Goal: Task Accomplishment & Management: Use online tool/utility

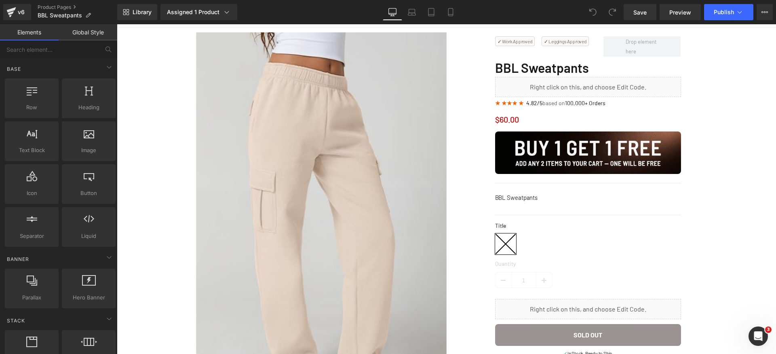
scroll to position [65, 0]
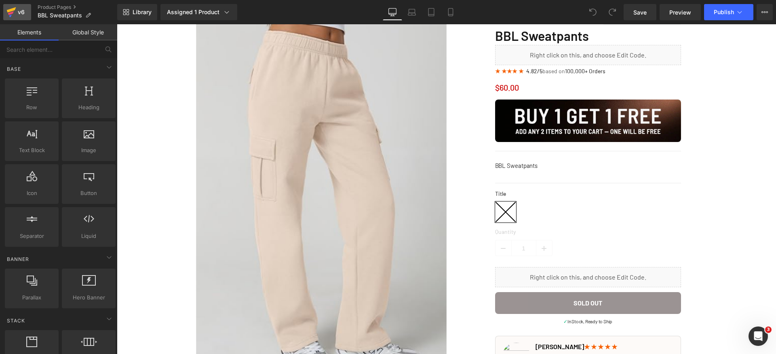
click at [15, 14] on icon at bounding box center [11, 12] width 10 height 20
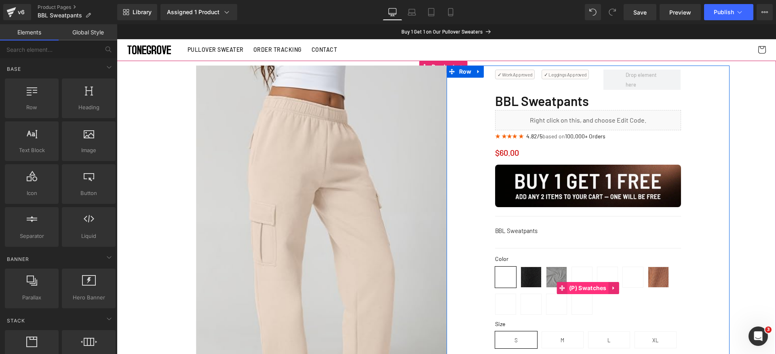
click at [578, 286] on span "(P) Swatches" at bounding box center [588, 288] width 42 height 12
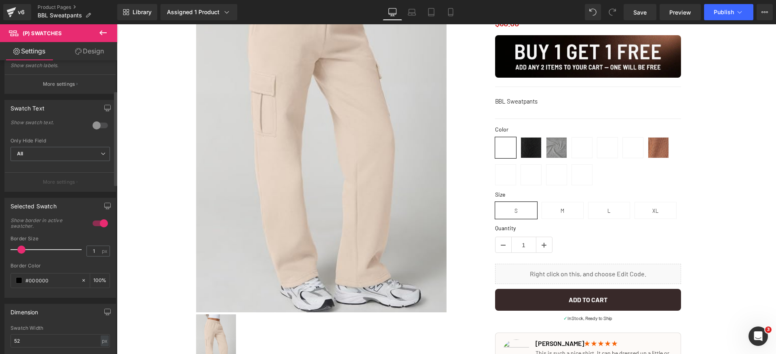
scroll to position [152, 0]
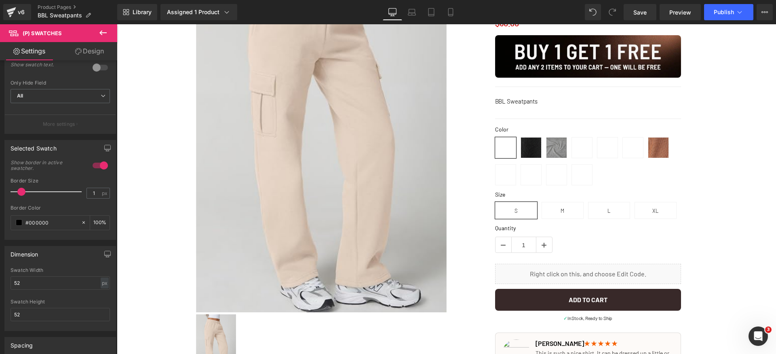
click at [97, 51] on link "Design" at bounding box center [89, 51] width 59 height 18
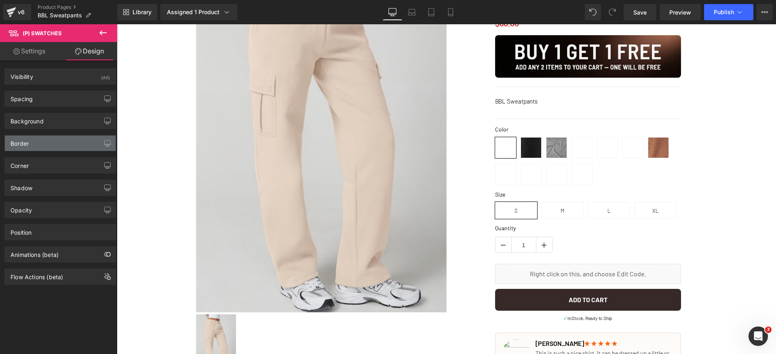
click at [54, 145] on div "Border" at bounding box center [60, 142] width 111 height 15
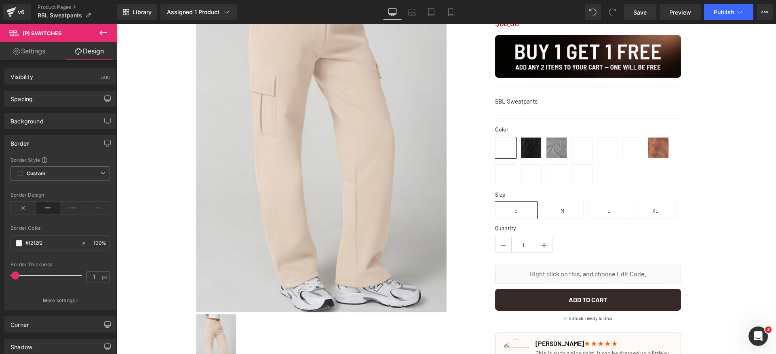
click at [65, 143] on div "Border" at bounding box center [60, 142] width 111 height 15
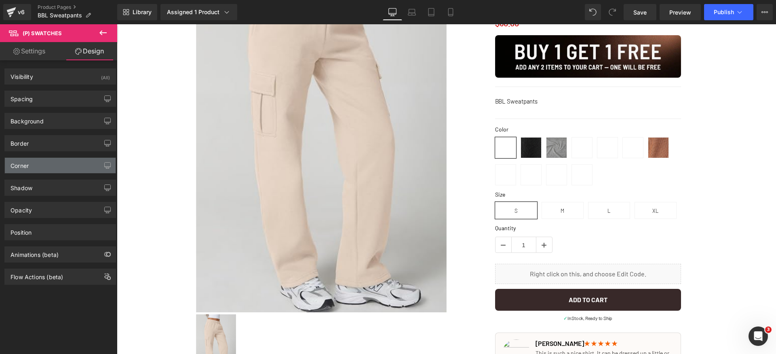
click at [57, 167] on div "Corner" at bounding box center [60, 165] width 111 height 15
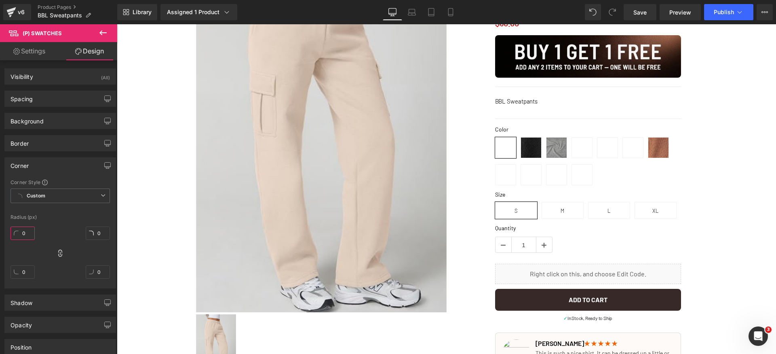
click at [32, 232] on input "0" at bounding box center [23, 232] width 24 height 13
type input "100"
drag, startPoint x: 33, startPoint y: 51, endPoint x: 42, endPoint y: 88, distance: 38.4
click at [33, 51] on link "Settings" at bounding box center [29, 51] width 59 height 18
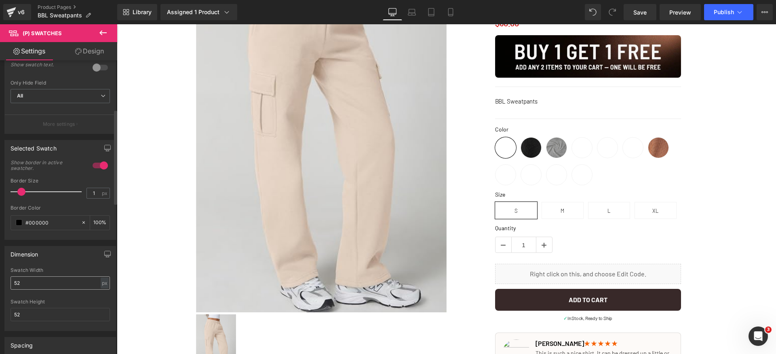
click at [36, 289] on div "Swatch Width 52 px % px" at bounding box center [60, 283] width 99 height 32
click at [42, 287] on input "52" at bounding box center [60, 282] width 99 height 13
type input "5"
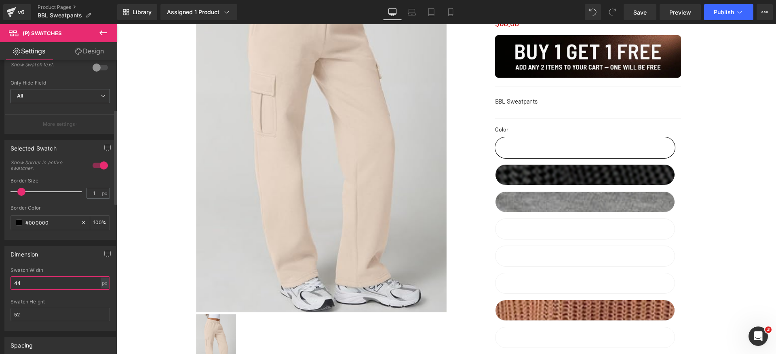
type input "4"
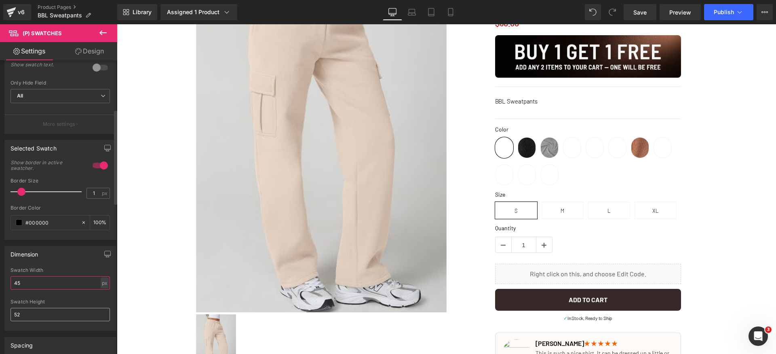
type input "45"
click at [57, 313] on input "52" at bounding box center [60, 314] width 99 height 13
paste input "45"
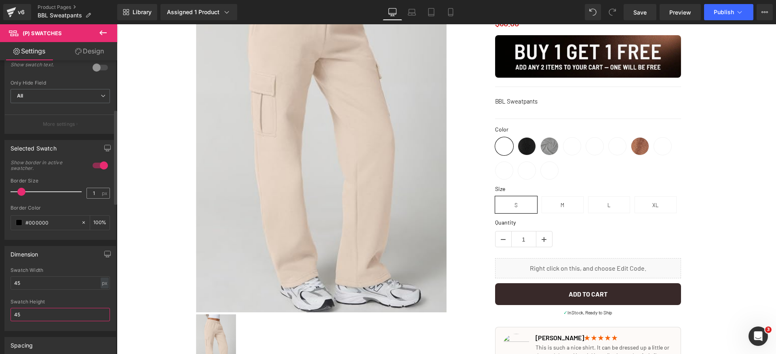
type input "45"
drag, startPoint x: 95, startPoint y: 194, endPoint x: 89, endPoint y: 194, distance: 5.3
click at [89, 194] on div "1 px" at bounding box center [97, 193] width 23 height 11
click at [95, 181] on div "Border Size" at bounding box center [60, 181] width 99 height 6
click at [100, 185] on div "Border Size 1 px" at bounding box center [60, 191] width 99 height 27
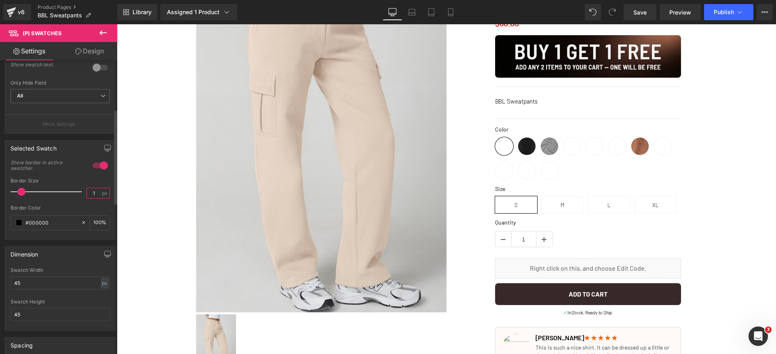
drag, startPoint x: 94, startPoint y: 194, endPoint x: 84, endPoint y: 195, distance: 10.2
click at [87, 195] on input "1" at bounding box center [94, 193] width 14 height 10
click at [95, 182] on div "Border Size" at bounding box center [60, 181] width 99 height 6
drag, startPoint x: 91, startPoint y: 192, endPoint x: 79, endPoint y: 198, distance: 13.6
click at [73, 196] on div "Border Size 2 px" at bounding box center [60, 191] width 99 height 27
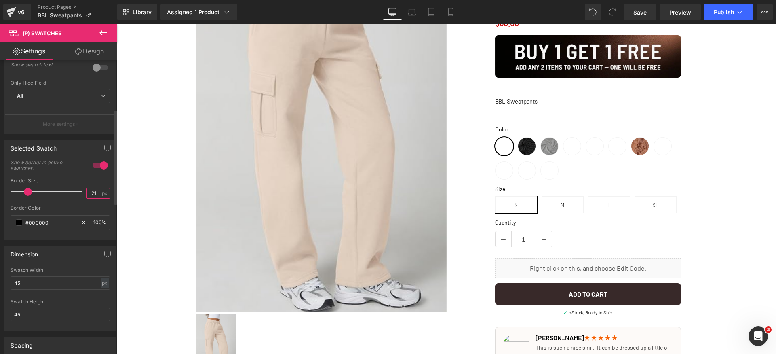
click at [88, 193] on input "21" at bounding box center [94, 193] width 14 height 10
type input "1"
click at [99, 183] on div "Border Size" at bounding box center [60, 181] width 99 height 6
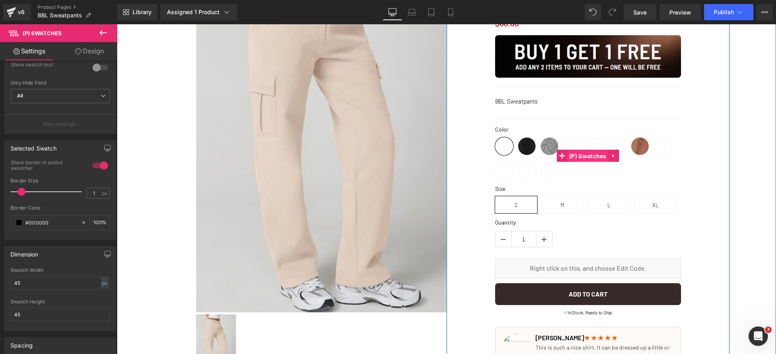
click at [577, 156] on span "(P) Swatches" at bounding box center [588, 156] width 42 height 12
click at [612, 236] on icon at bounding box center [612, 235] width 6 height 6
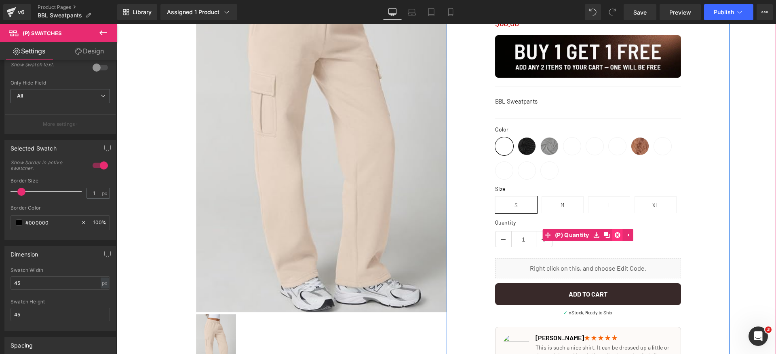
click at [616, 236] on icon at bounding box center [618, 235] width 6 height 6
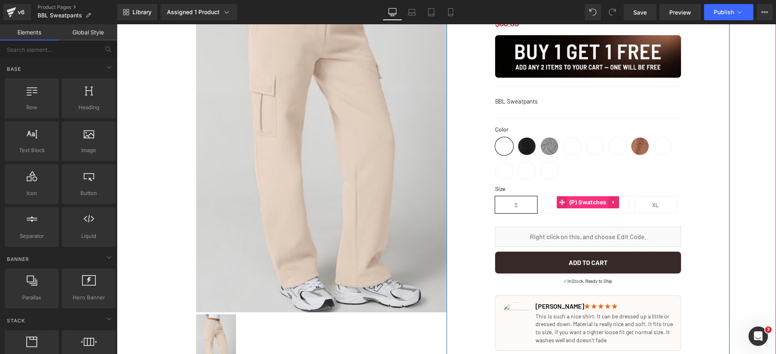
click at [575, 204] on span "(P) Swatches" at bounding box center [588, 202] width 42 height 12
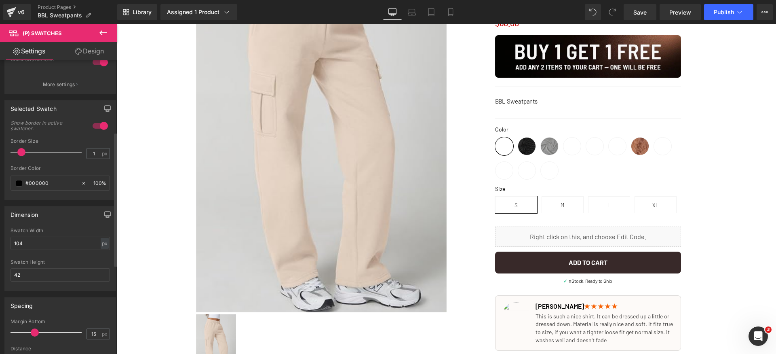
scroll to position [198, 0]
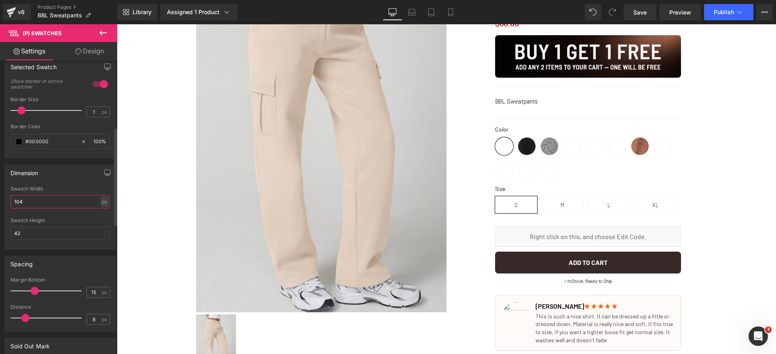
click at [58, 204] on input "104" at bounding box center [60, 201] width 99 height 13
type input "54"
drag, startPoint x: 83, startPoint y: 57, endPoint x: 68, endPoint y: 177, distance: 121.8
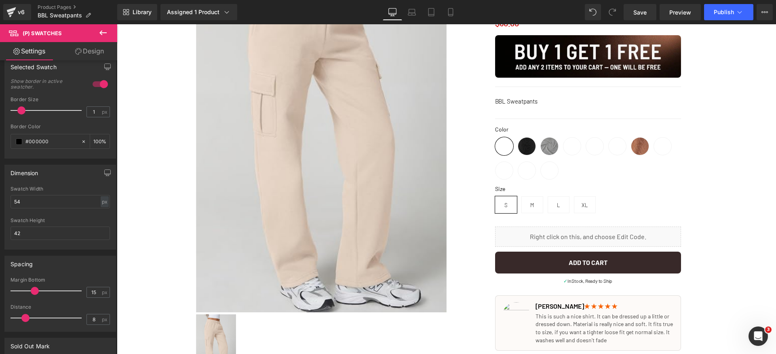
click at [83, 56] on link "Design" at bounding box center [89, 51] width 59 height 18
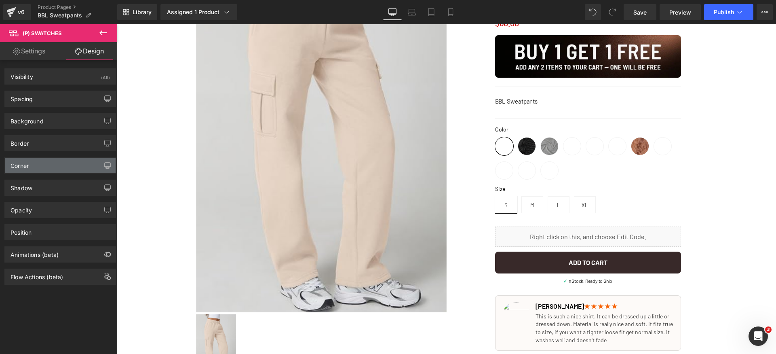
click at [50, 164] on div "Corner" at bounding box center [60, 165] width 111 height 15
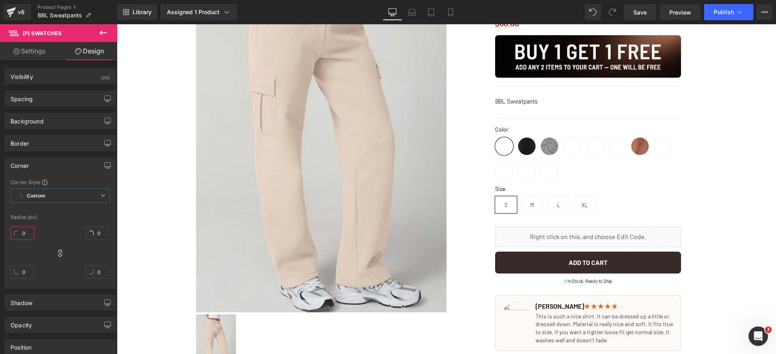
click at [31, 233] on input "0" at bounding box center [23, 232] width 24 height 13
type input "4"
drag, startPoint x: 51, startPoint y: 170, endPoint x: 51, endPoint y: 141, distance: 29.1
click at [51, 170] on div "Corner" at bounding box center [60, 165] width 111 height 15
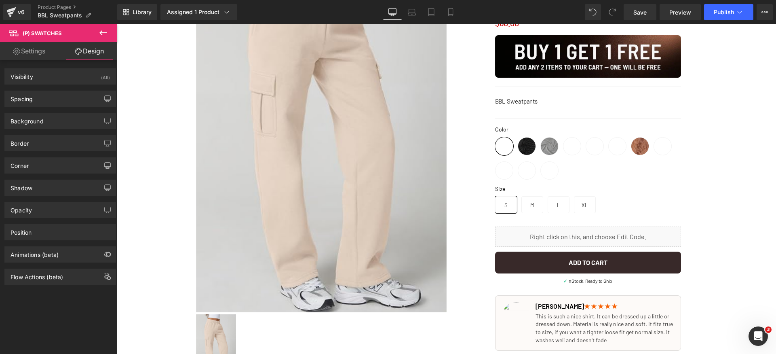
drag, startPoint x: 54, startPoint y: 52, endPoint x: 52, endPoint y: 76, distance: 24.3
click at [53, 52] on link "Settings" at bounding box center [29, 51] width 59 height 18
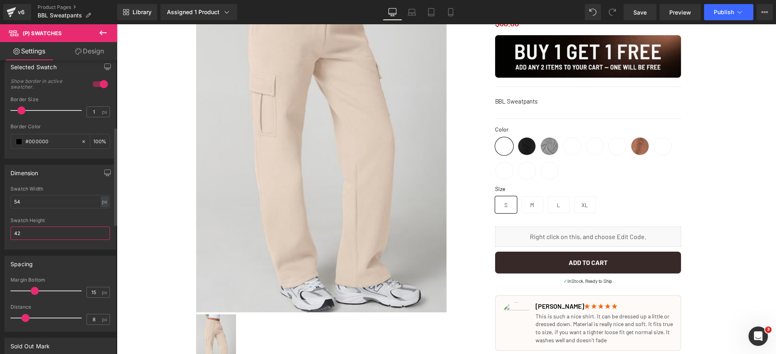
click at [34, 226] on input "42" at bounding box center [60, 232] width 99 height 13
click at [45, 203] on input "54" at bounding box center [60, 201] width 99 height 13
paste input "42"
type input "42"
click at [76, 190] on div "Swatch Width" at bounding box center [60, 189] width 99 height 6
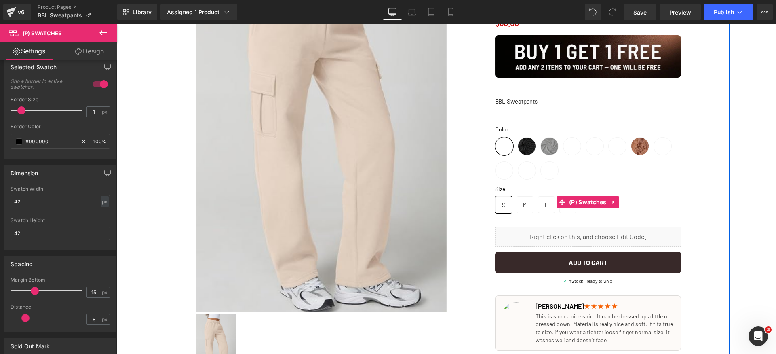
click at [523, 208] on span "M" at bounding box center [525, 204] width 4 height 16
click at [548, 204] on span "L" at bounding box center [546, 204] width 17 height 17
drag, startPoint x: 571, startPoint y: 210, endPoint x: 556, endPoint y: 209, distance: 14.6
click at [570, 209] on span "XL" at bounding box center [567, 204] width 17 height 17
click at [510, 207] on div "Size S M L XL" at bounding box center [588, 202] width 186 height 34
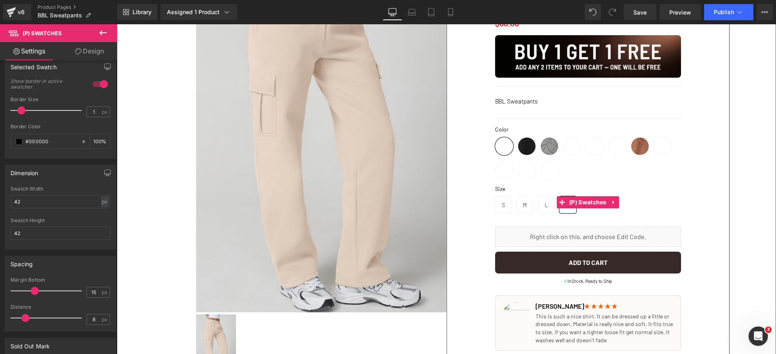
click at [502, 205] on span "S" at bounding box center [503, 204] width 3 height 16
click at [574, 263] on span "(P) Cart Button" at bounding box center [588, 262] width 46 height 12
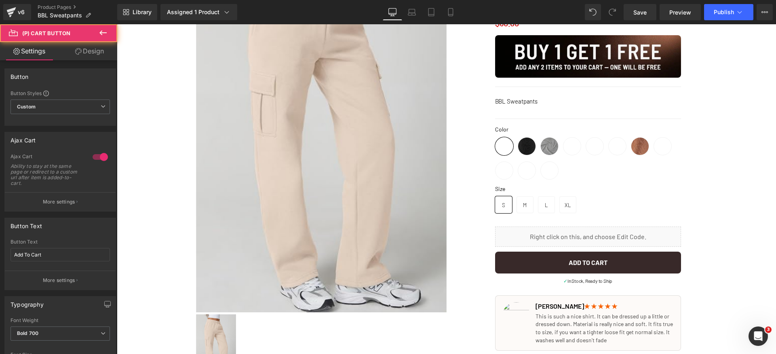
click at [91, 50] on link "Design" at bounding box center [89, 51] width 59 height 18
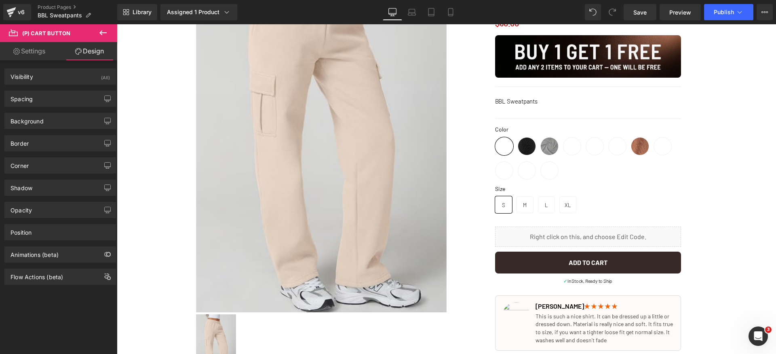
click at [37, 54] on link "Settings" at bounding box center [29, 51] width 59 height 18
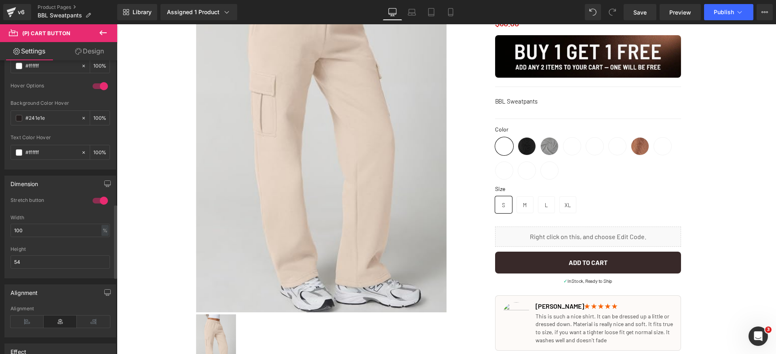
scroll to position [654, 0]
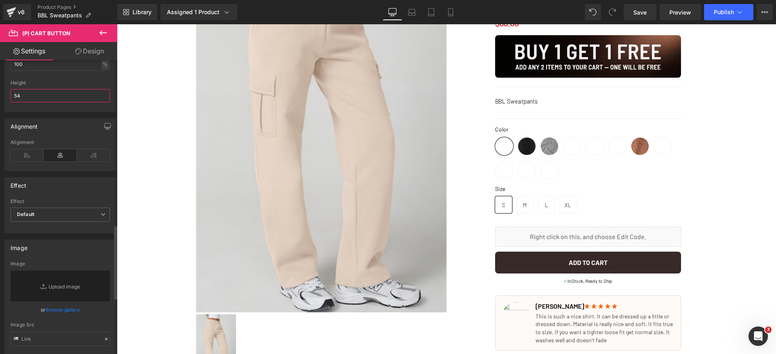
click at [42, 93] on input "54" at bounding box center [60, 95] width 99 height 13
type input "58"
click at [96, 51] on link "Design" at bounding box center [89, 51] width 59 height 18
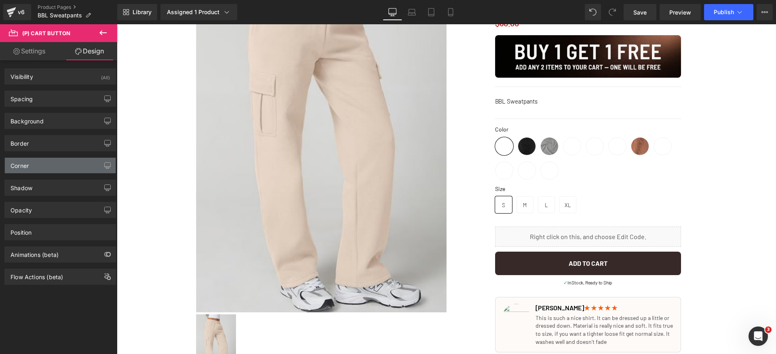
click at [44, 167] on div "Corner" at bounding box center [60, 165] width 111 height 15
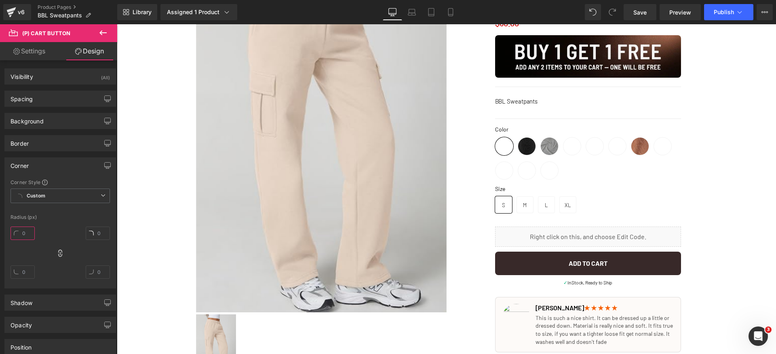
click at [34, 229] on input "text" at bounding box center [23, 232] width 24 height 13
type input "6"
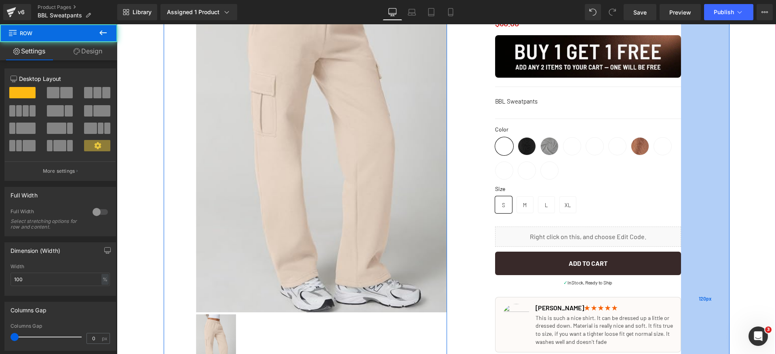
click at [722, 258] on div "120px" at bounding box center [705, 298] width 48 height 725
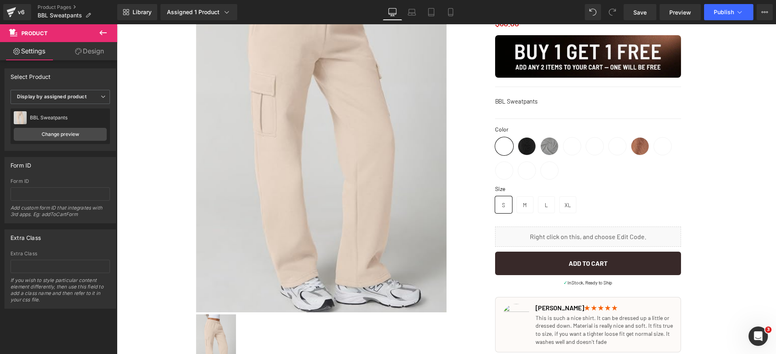
click at [658, 14] on div "Save Preview Publish Scheduled View Live Page View with current Template Save T…" at bounding box center [698, 12] width 156 height 16
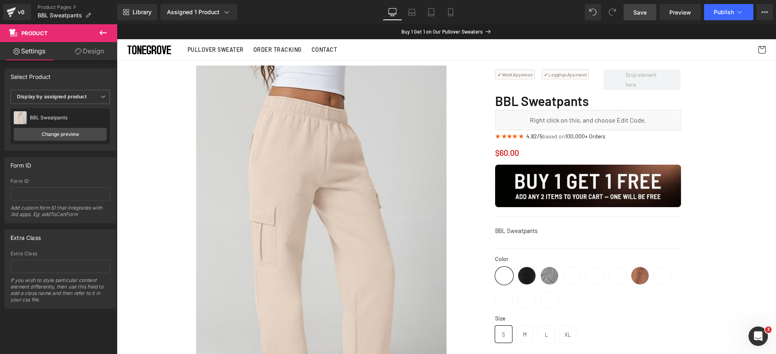
click at [635, 10] on span "Save" at bounding box center [639, 12] width 13 height 8
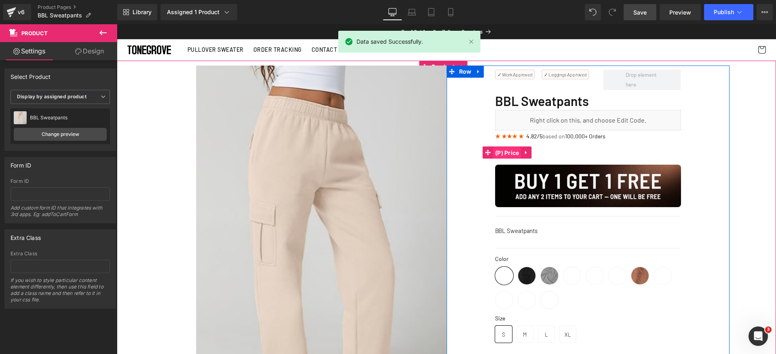
click at [508, 154] on span "(P) Price" at bounding box center [507, 153] width 28 height 12
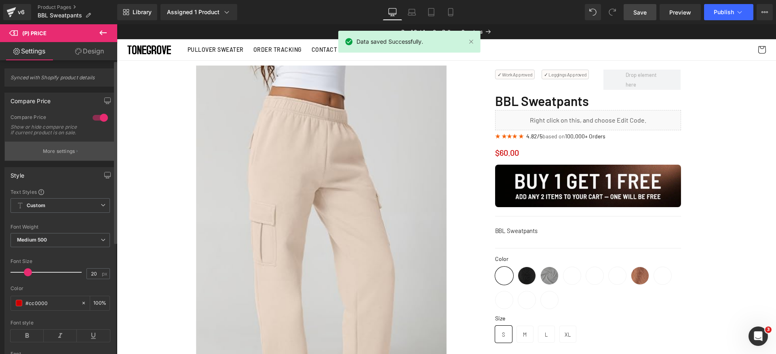
click at [60, 155] on p "More settings" at bounding box center [59, 151] width 32 height 7
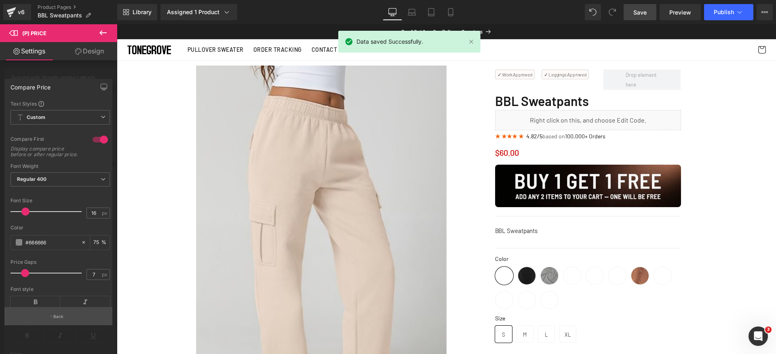
click at [60, 314] on p "Back" at bounding box center [58, 316] width 11 height 6
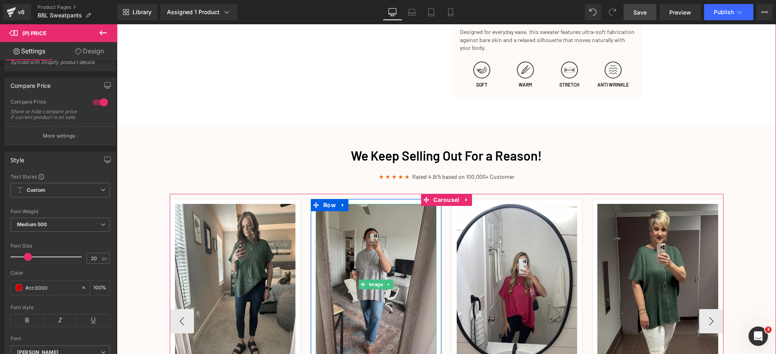
scroll to position [948, 0]
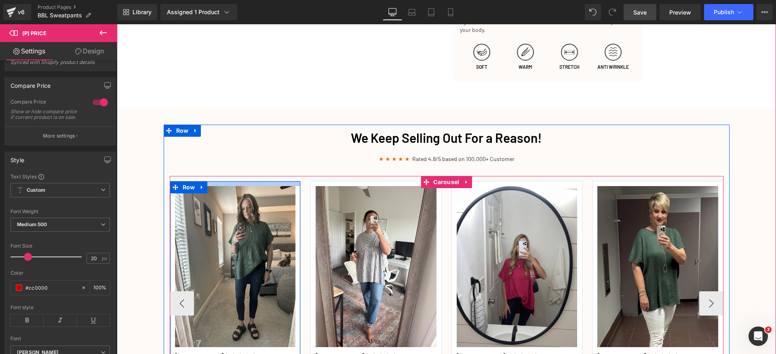
click at [268, 184] on div at bounding box center [235, 183] width 131 height 5
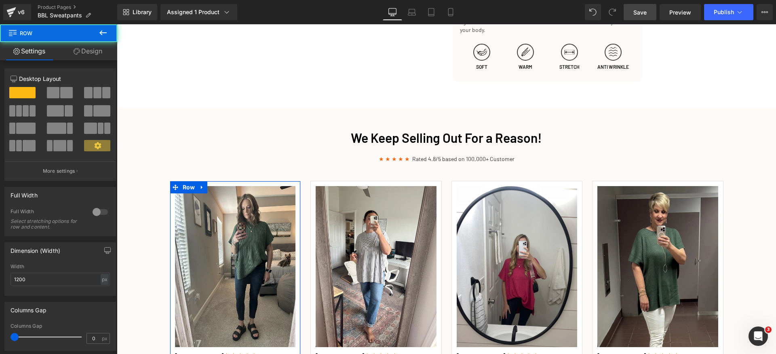
click at [96, 55] on link "Design" at bounding box center [88, 51] width 59 height 18
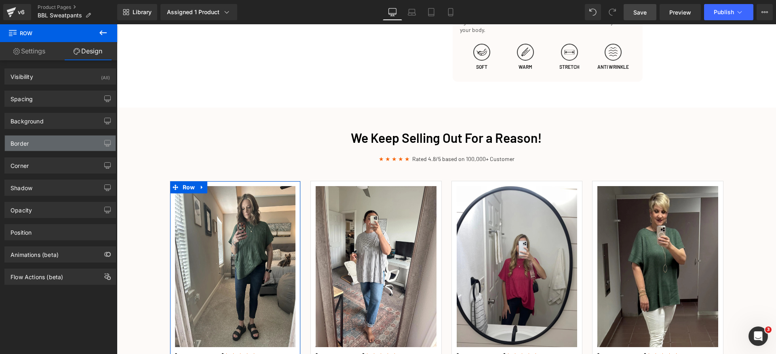
click at [53, 148] on div "Border" at bounding box center [60, 142] width 111 height 15
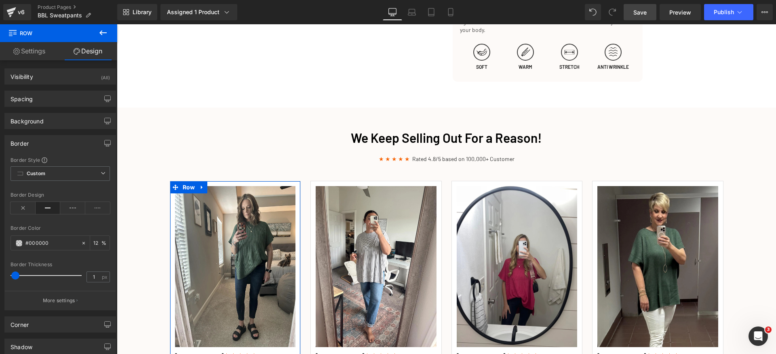
click at [46, 144] on div "Border" at bounding box center [60, 142] width 111 height 15
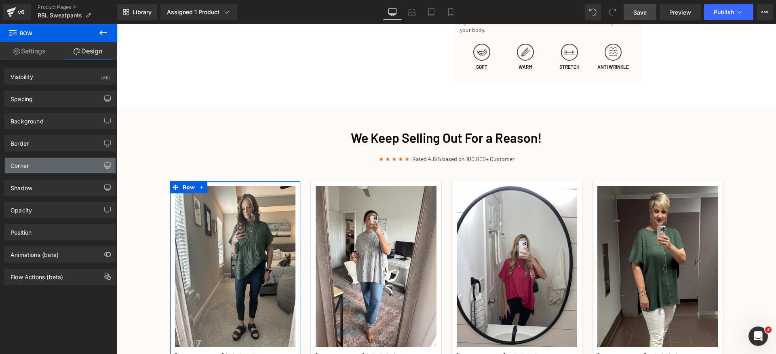
click at [39, 167] on div "Corner" at bounding box center [60, 165] width 111 height 15
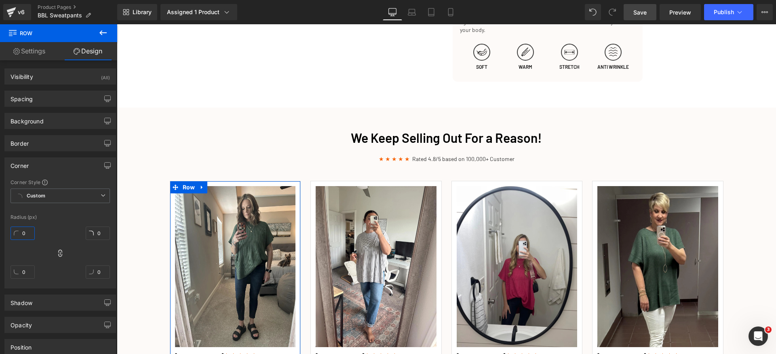
click at [30, 236] on input "0" at bounding box center [23, 232] width 24 height 13
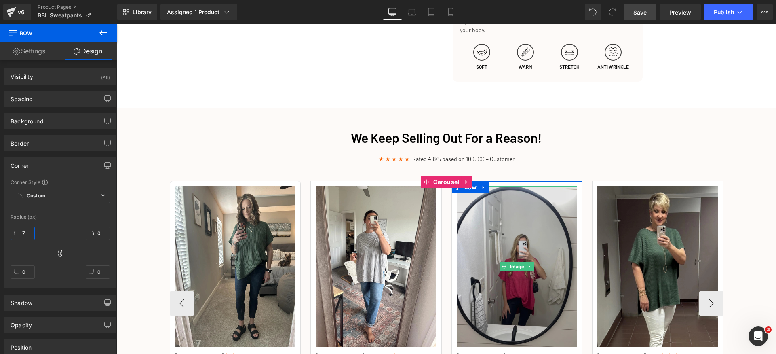
type input "6"
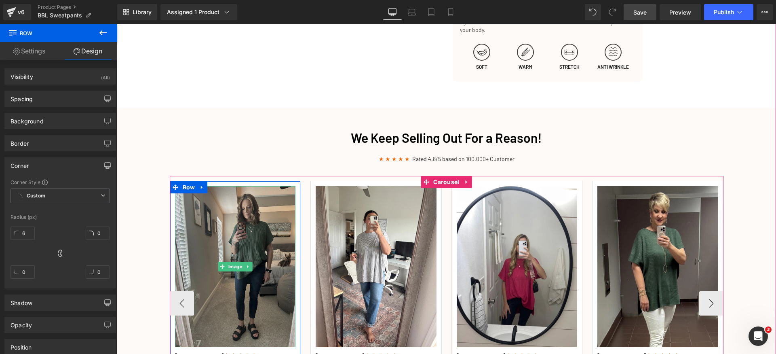
click at [211, 205] on img at bounding box center [235, 266] width 121 height 161
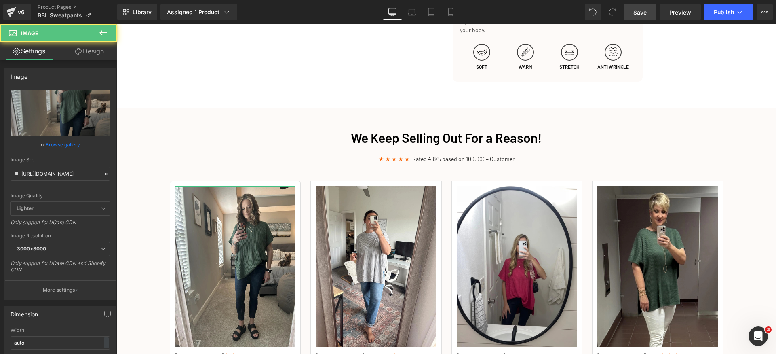
click at [85, 48] on link "Design" at bounding box center [89, 51] width 59 height 18
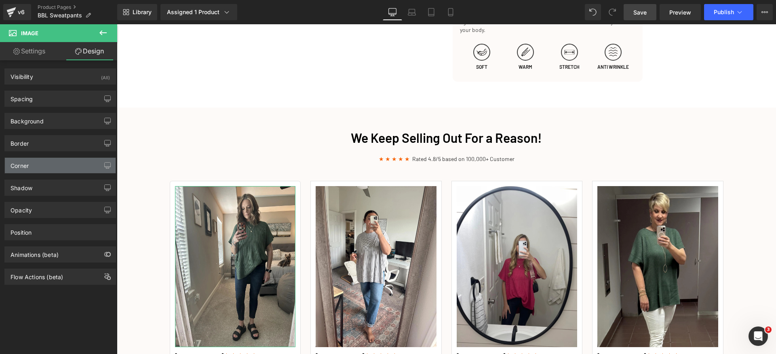
click at [40, 167] on div "Corner" at bounding box center [60, 165] width 111 height 15
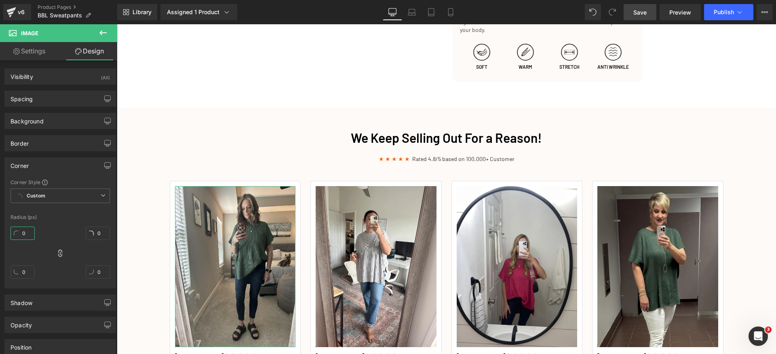
drag, startPoint x: 30, startPoint y: 226, endPoint x: 38, endPoint y: 229, distance: 8.6
click at [30, 227] on input "0" at bounding box center [23, 232] width 24 height 13
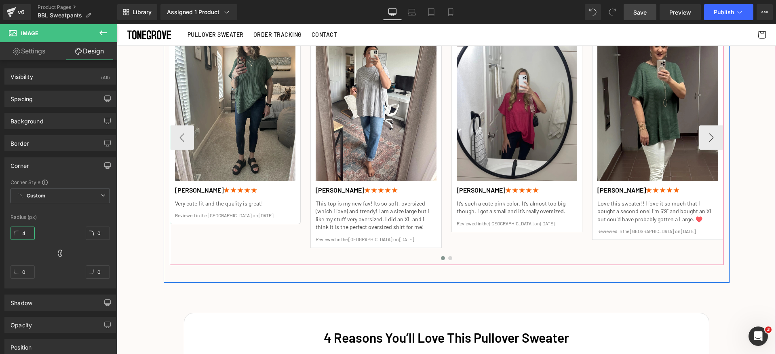
scroll to position [1108, 0]
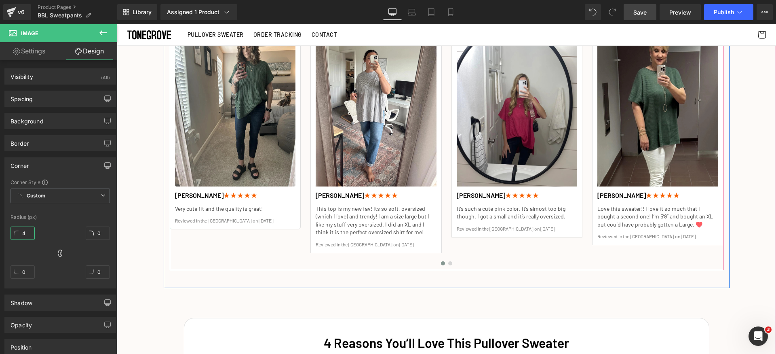
type input "4"
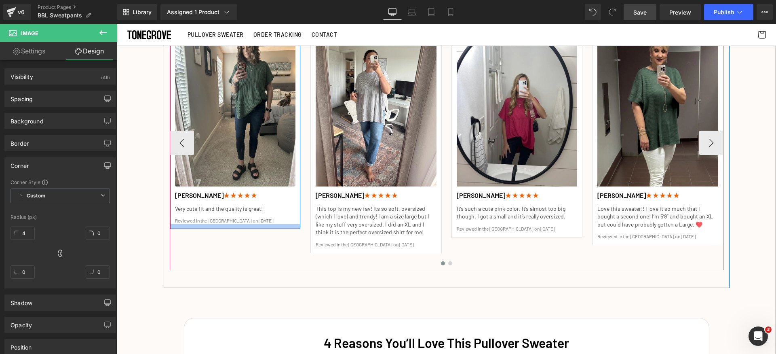
click at [177, 228] on div at bounding box center [235, 226] width 131 height 5
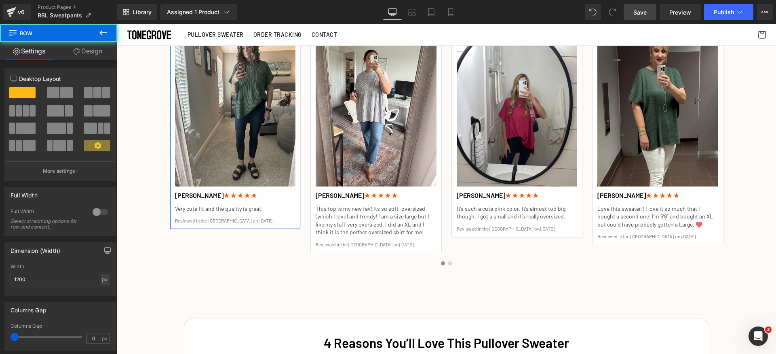
click at [86, 52] on link "Design" at bounding box center [88, 51] width 59 height 18
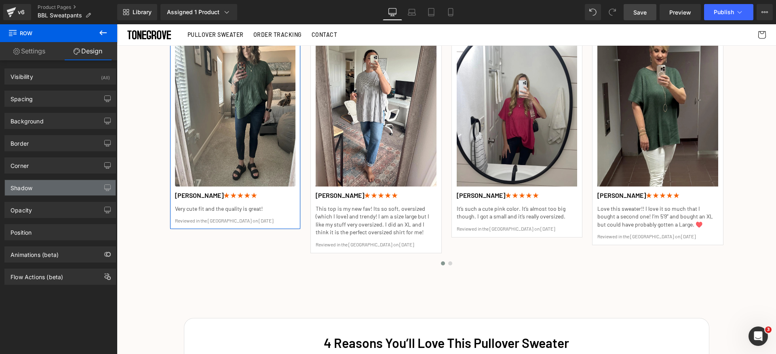
click at [44, 184] on div "Shadow" at bounding box center [60, 187] width 111 height 15
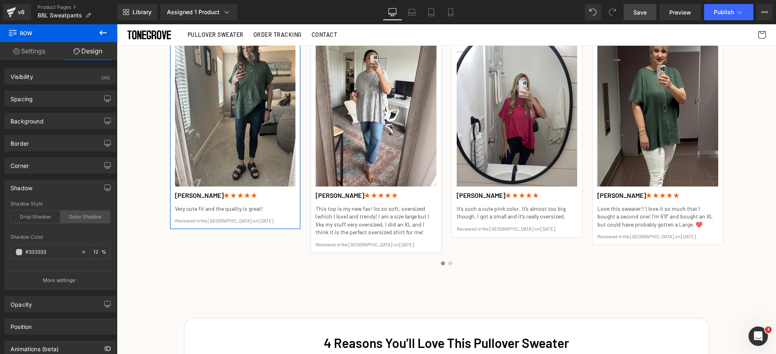
click at [82, 216] on div "Outer Shadow" at bounding box center [85, 217] width 50 height 12
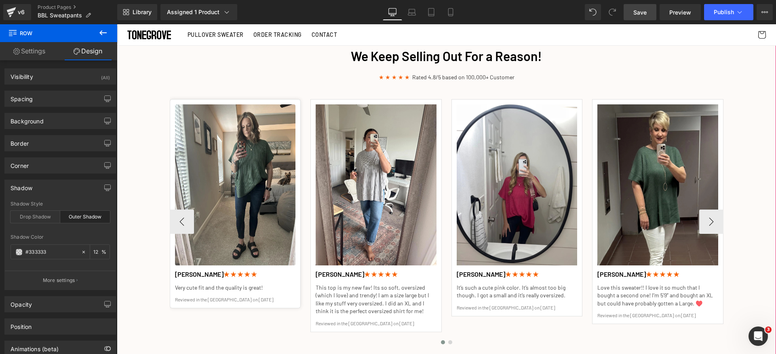
scroll to position [988, 0]
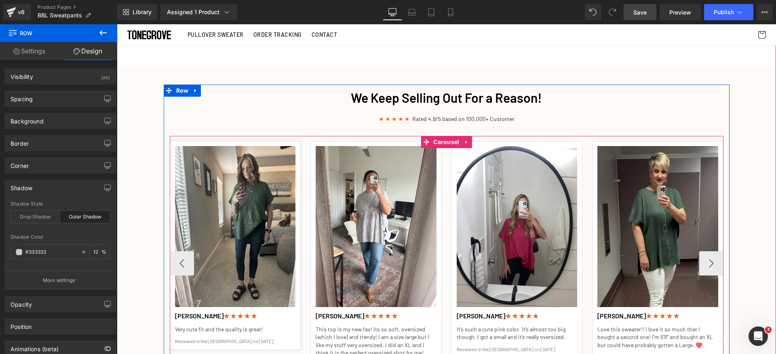
click at [443, 141] on span "Carousel" at bounding box center [446, 142] width 30 height 12
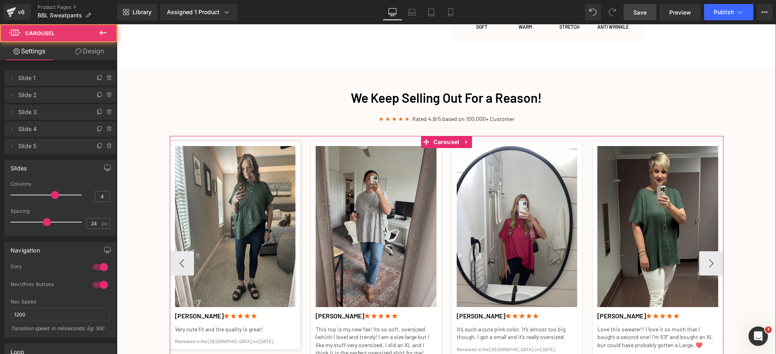
scroll to position [1014, 0]
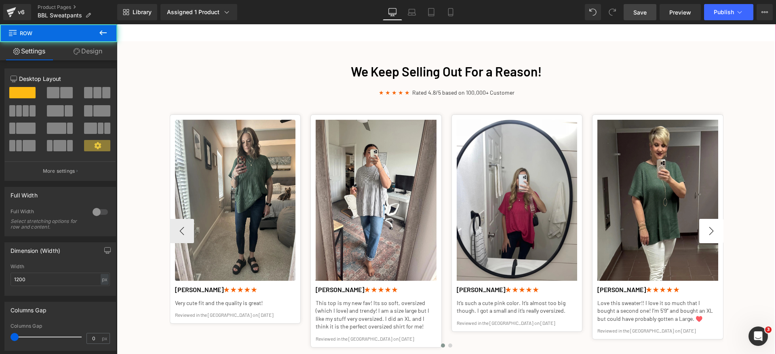
click at [716, 234] on button "›" at bounding box center [711, 231] width 24 height 24
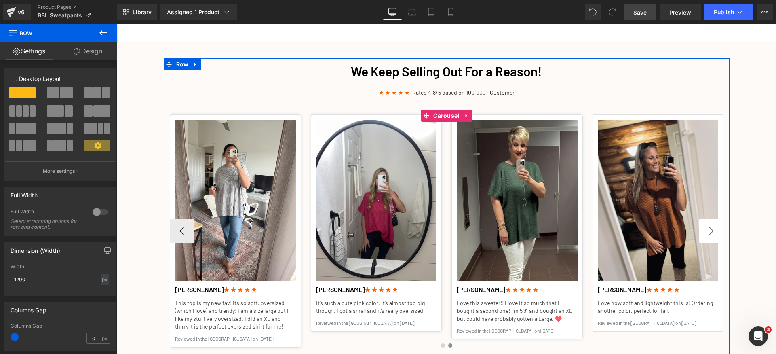
click at [716, 234] on button "›" at bounding box center [711, 231] width 24 height 24
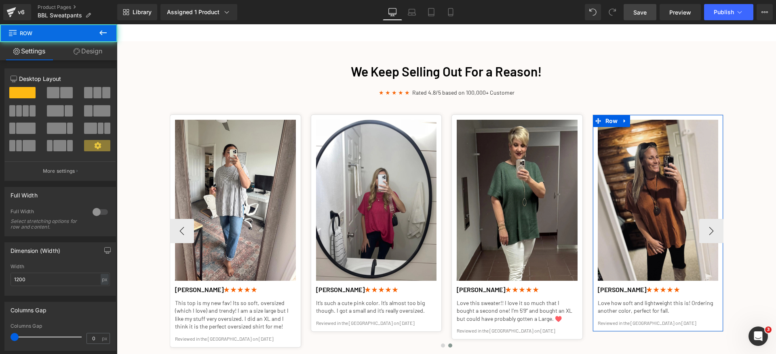
drag, startPoint x: 704, startPoint y: 213, endPoint x: 588, endPoint y: 188, distance: 119.3
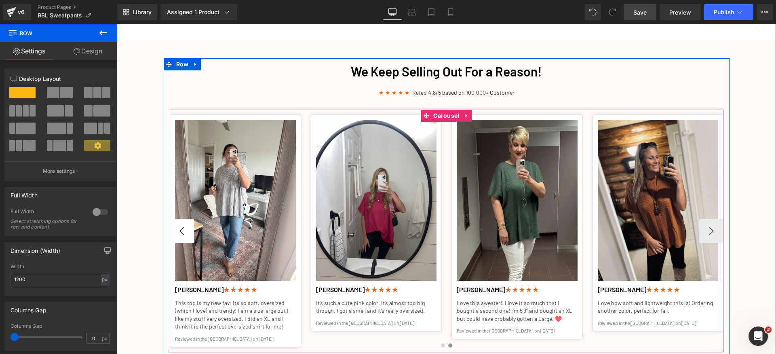
click at [183, 227] on button "‹" at bounding box center [182, 231] width 24 height 24
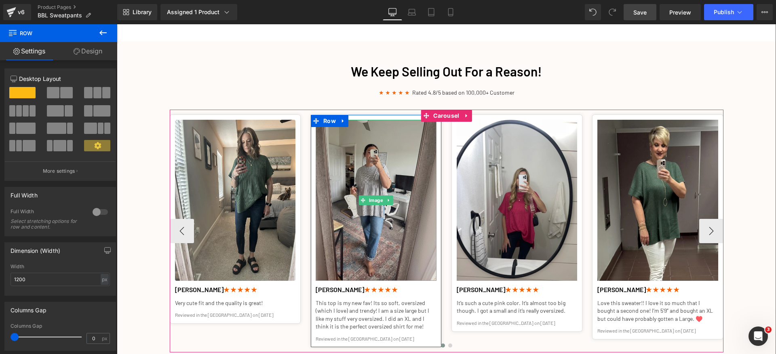
click at [364, 237] on img at bounding box center [376, 200] width 121 height 161
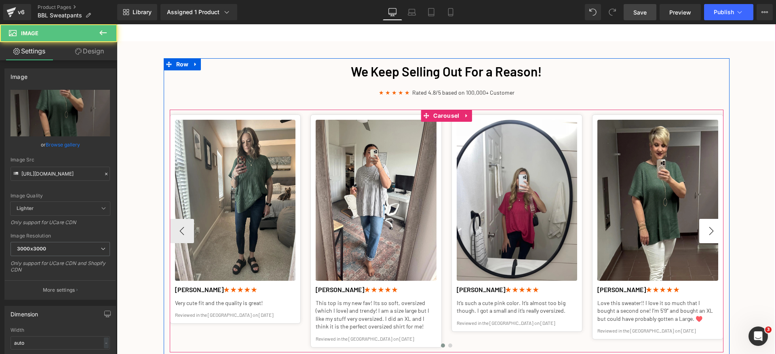
click at [716, 233] on button "›" at bounding box center [711, 231] width 24 height 24
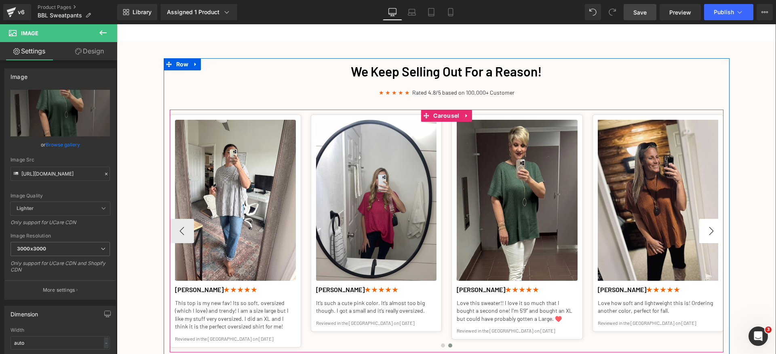
click at [716, 233] on button "›" at bounding box center [711, 231] width 24 height 24
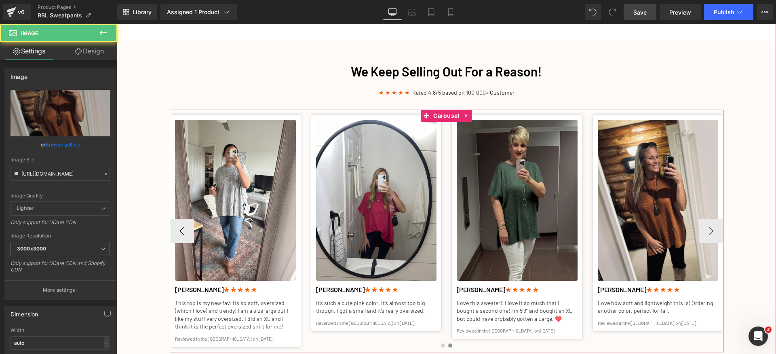
scroll to position [1102, 0]
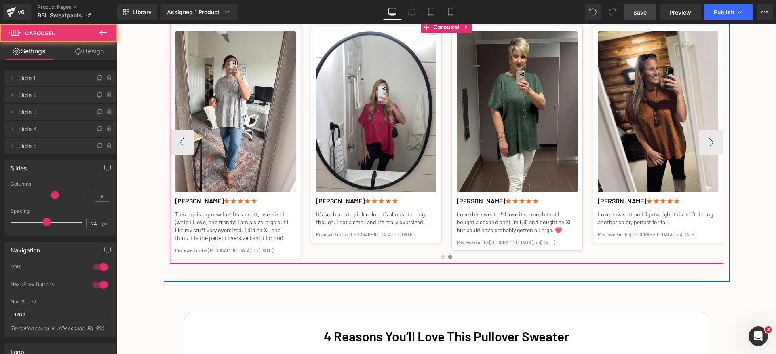
click at [288, 256] on div at bounding box center [447, 259] width 554 height 12
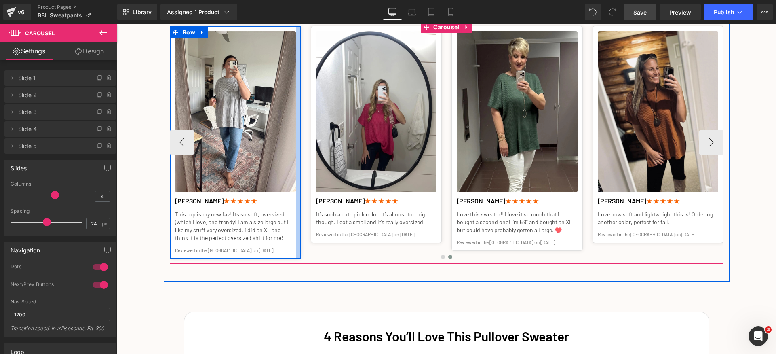
click at [296, 251] on div at bounding box center [298, 142] width 5 height 232
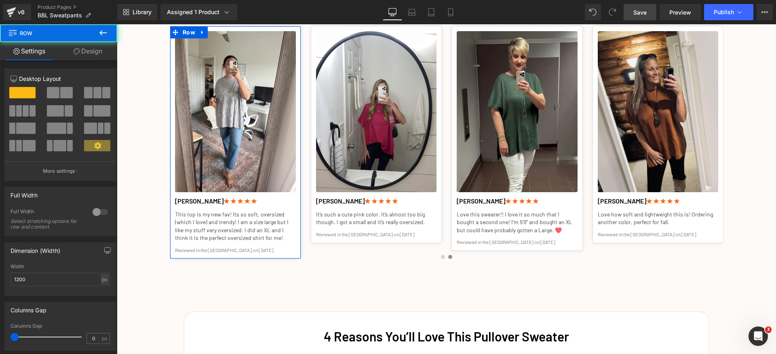
drag, startPoint x: 97, startPoint y: 51, endPoint x: 73, endPoint y: 132, distance: 85.2
click at [97, 51] on link "Design" at bounding box center [88, 51] width 59 height 18
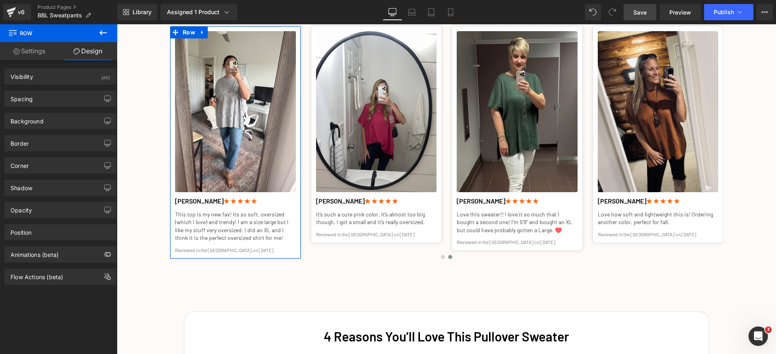
click at [49, 112] on div "Background Color & Image color Color #ffffff 100 % Image Replace Image Upload i…" at bounding box center [60, 118] width 121 height 22
click at [45, 98] on div "Spacing" at bounding box center [60, 98] width 111 height 15
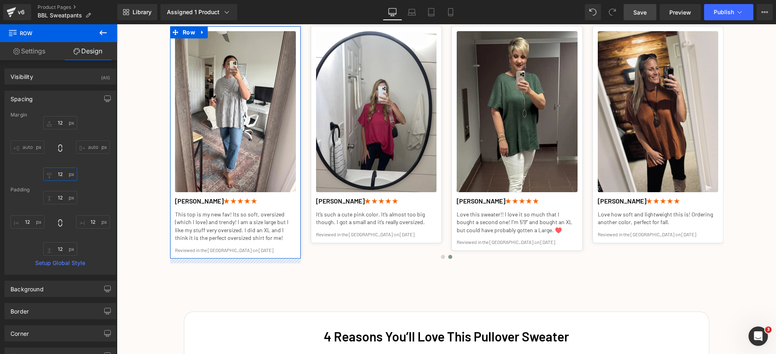
click at [62, 178] on input "12" at bounding box center [60, 173] width 34 height 13
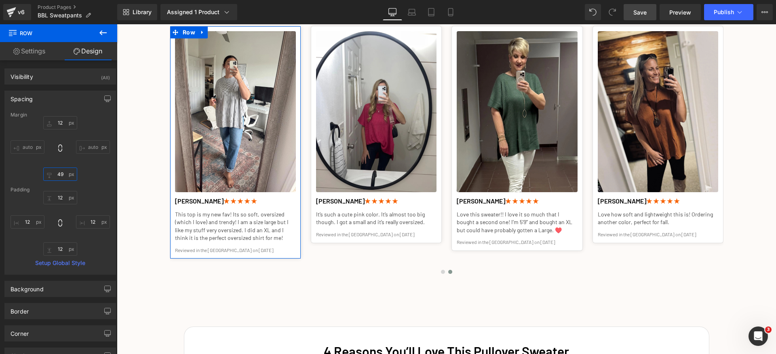
type input "48"
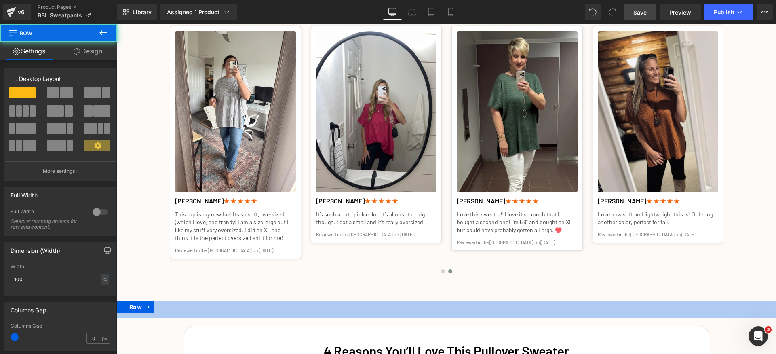
click at [461, 308] on div "42px" at bounding box center [446, 309] width 659 height 17
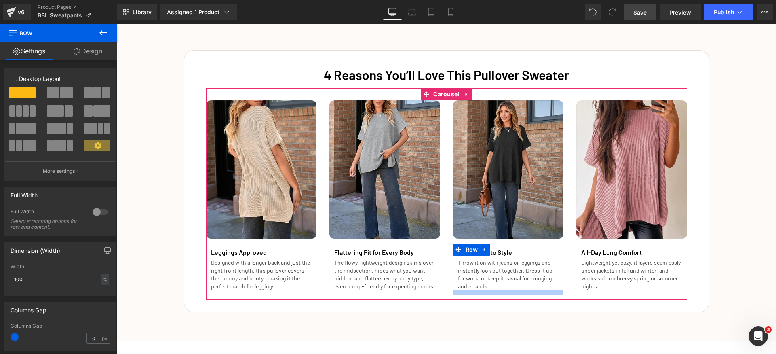
scroll to position [1388, 0]
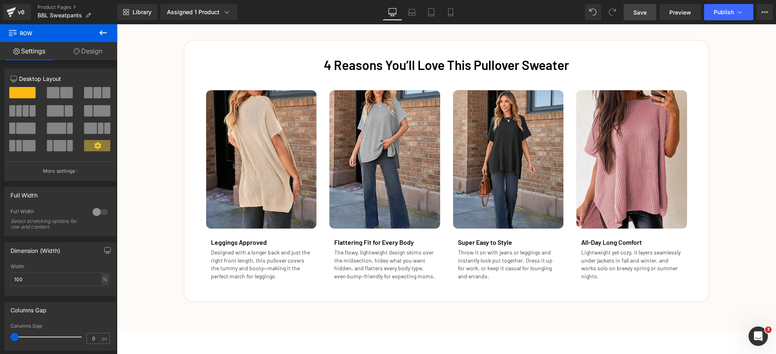
click at [634, 15] on span "Save" at bounding box center [639, 12] width 13 height 8
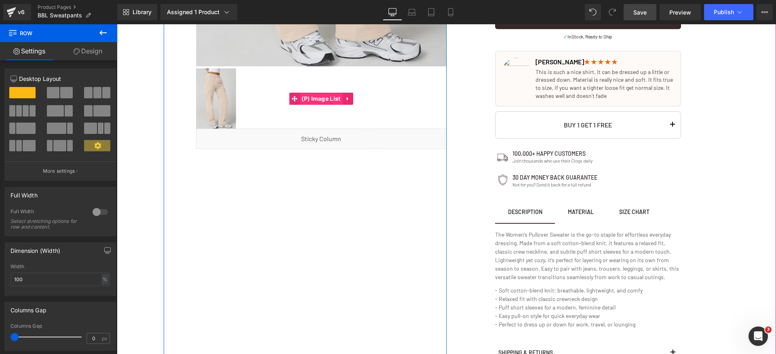
scroll to position [370, 0]
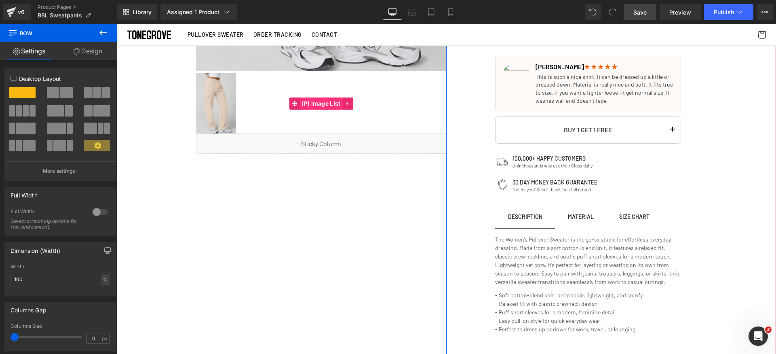
click at [312, 103] on span "(P) Image List" at bounding box center [320, 103] width 43 height 12
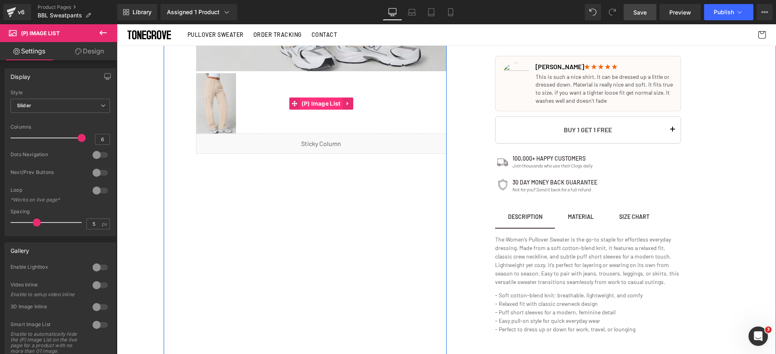
drag, startPoint x: 304, startPoint y: 103, endPoint x: 299, endPoint y: 108, distance: 7.1
click at [304, 103] on span "(P) Image List" at bounding box center [320, 103] width 43 height 12
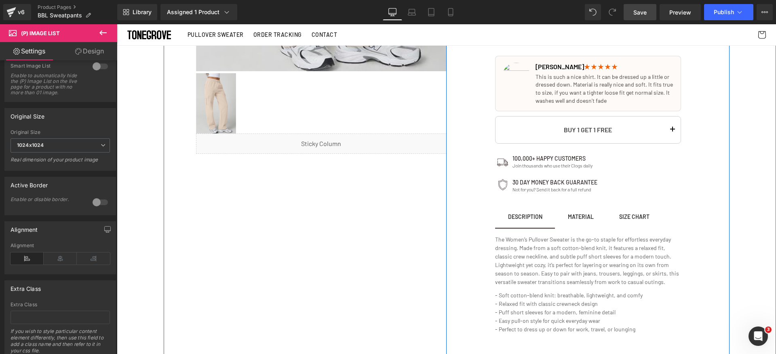
scroll to position [272, 0]
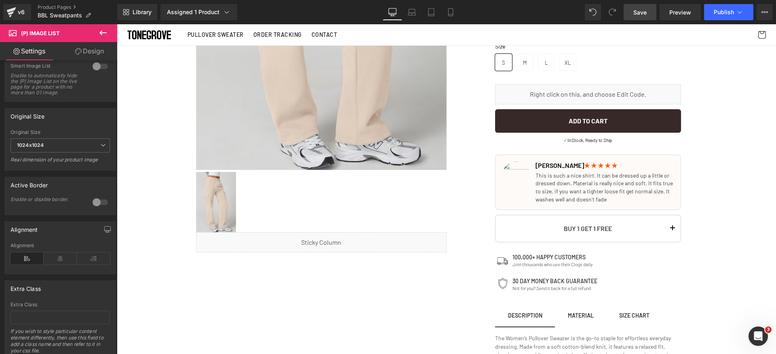
click at [105, 36] on icon at bounding box center [103, 33] width 10 height 10
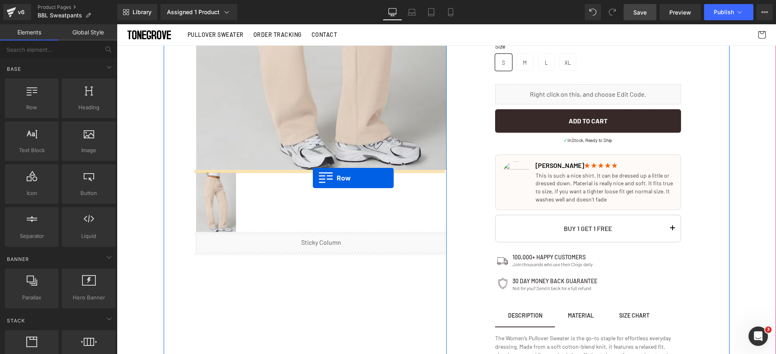
drag, startPoint x: 204, startPoint y: 155, endPoint x: 313, endPoint y: 178, distance: 111.5
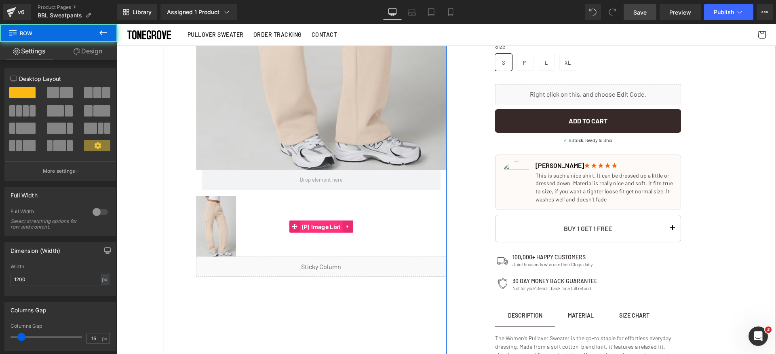
click at [304, 221] on span "(P) Image List" at bounding box center [320, 227] width 43 height 12
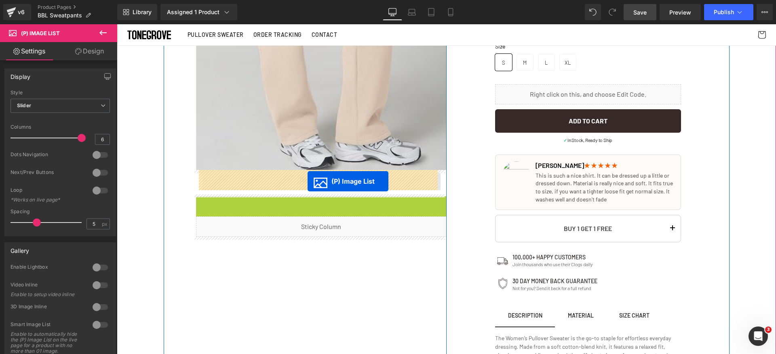
drag, startPoint x: 305, startPoint y: 223, endPoint x: 308, endPoint y: 181, distance: 42.1
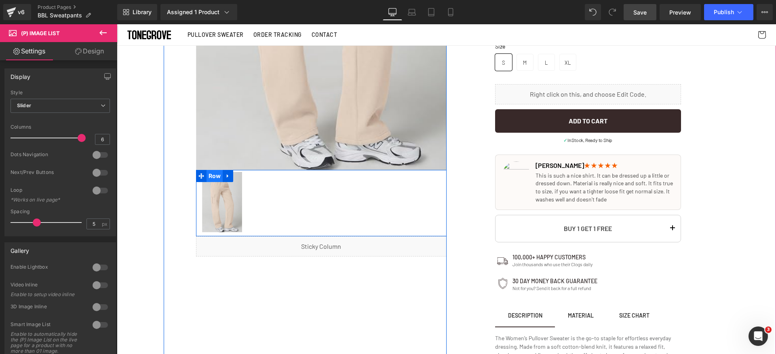
click at [211, 176] on span "Row" at bounding box center [215, 176] width 17 height 12
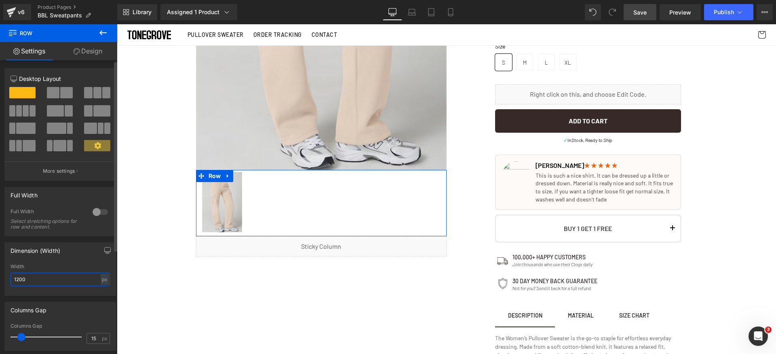
drag, startPoint x: 54, startPoint y: 280, endPoint x: 82, endPoint y: 282, distance: 27.6
click at [55, 281] on input "1200" at bounding box center [60, 278] width 99 height 13
click at [101, 276] on div "px" at bounding box center [105, 279] width 8 height 11
click at [104, 291] on li "%" at bounding box center [104, 292] width 10 height 12
click at [70, 280] on input "1200" at bounding box center [60, 278] width 99 height 13
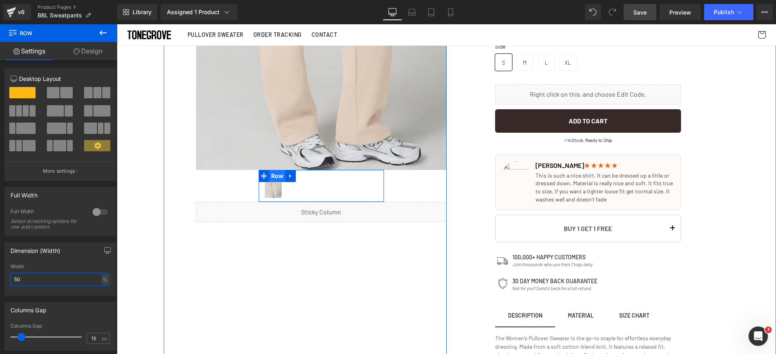
click at [274, 178] on span "Row" at bounding box center [277, 176] width 17 height 12
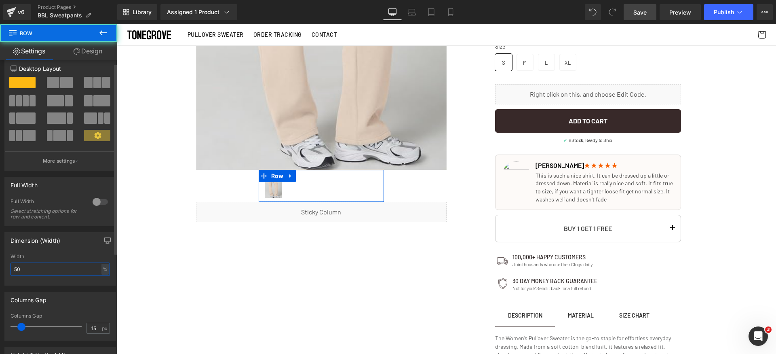
scroll to position [18, 0]
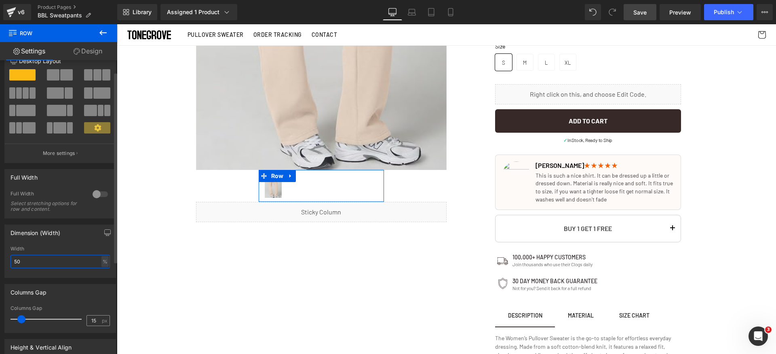
type input "50"
click at [98, 321] on div "15 px" at bounding box center [97, 320] width 23 height 11
click at [96, 321] on input "15" at bounding box center [94, 320] width 14 height 10
click at [93, 322] on input "15" at bounding box center [94, 320] width 14 height 10
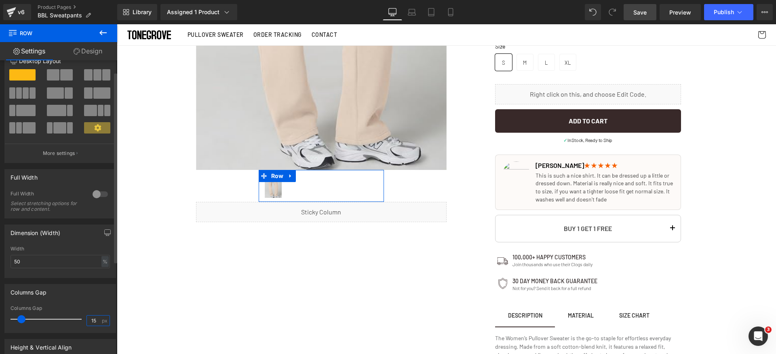
click at [89, 321] on input "15" at bounding box center [94, 320] width 14 height 10
type input "12"
click at [93, 302] on div "Columns Gap 15px Columns Gap 12 px" at bounding box center [60, 308] width 112 height 49
click at [93, 50] on link "Design" at bounding box center [88, 51] width 59 height 18
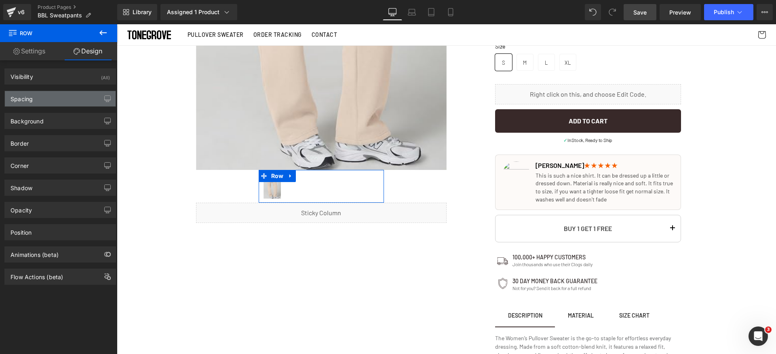
click at [39, 93] on div "Spacing" at bounding box center [60, 98] width 111 height 15
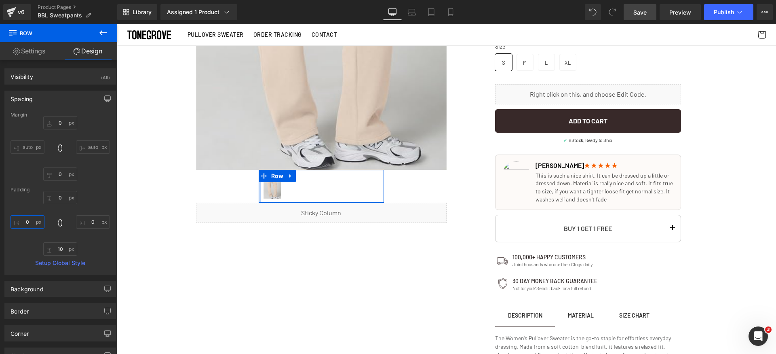
click at [31, 221] on input "text" at bounding box center [28, 221] width 34 height 13
click at [61, 249] on input "text" at bounding box center [60, 248] width 34 height 13
type input "12"
click at [62, 195] on input "text" at bounding box center [60, 197] width 34 height 13
type input "4"
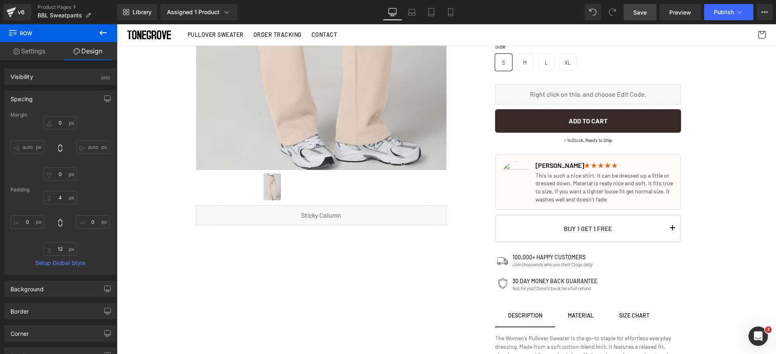
click at [645, 15] on span "Save" at bounding box center [639, 12] width 13 height 8
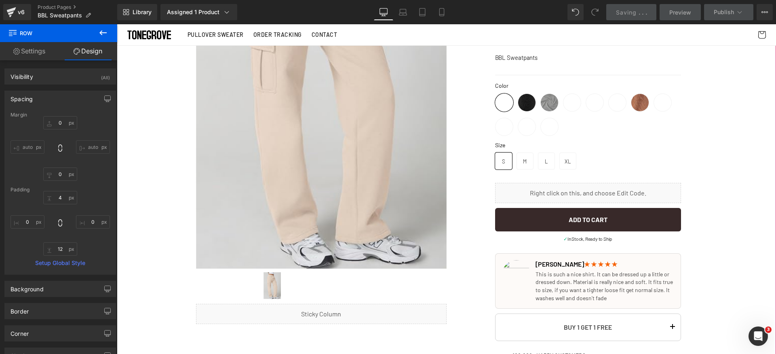
scroll to position [162, 0]
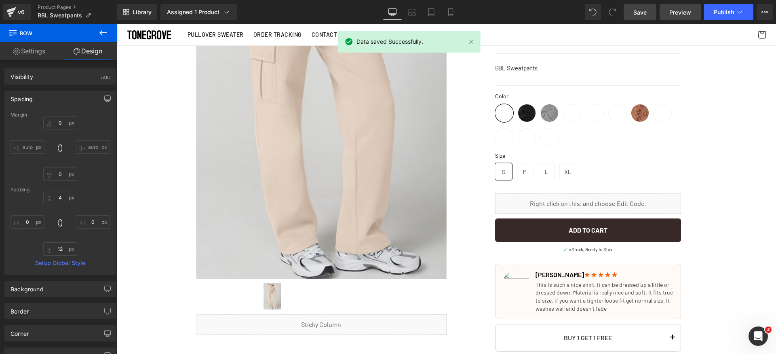
click at [692, 15] on link "Preview" at bounding box center [680, 12] width 41 height 16
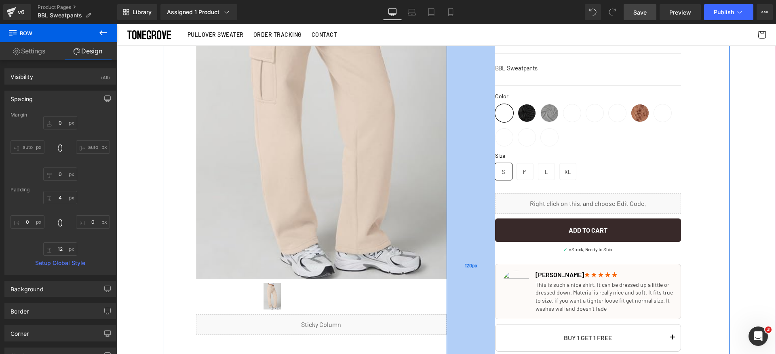
click at [470, 105] on div "120px" at bounding box center [471, 265] width 48 height 725
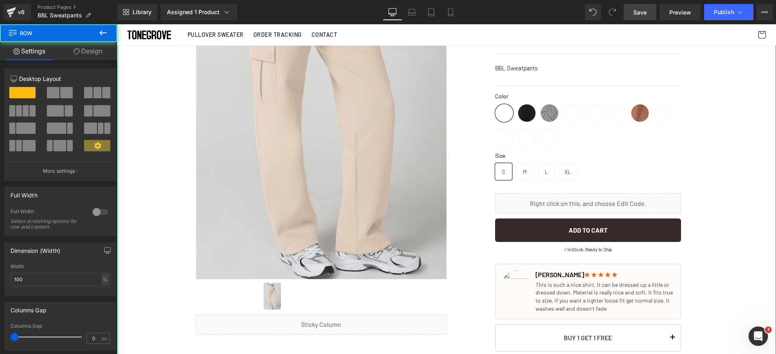
drag, startPoint x: 94, startPoint y: 54, endPoint x: 46, endPoint y: 124, distance: 84.7
click at [93, 54] on link "Design" at bounding box center [88, 51] width 59 height 18
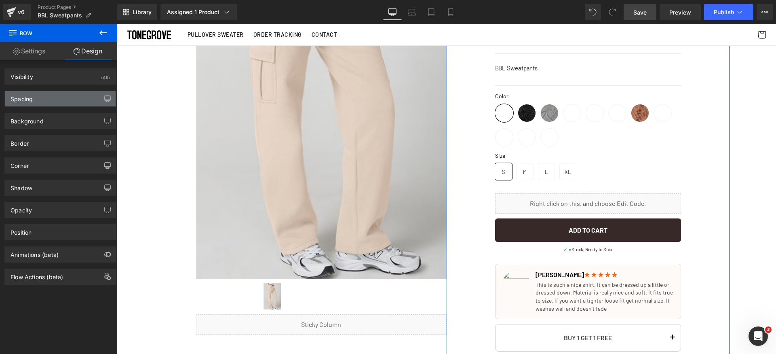
click at [42, 103] on div "Spacing" at bounding box center [60, 98] width 111 height 15
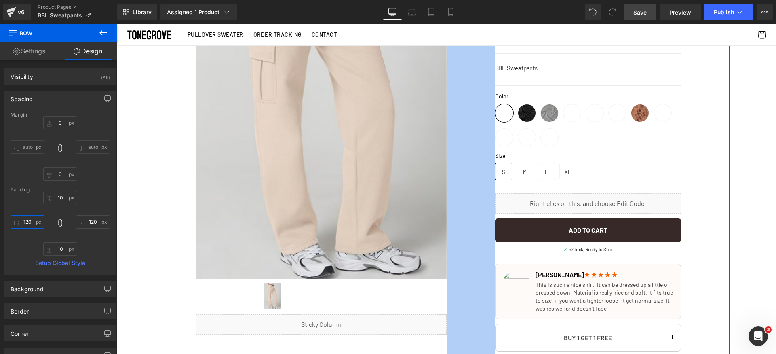
click at [37, 224] on input "120" at bounding box center [28, 221] width 34 height 13
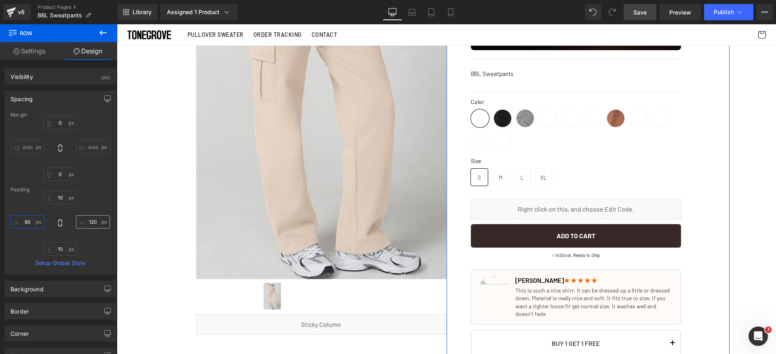
type input "60"
click at [89, 222] on input "120" at bounding box center [93, 221] width 34 height 13
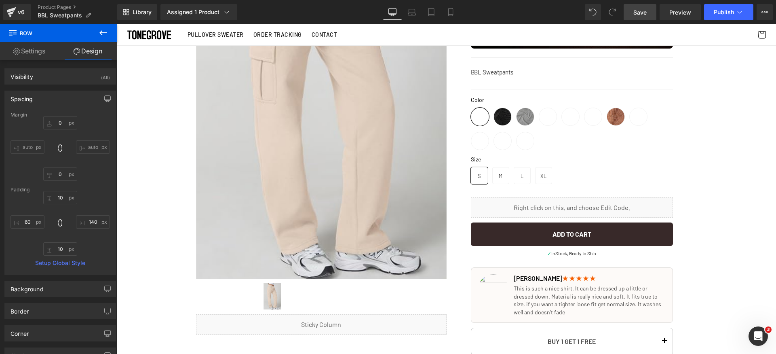
click at [651, 10] on link "Save" at bounding box center [640, 12] width 33 height 16
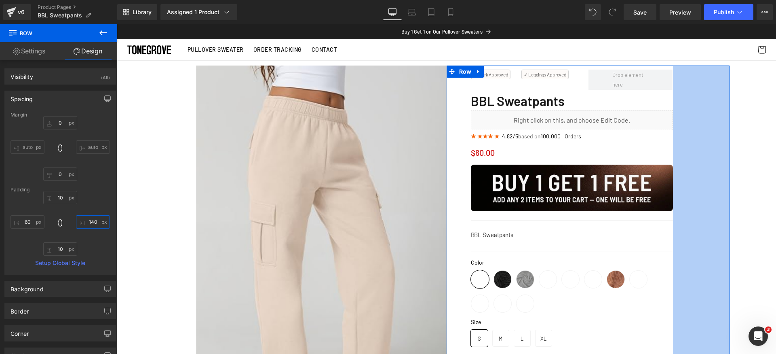
click at [91, 225] on input "140" at bounding box center [93, 221] width 34 height 13
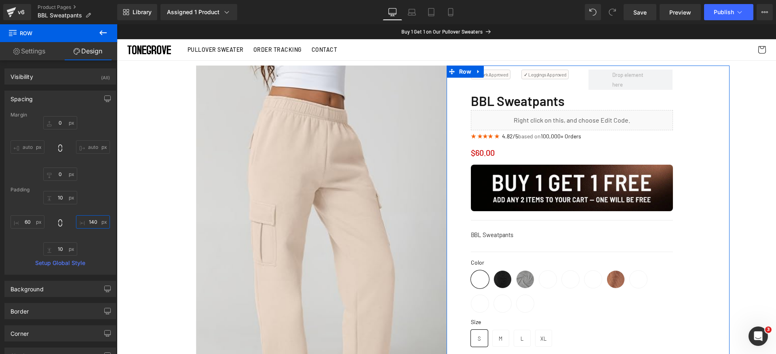
type input "150"
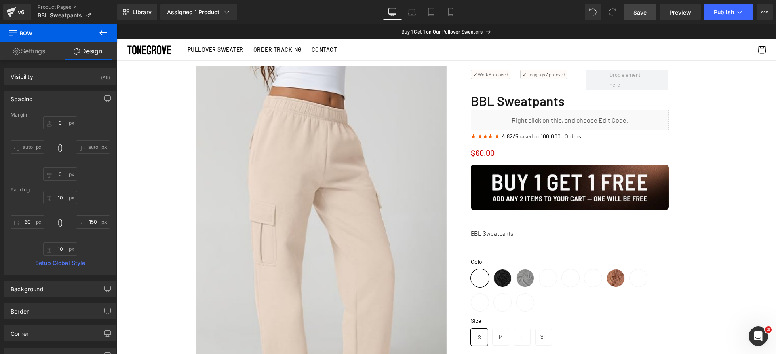
click at [649, 5] on link "Save" at bounding box center [640, 12] width 33 height 16
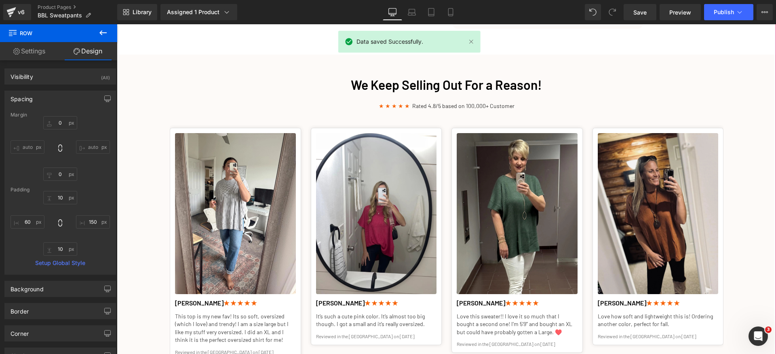
scroll to position [1086, 0]
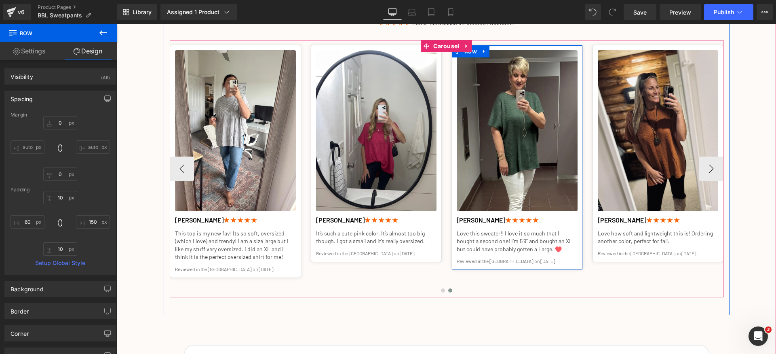
drag, startPoint x: 458, startPoint y: 255, endPoint x: 449, endPoint y: 259, distance: 9.5
click at [433, 256] on div "Image Kenzie L. ★ ★ ★ ★ ★ Heading Very cute fit and the quality is great! Text …" at bounding box center [381, 168] width 704 height 257
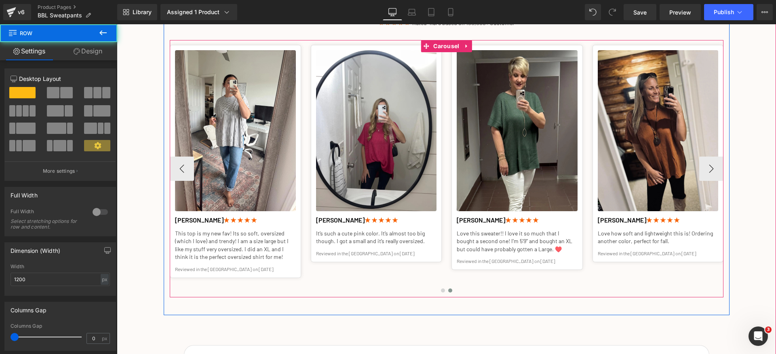
click at [571, 278] on div "Image Kenzie L. ★ ★ ★ ★ ★ Heading Very cute fit and the quality is great! Text …" at bounding box center [381, 168] width 704 height 257
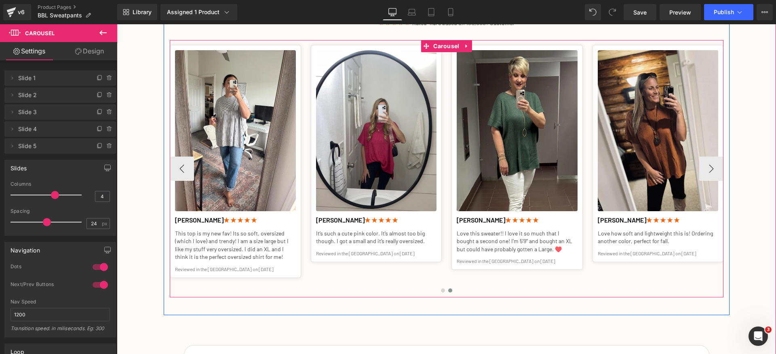
click at [443, 291] on button at bounding box center [442, 290] width 7 height 8
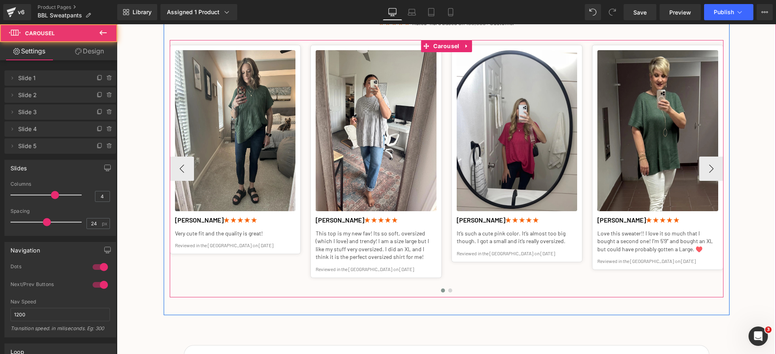
click at [453, 291] on div at bounding box center [447, 292] width 554 height 12
click at [448, 291] on span at bounding box center [450, 290] width 4 height 4
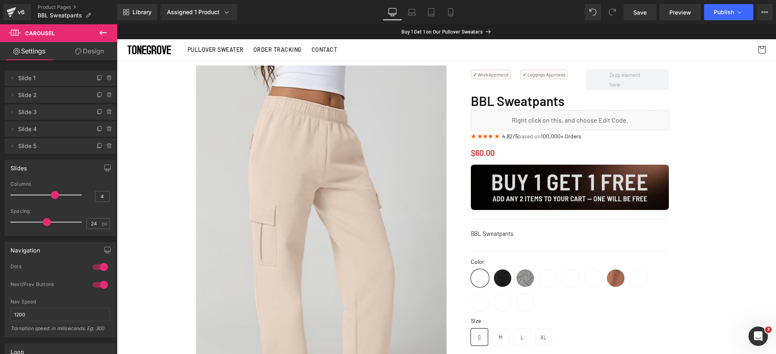
scroll to position [27, 0]
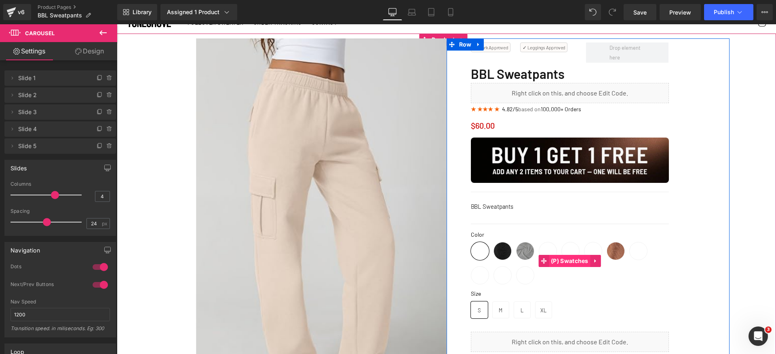
click at [557, 265] on span "(P) Swatches" at bounding box center [570, 261] width 42 height 12
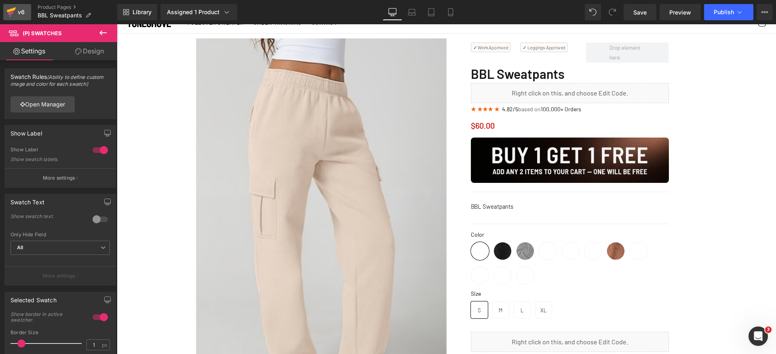
click at [18, 13] on div "v6" at bounding box center [21, 12] width 10 height 11
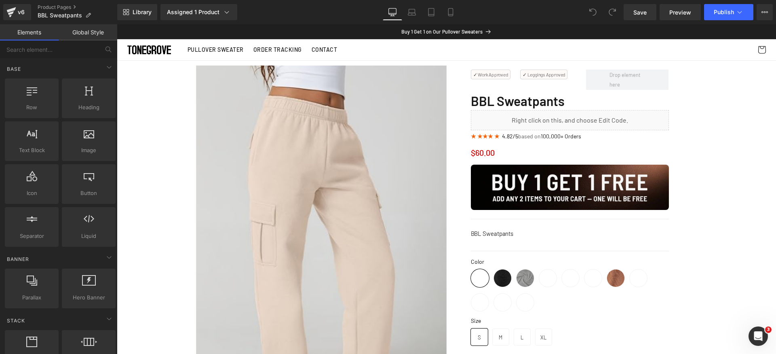
drag, startPoint x: 117, startPoint y: 24, endPoint x: 574, endPoint y: 136, distance: 470.5
click at [574, 136] on div "★ ★ ★ ★ ★ 4.82/5 based on 100,000+ Orders Text Block" at bounding box center [570, 136] width 198 height 8
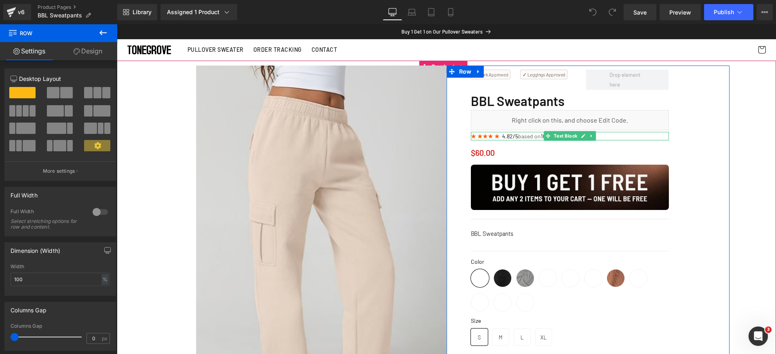
click at [504, 133] on div at bounding box center [570, 133] width 198 height 2
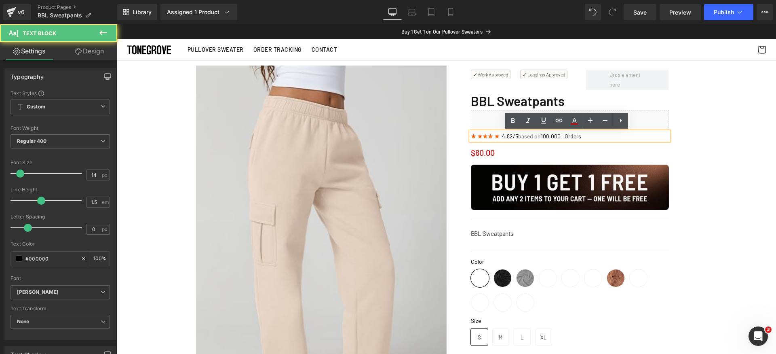
click at [535, 137] on span "based on" at bounding box center [529, 136] width 23 height 7
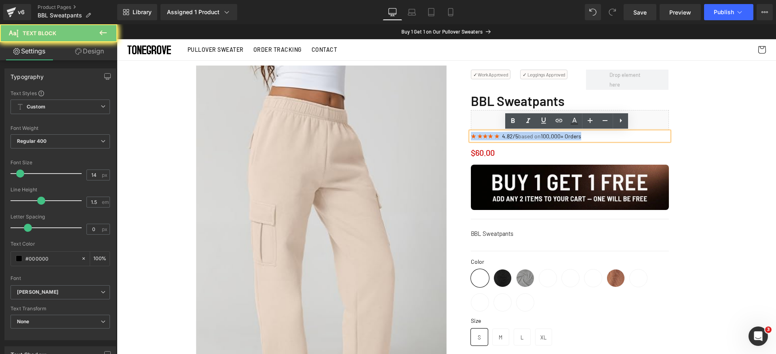
click at [535, 137] on span "based on" at bounding box center [529, 136] width 23 height 7
copy p "★ ★ ★ ★ ★ 4.82/5 based on 100,000+ Orders"
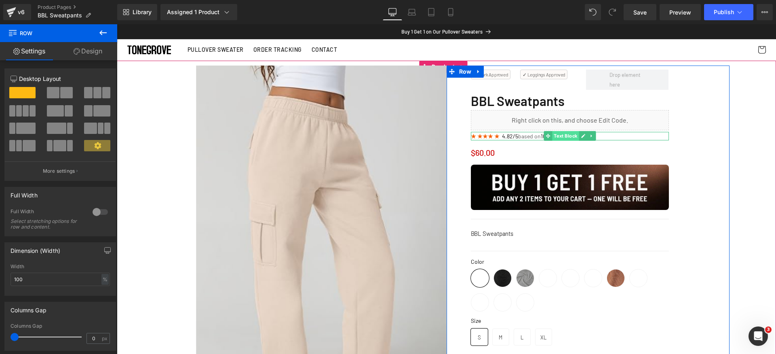
click at [557, 135] on span "Text Block" at bounding box center [565, 136] width 27 height 10
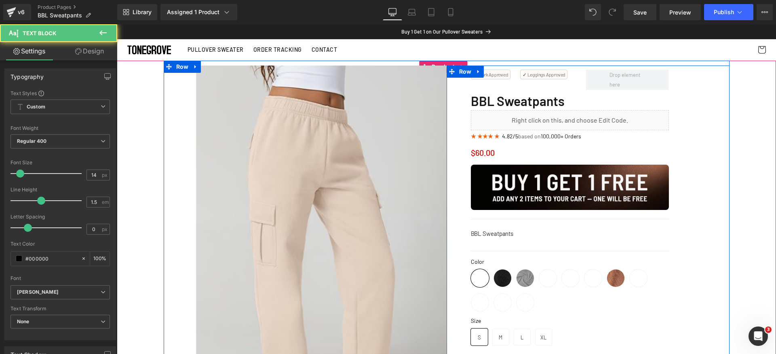
click at [488, 133] on div "★ ★ ★ ★ ★ 4.82/5 based on 100,000+ Orders Text Block" at bounding box center [570, 136] width 198 height 8
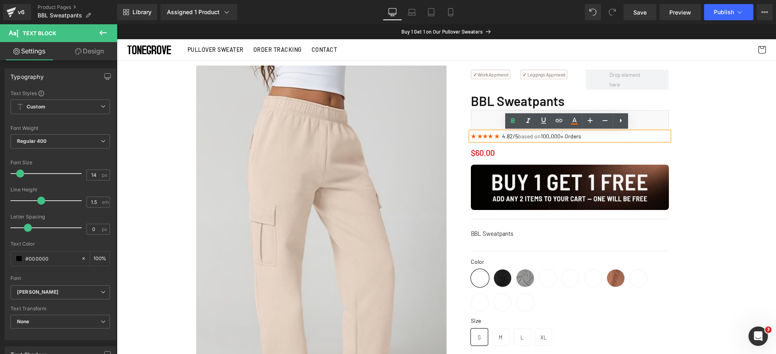
click at [498, 137] on b "★ ★" at bounding box center [494, 136] width 12 height 7
drag, startPoint x: 489, startPoint y: 137, endPoint x: 478, endPoint y: 137, distance: 10.1
click at [478, 137] on p "★ ★ ★ ★ ★ 4.82/5 based on 100,000+ Orders" at bounding box center [570, 136] width 198 height 8
click at [480, 138] on b "★ ★" at bounding box center [477, 136] width 12 height 7
click at [490, 137] on b "★ ★" at bounding box center [494, 136] width 12 height 7
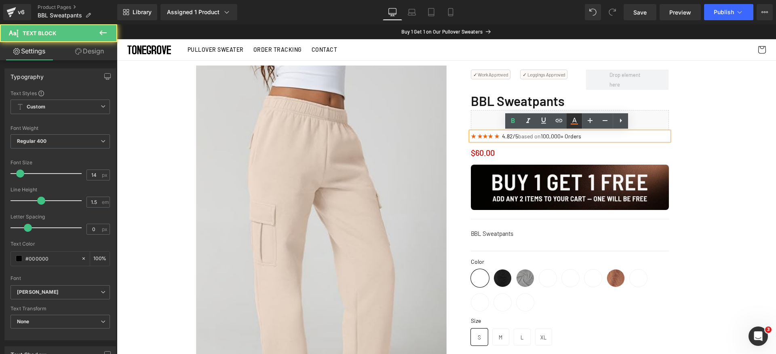
click at [571, 118] on icon at bounding box center [574, 121] width 10 height 10
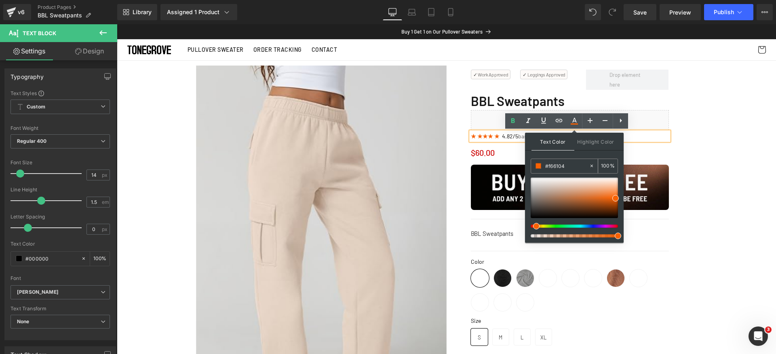
click at [573, 163] on input "#f66104" at bounding box center [567, 165] width 44 height 9
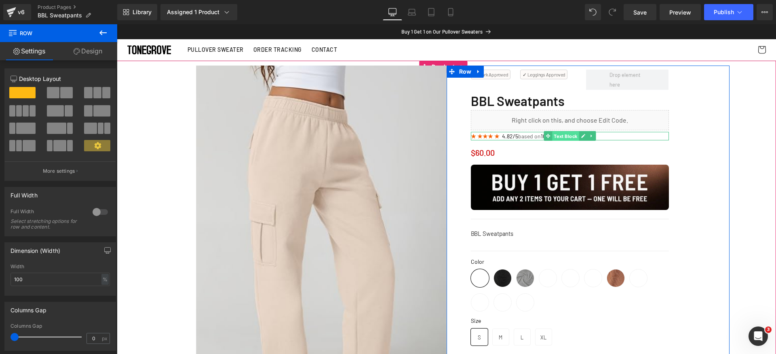
click at [558, 135] on span "Text Block" at bounding box center [565, 136] width 27 height 10
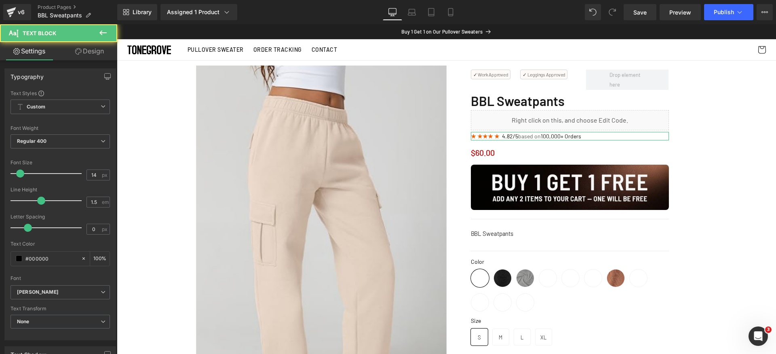
click at [92, 52] on link "Design" at bounding box center [89, 51] width 59 height 18
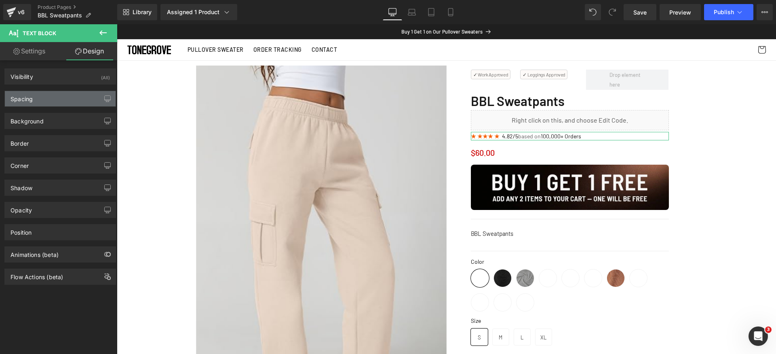
click at [52, 93] on div "Spacing" at bounding box center [60, 98] width 111 height 15
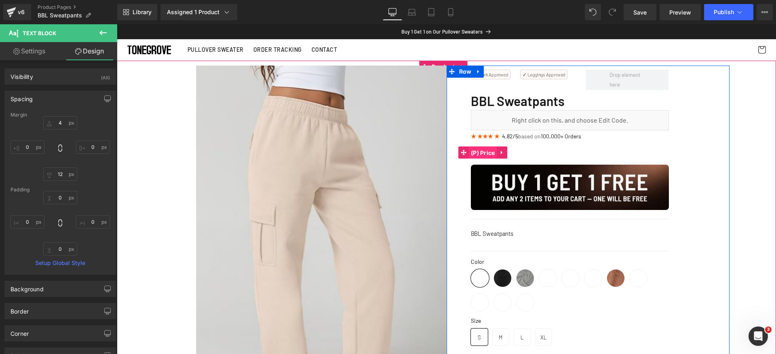
click at [477, 152] on span "(P) Price" at bounding box center [483, 153] width 28 height 12
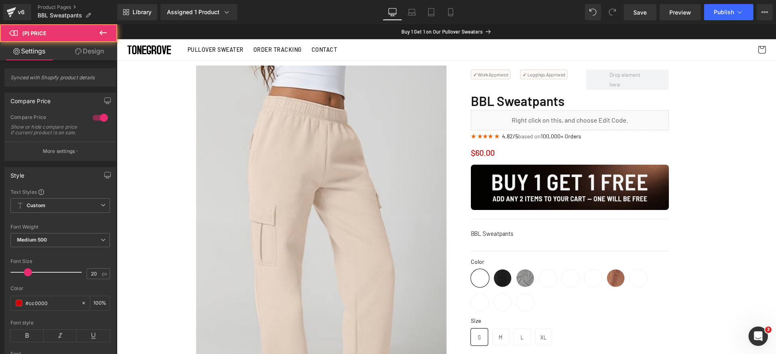
click at [88, 57] on link "Design" at bounding box center [89, 51] width 59 height 18
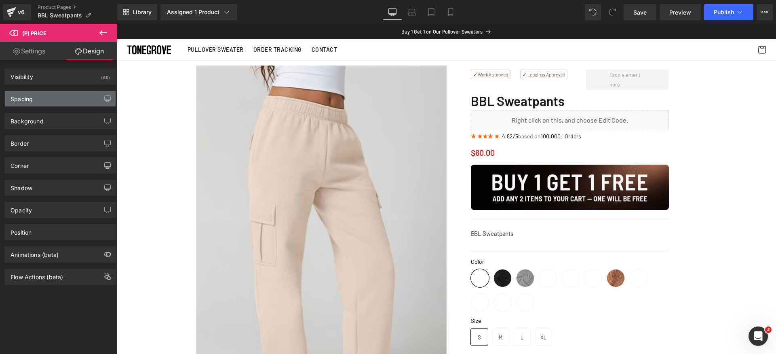
click at [49, 99] on div "Spacing" at bounding box center [60, 98] width 111 height 15
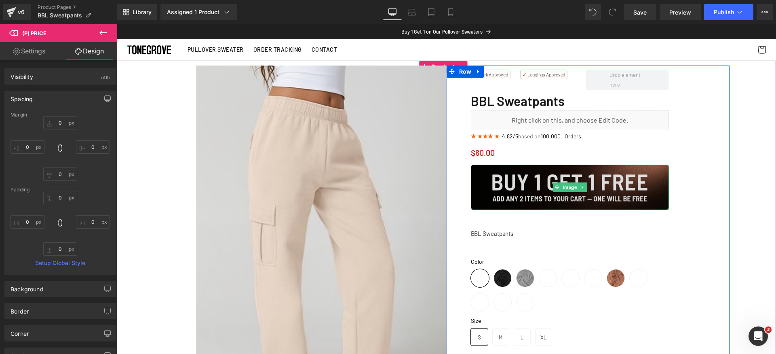
scroll to position [11, 0]
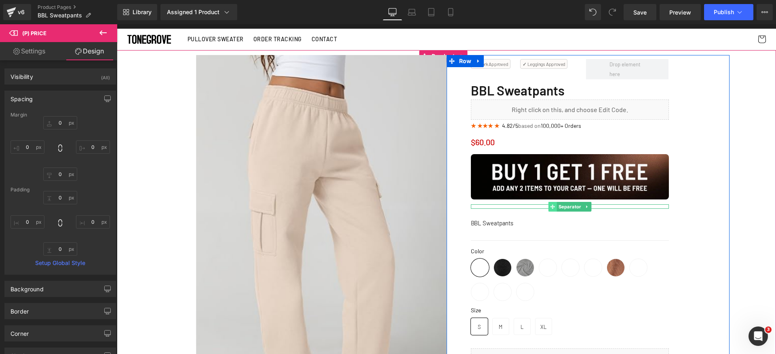
click at [550, 208] on icon at bounding box center [552, 206] width 4 height 4
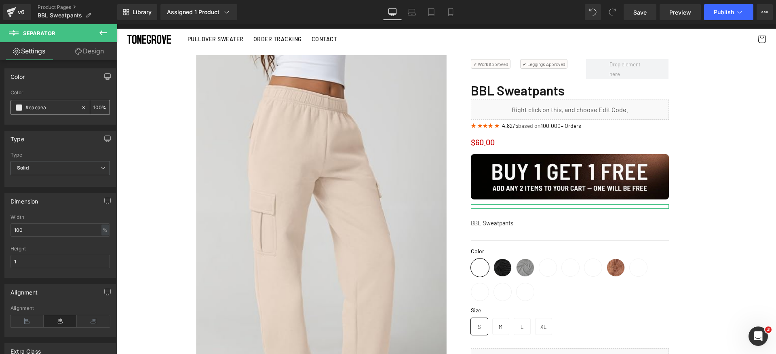
click at [58, 105] on input "#eaeaea" at bounding box center [51, 107] width 52 height 9
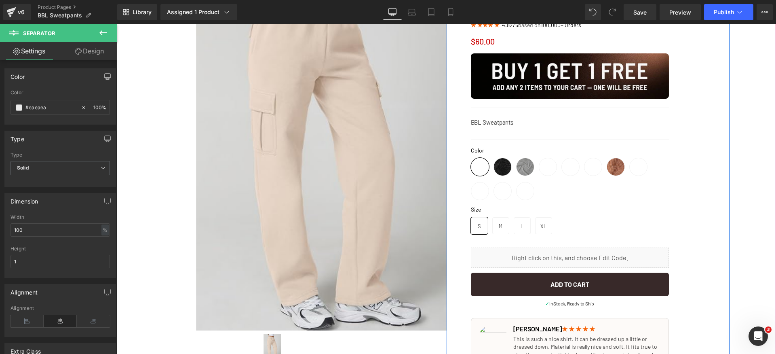
scroll to position [122, 0]
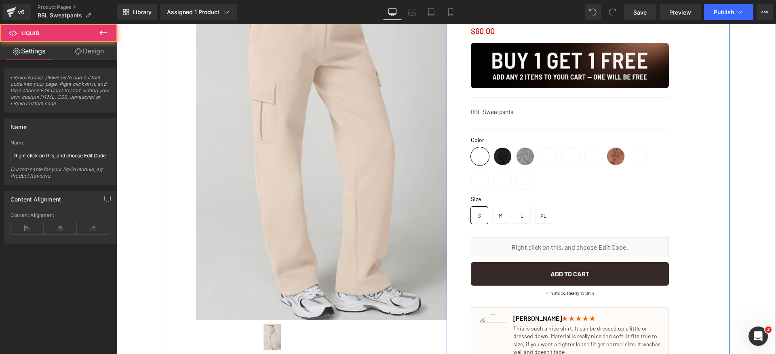
click at [602, 247] on div "Liquid" at bounding box center [570, 247] width 198 height 20
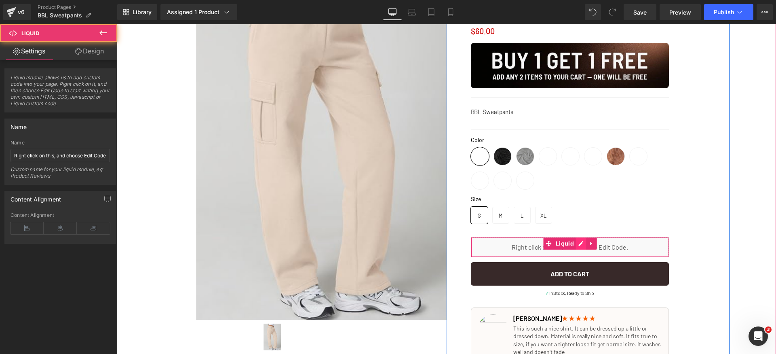
click at [579, 245] on div "Liquid" at bounding box center [570, 247] width 198 height 20
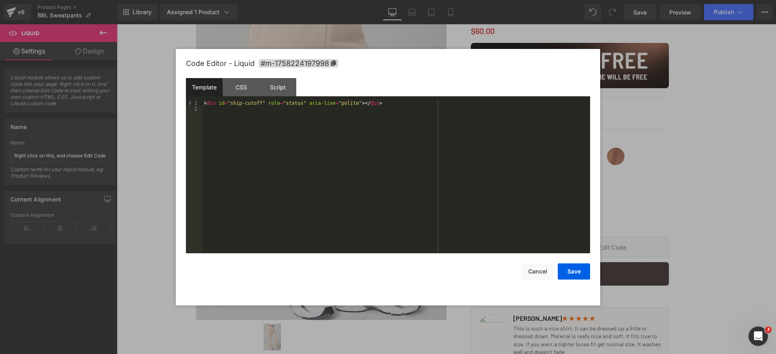
click at [390, 187] on div "< div id = "ship-cutoff" role = "status" aria-live = "polite" > </ div >" at bounding box center [396, 182] width 388 height 164
click at [241, 90] on div "CSS" at bounding box center [241, 87] width 37 height 18
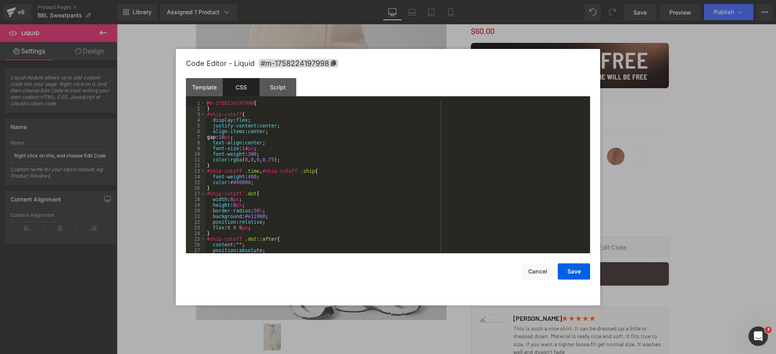
drag, startPoint x: 279, startPoint y: 88, endPoint x: 230, endPoint y: 89, distance: 48.9
click at [279, 88] on div "Script" at bounding box center [277, 87] width 37 height 18
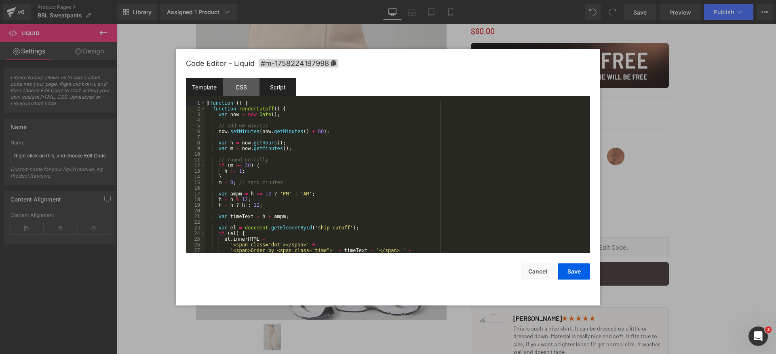
click at [209, 87] on div "Template" at bounding box center [204, 87] width 37 height 18
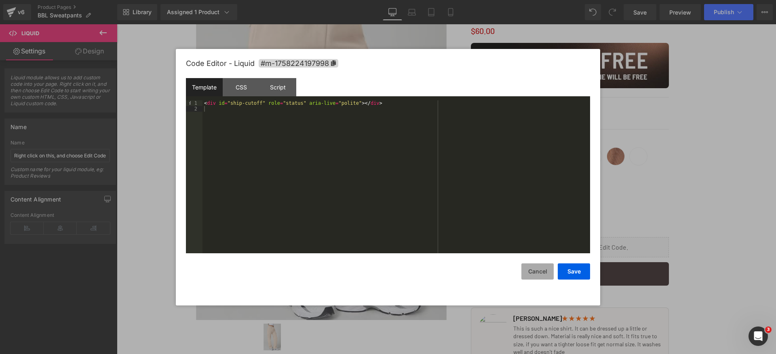
click at [540, 268] on button "Cancel" at bounding box center [537, 271] width 32 height 16
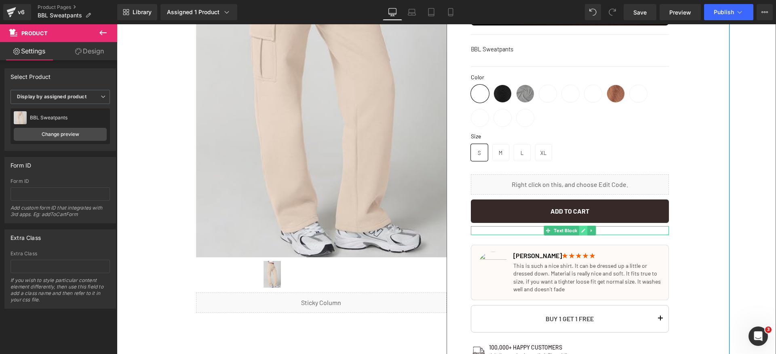
click at [582, 231] on link at bounding box center [583, 230] width 8 height 10
click at [582, 231] on p "✓ In Stock, Ready to Ship" at bounding box center [570, 230] width 198 height 9
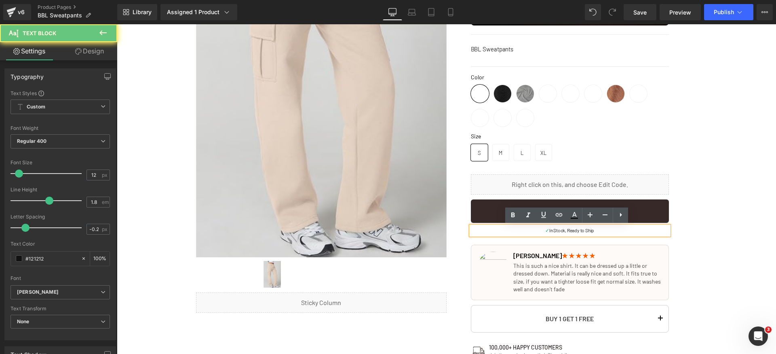
click at [582, 231] on p "✓ In Stock, Ready to Ship" at bounding box center [570, 230] width 198 height 9
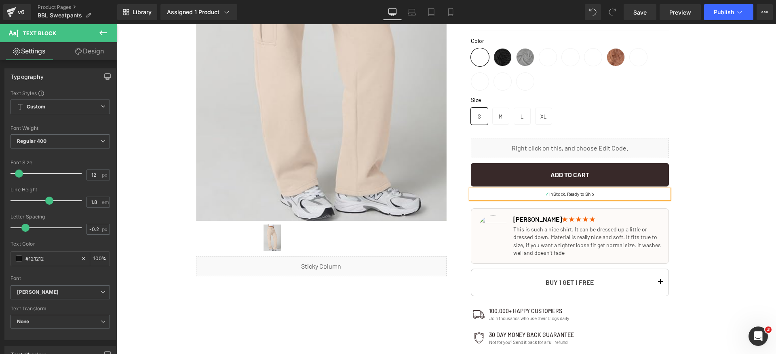
click at [723, 251] on div "✓ Work Approved Text Block ✓ Leggings Approved Text Block Row BBL Sweatpants (P…" at bounding box center [588, 208] width 283 height 727
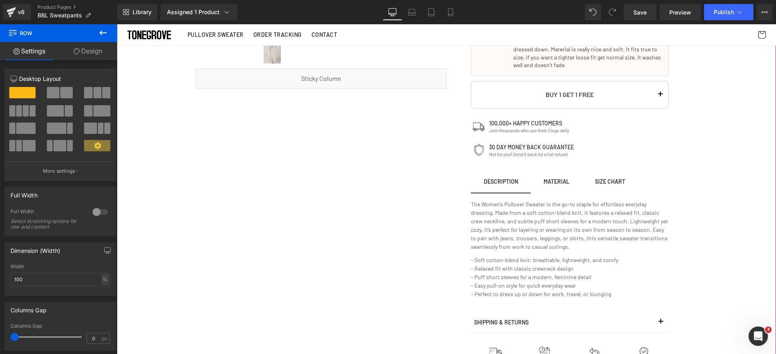
scroll to position [307, 0]
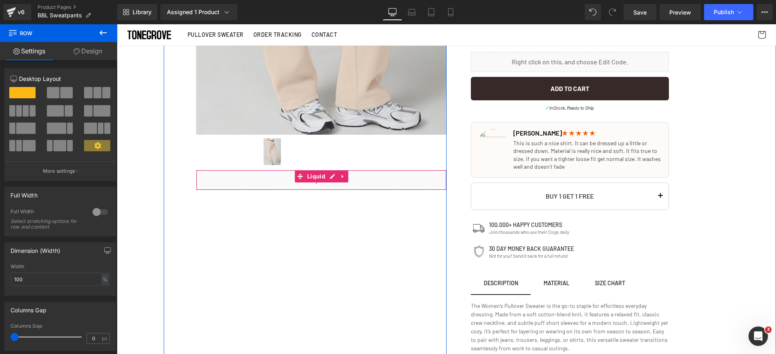
click at [321, 173] on div "Liquid" at bounding box center [321, 180] width 251 height 20
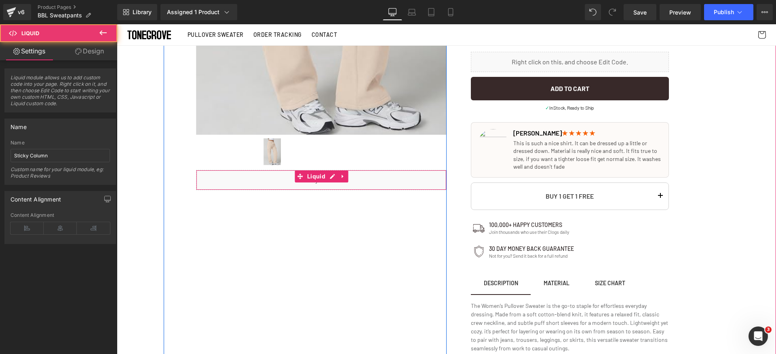
click at [426, 172] on div "Liquid" at bounding box center [321, 180] width 251 height 20
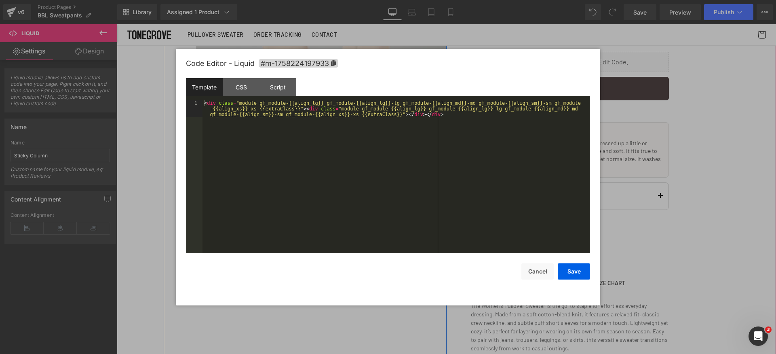
click at [328, 178] on div "Liquid" at bounding box center [321, 180] width 251 height 20
click at [349, 175] on div "< div class = "module gf_module-{{align_lg}} gf_module-{{align_lg}}-lg gf_modul…" at bounding box center [396, 193] width 388 height 187
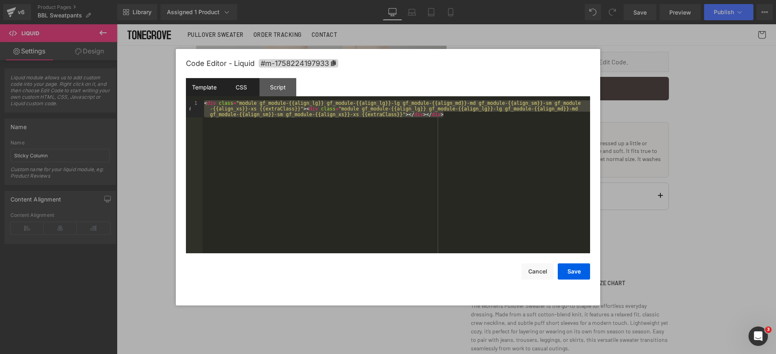
click at [249, 87] on div "CSS" at bounding box center [241, 87] width 37 height 18
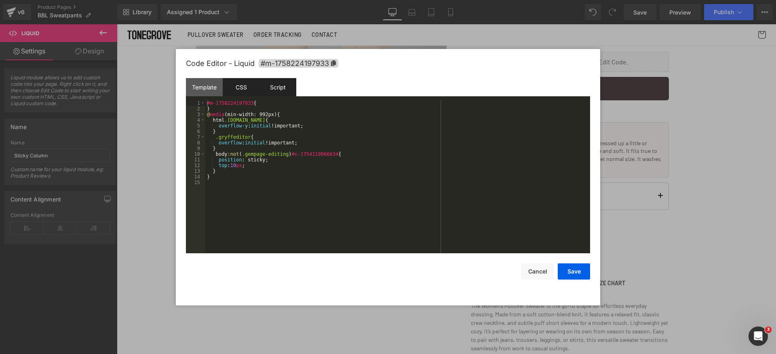
drag, startPoint x: 285, startPoint y: 88, endPoint x: 280, endPoint y: 89, distance: 5.3
click at [285, 88] on div "Script" at bounding box center [277, 87] width 37 height 18
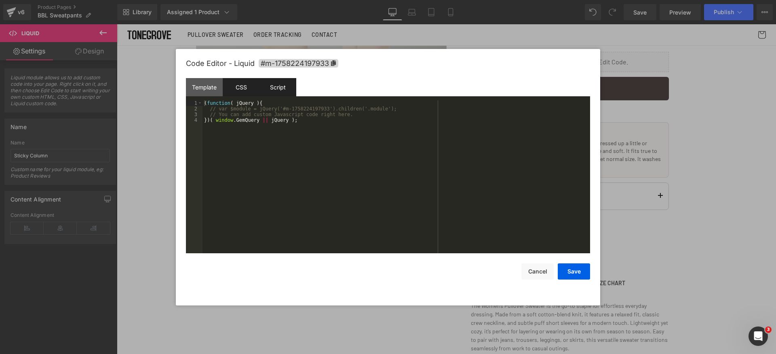
click at [231, 88] on div "CSS" at bounding box center [241, 87] width 37 height 18
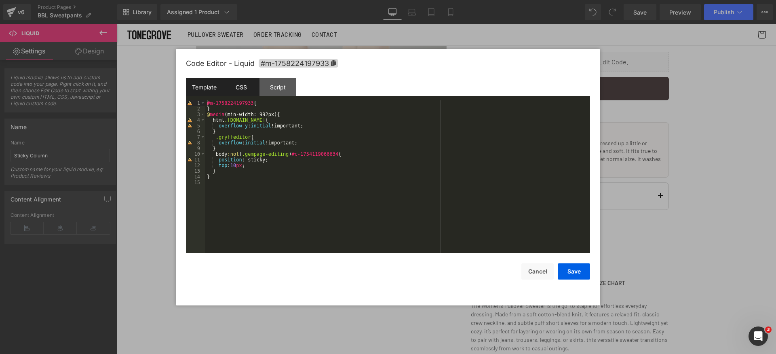
click at [204, 86] on div "Template" at bounding box center [204, 87] width 37 height 18
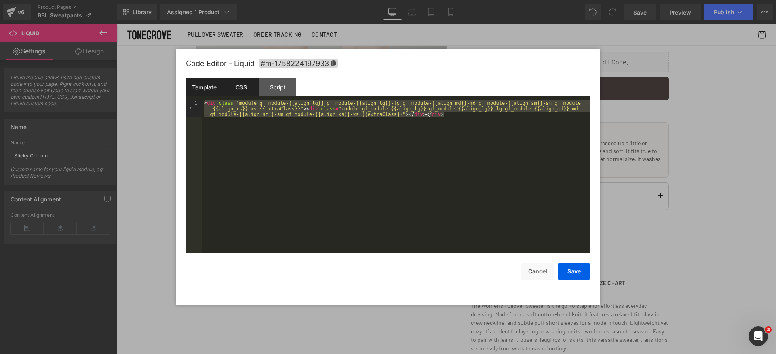
click at [244, 86] on div "CSS" at bounding box center [241, 87] width 37 height 18
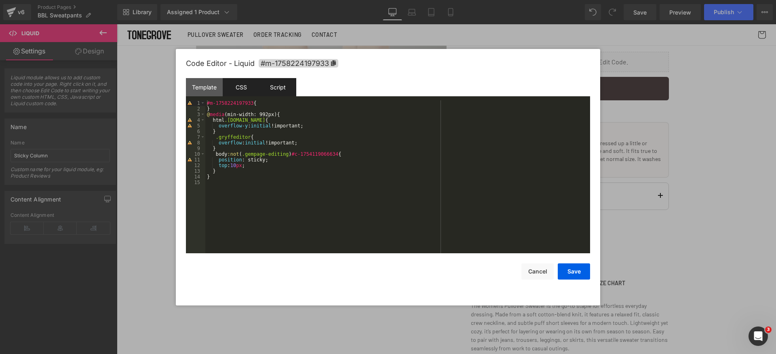
click at [295, 85] on div "Script" at bounding box center [277, 87] width 37 height 18
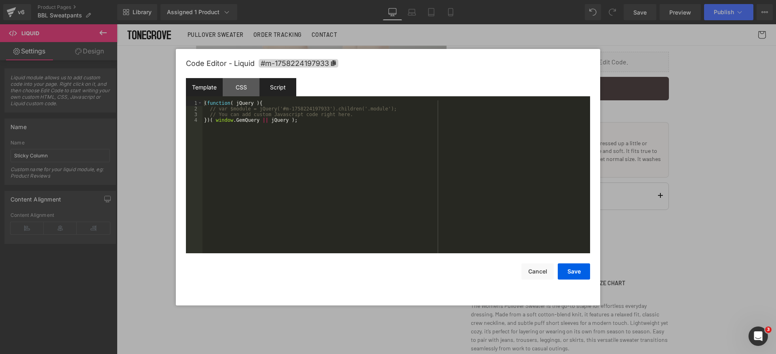
click at [202, 87] on div "Template" at bounding box center [204, 87] width 37 height 18
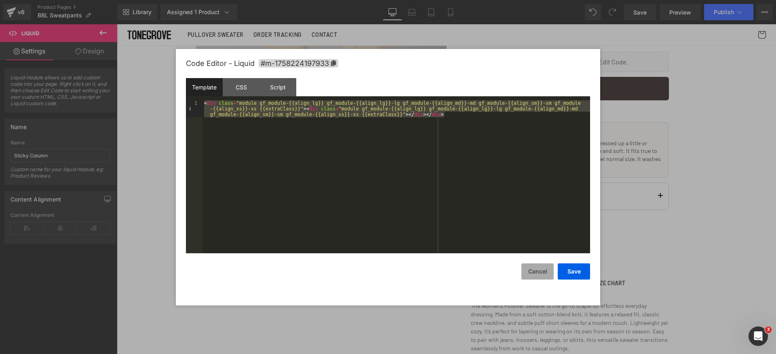
click at [544, 268] on button "Cancel" at bounding box center [537, 271] width 32 height 16
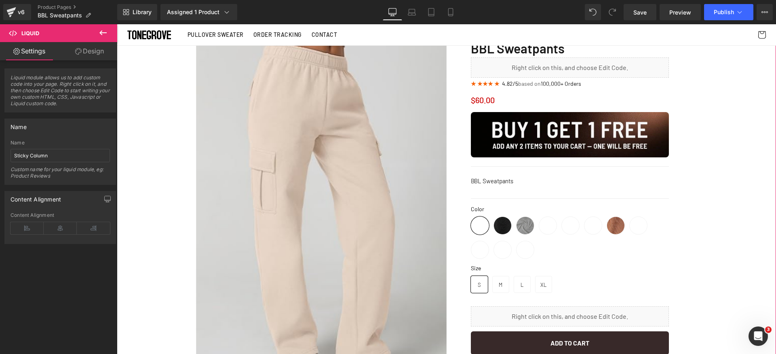
scroll to position [0, 0]
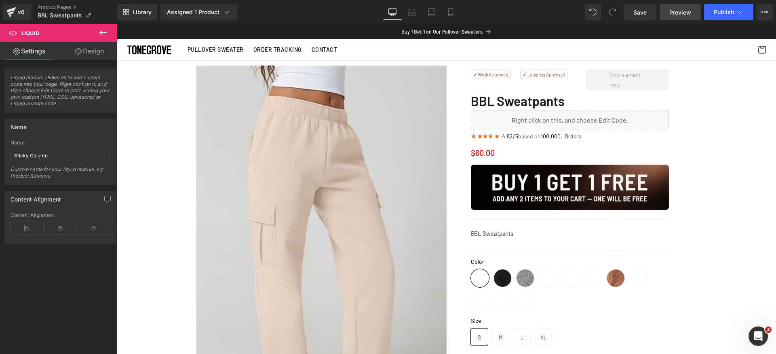
click at [682, 15] on span "Preview" at bounding box center [680, 12] width 22 height 8
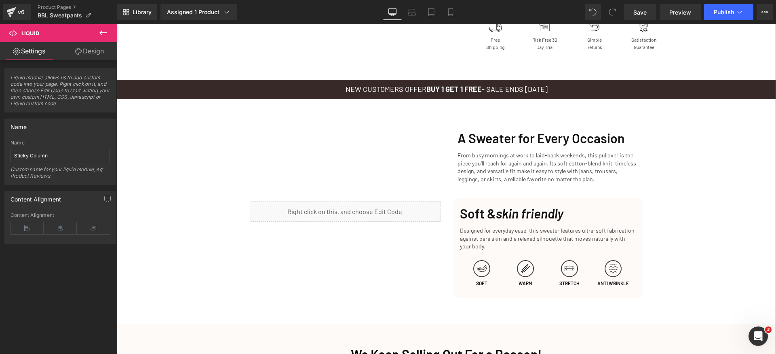
scroll to position [745, 0]
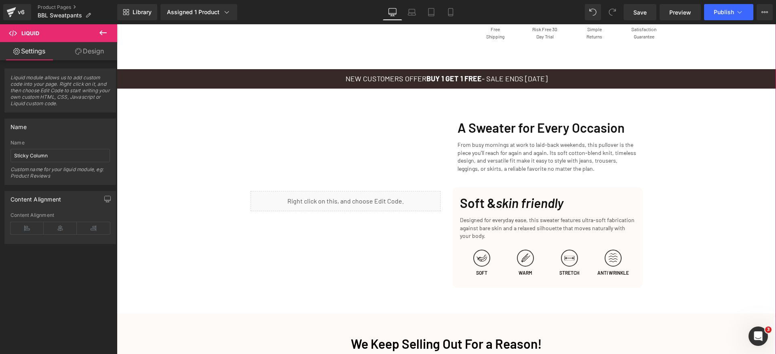
click at [384, 199] on div "Liquid" at bounding box center [346, 201] width 190 height 20
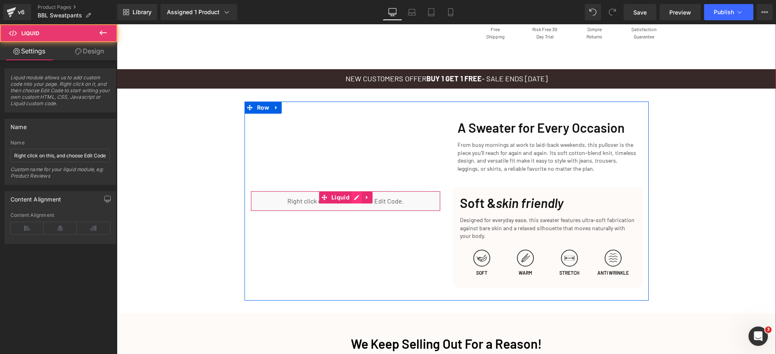
click at [356, 198] on div "Liquid" at bounding box center [346, 201] width 190 height 20
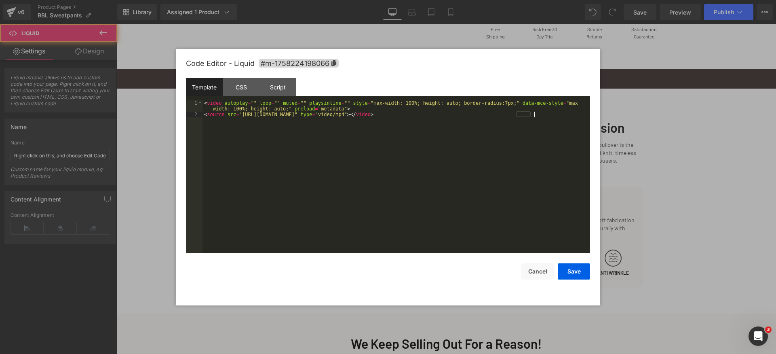
click at [365, 169] on div "< video autoplay = "" loop = "" muted = "" playsinline = "" style = "max-width:…" at bounding box center [396, 185] width 388 height 170
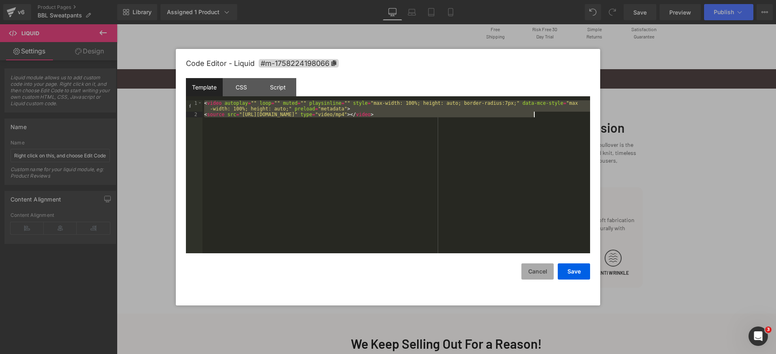
click at [537, 277] on button "Cancel" at bounding box center [537, 271] width 32 height 16
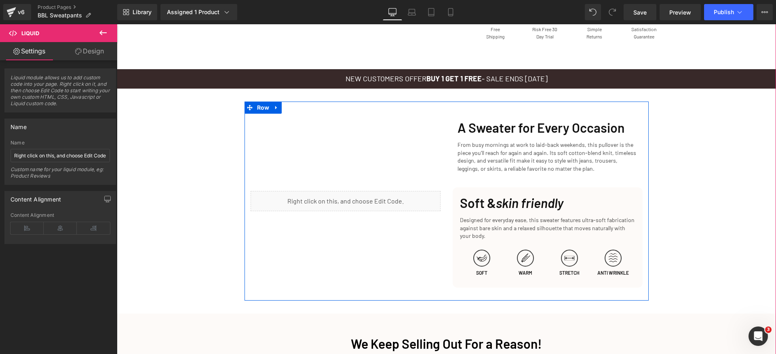
click at [441, 147] on div "Liquid" at bounding box center [345, 200] width 202 height 173
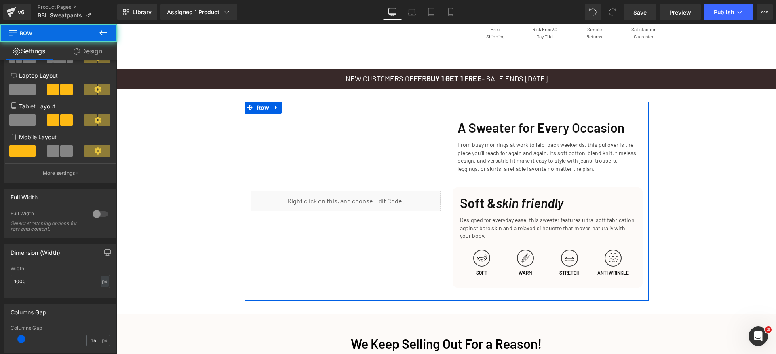
scroll to position [171, 0]
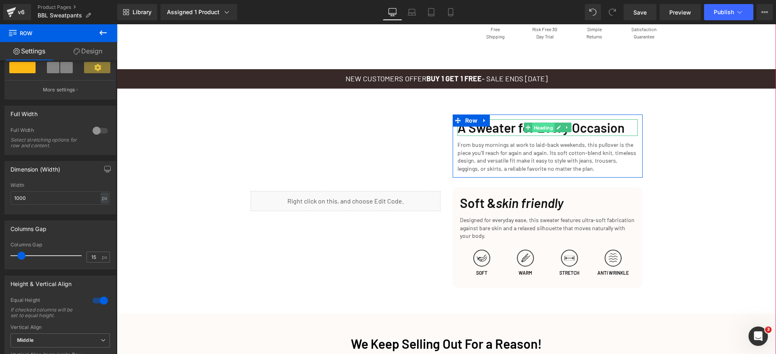
click at [532, 127] on span "Heading" at bounding box center [543, 128] width 22 height 10
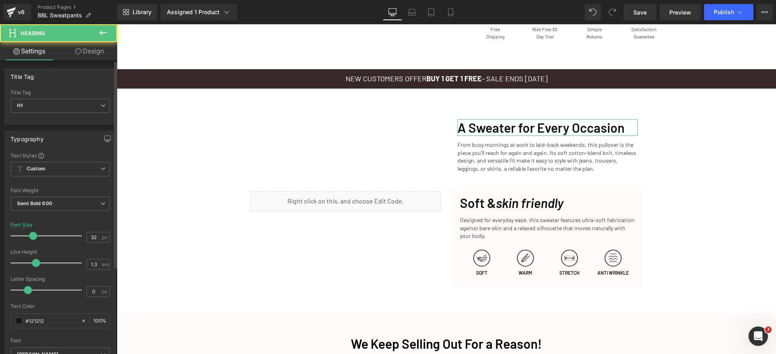
scroll to position [49, 0]
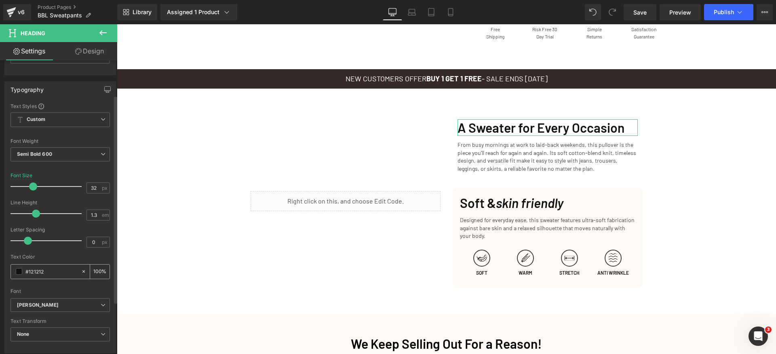
click at [61, 272] on input "#121212" at bounding box center [51, 271] width 52 height 9
drag, startPoint x: 70, startPoint y: 286, endPoint x: 35, endPoint y: 266, distance: 39.8
click at [70, 286] on div at bounding box center [60, 285] width 99 height 5
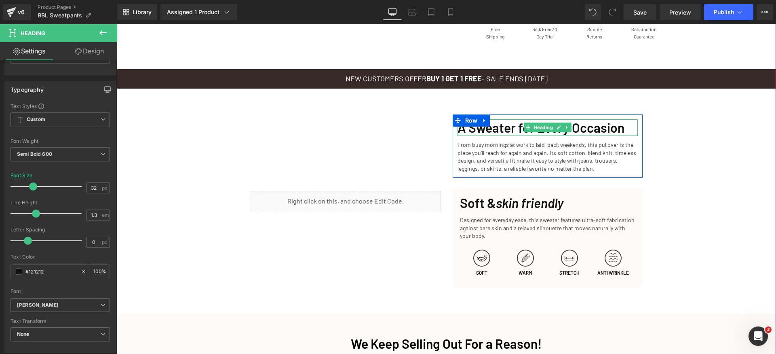
click at [513, 130] on h1 "A Sweater for Every Occasion" at bounding box center [547, 127] width 180 height 17
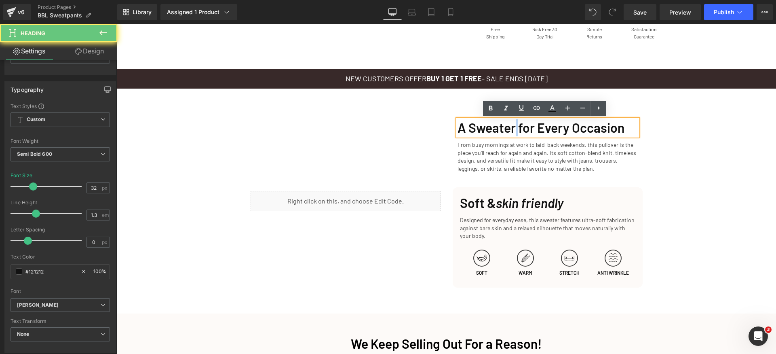
click at [513, 130] on h1 "A Sweater for Every Occasion" at bounding box center [547, 127] width 180 height 17
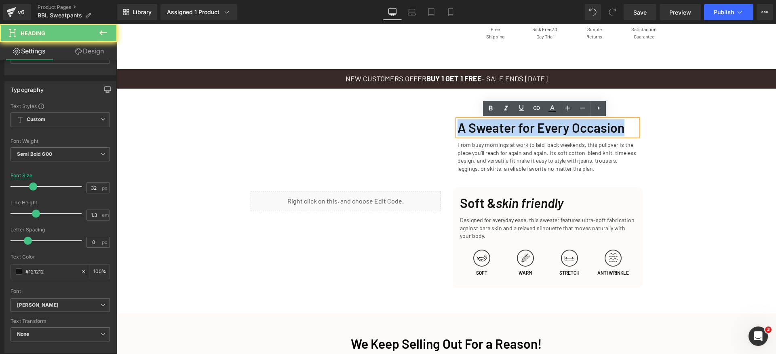
click at [513, 130] on h1 "A Sweater for Every Occasion" at bounding box center [547, 127] width 180 height 17
copy h1 "A Sweater for Every Occasion"
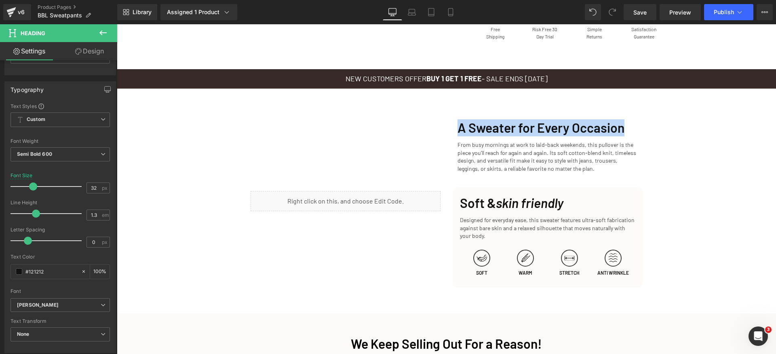
click at [504, 144] on p "From busy mornings at work to laid-back weekends, this pullover is the piece yo…" at bounding box center [547, 157] width 180 height 32
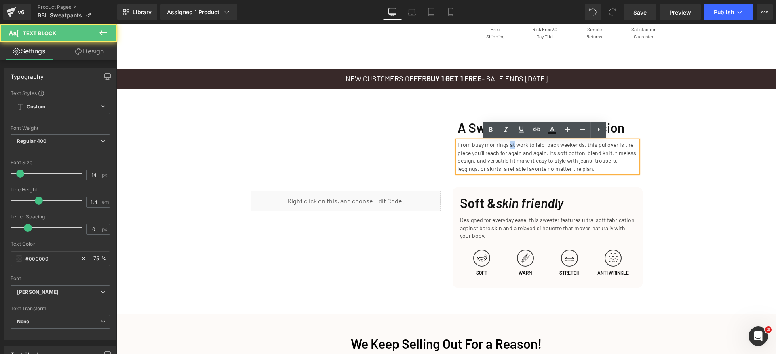
click at [504, 144] on p "From busy mornings at work to laid-back weekends, this pullover is the piece yo…" at bounding box center [547, 157] width 180 height 32
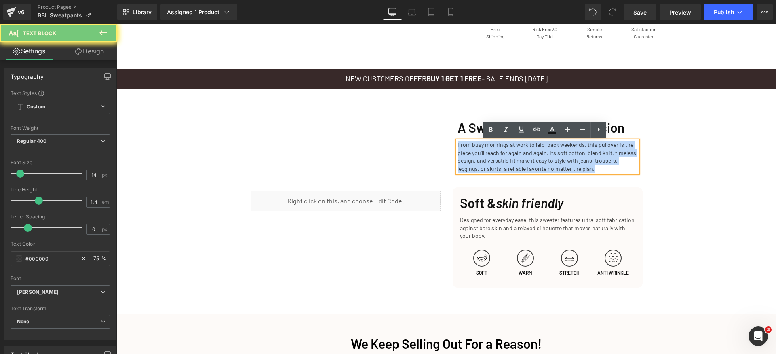
click at [504, 144] on p "From busy mornings at work to laid-back weekends, this pullover is the piece yo…" at bounding box center [547, 157] width 180 height 32
copy p "From busy mornings at work to laid-back weekends, this pullover is the piece yo…"
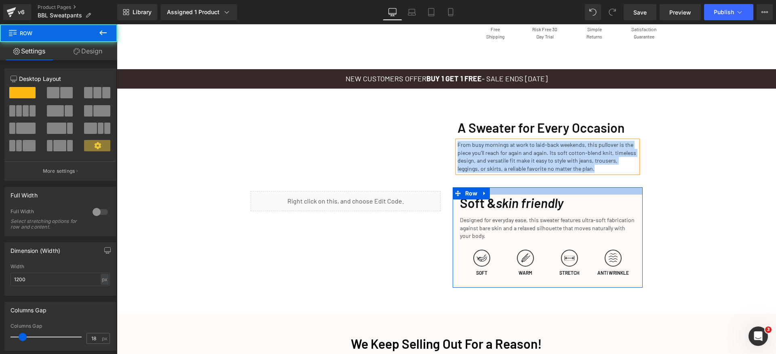
click at [634, 192] on div at bounding box center [548, 190] width 190 height 7
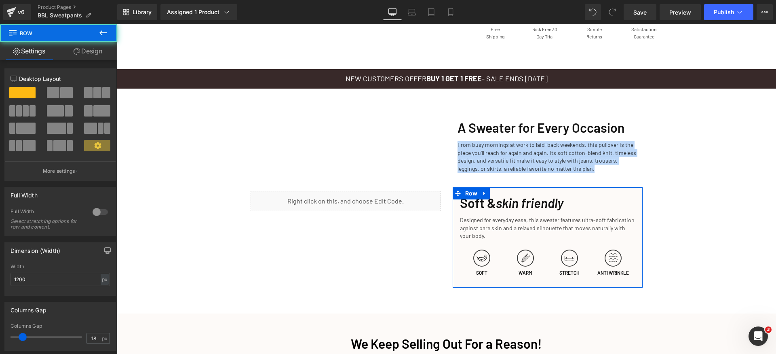
scroll to position [201, 0]
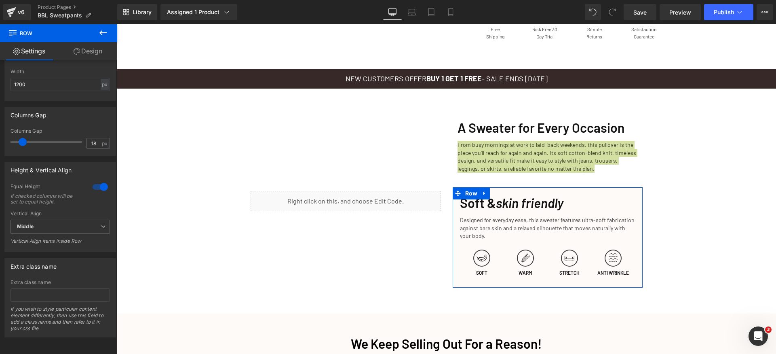
click at [97, 46] on link "Design" at bounding box center [88, 51] width 59 height 18
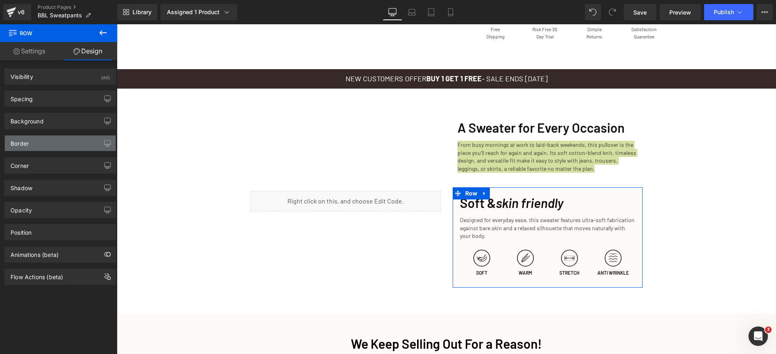
click at [45, 145] on div "Border" at bounding box center [60, 142] width 111 height 15
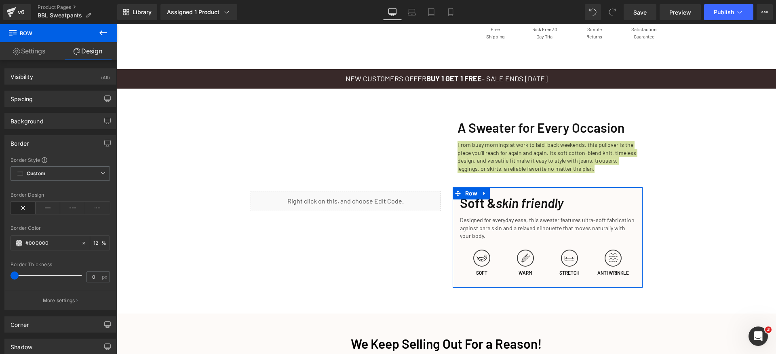
click at [45, 145] on div "Border" at bounding box center [60, 142] width 111 height 15
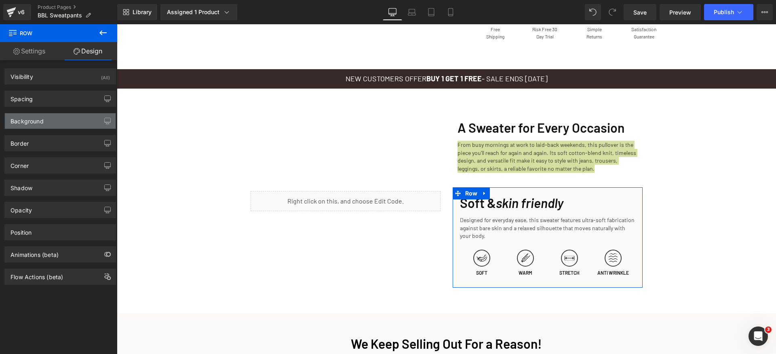
click at [52, 120] on div "Background" at bounding box center [60, 120] width 111 height 15
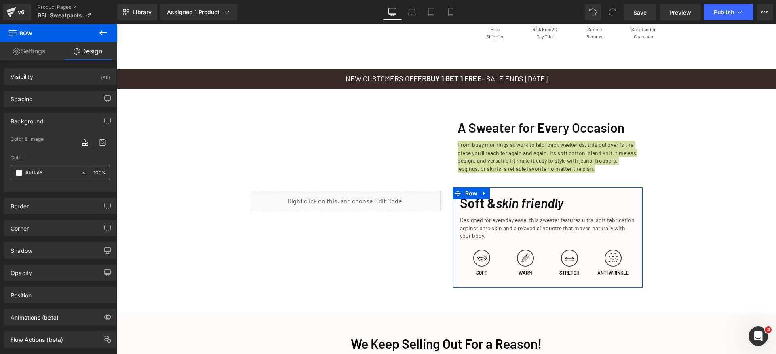
click at [63, 174] on input "#fdfaf8" at bounding box center [51, 172] width 52 height 9
click at [58, 122] on div "Background" at bounding box center [60, 120] width 111 height 15
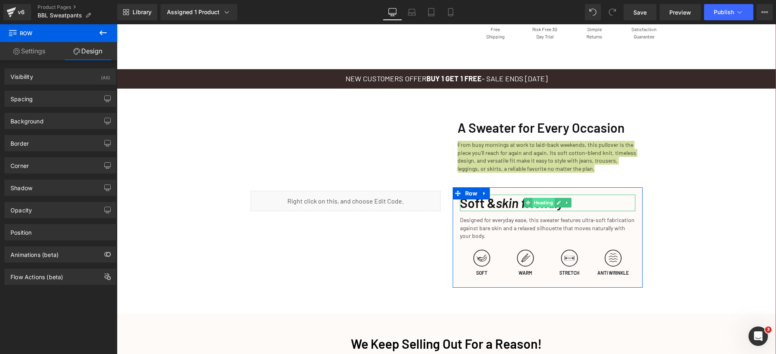
click at [536, 204] on span "Heading" at bounding box center [543, 203] width 22 height 10
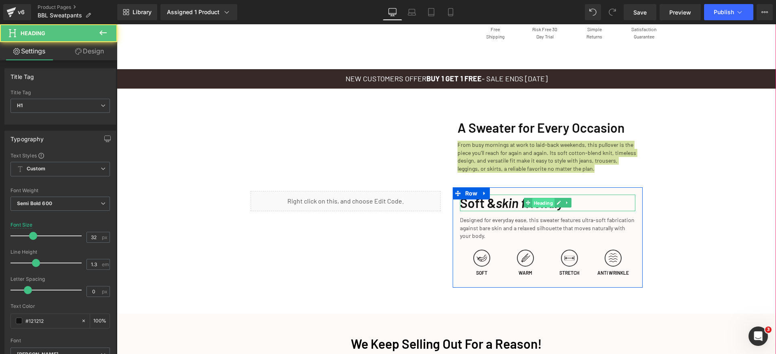
click at [536, 204] on span "Heading" at bounding box center [543, 203] width 22 height 10
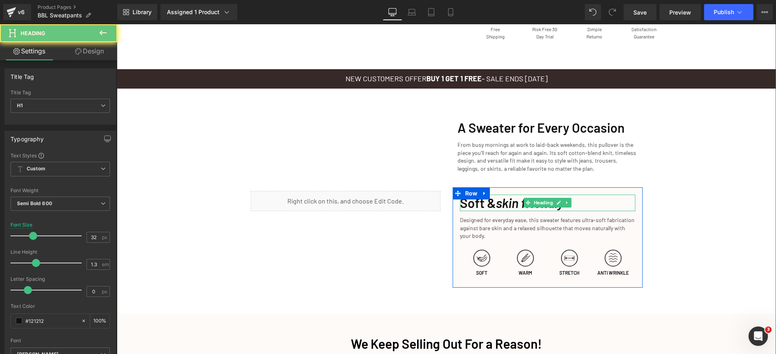
click at [508, 203] on icon "skin friendly" at bounding box center [529, 202] width 67 height 15
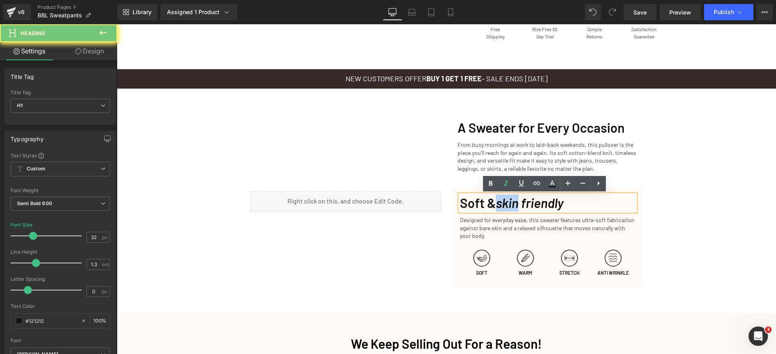
click at [508, 203] on icon "skin friendly" at bounding box center [529, 202] width 67 height 15
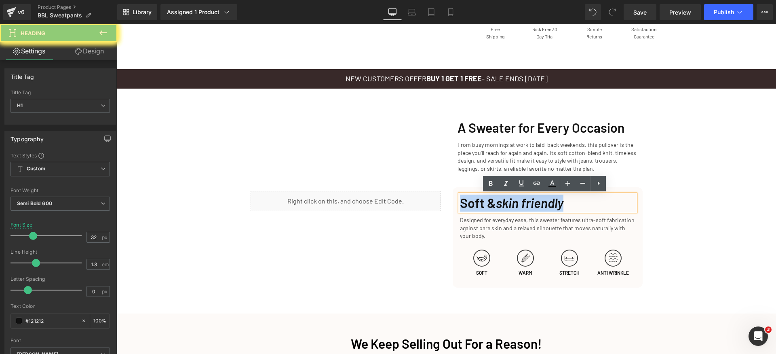
copy h1 "Soft & skin friendly"
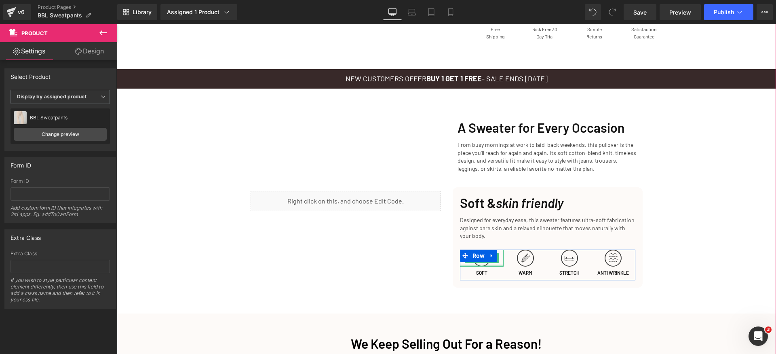
click at [476, 264] on div at bounding box center [482, 265] width 44 height 2
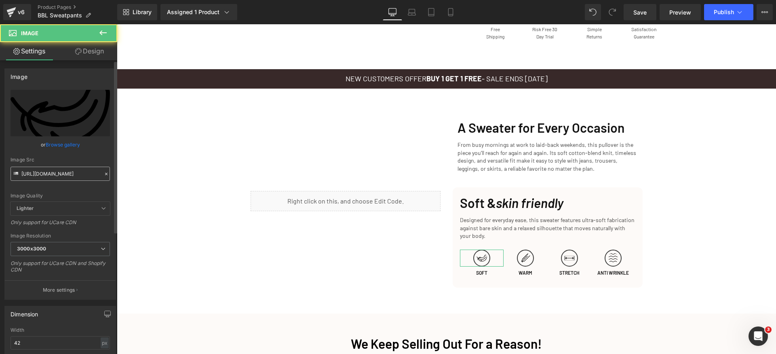
click at [73, 175] on input "https://ucarecdn.com/97d38219-7108-4bc7-8807-15a918b6616e/icons8-lightweight.svg" at bounding box center [60, 173] width 99 height 14
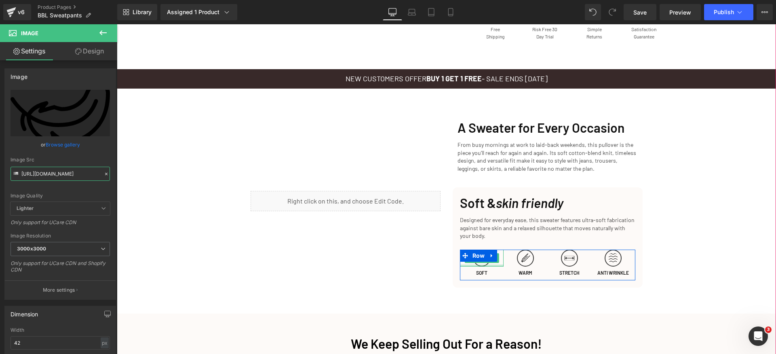
click at [472, 265] on div at bounding box center [482, 265] width 44 height 2
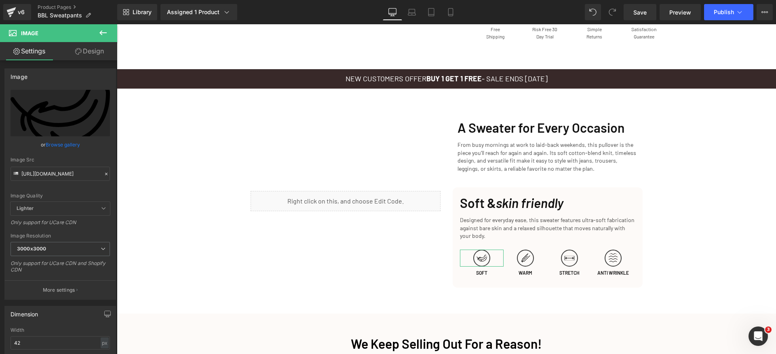
click at [75, 52] on icon at bounding box center [78, 51] width 6 height 6
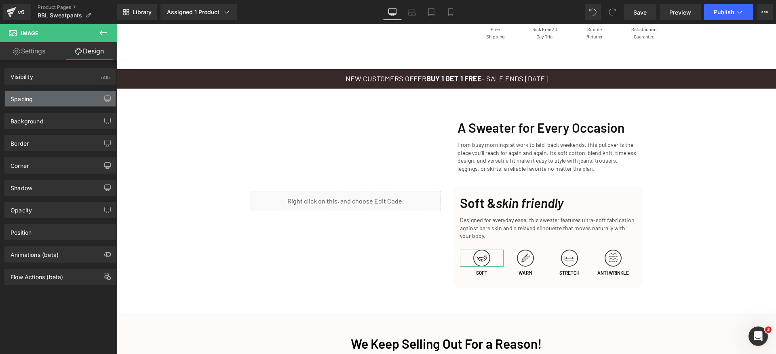
click at [48, 99] on div "Spacing" at bounding box center [60, 98] width 111 height 15
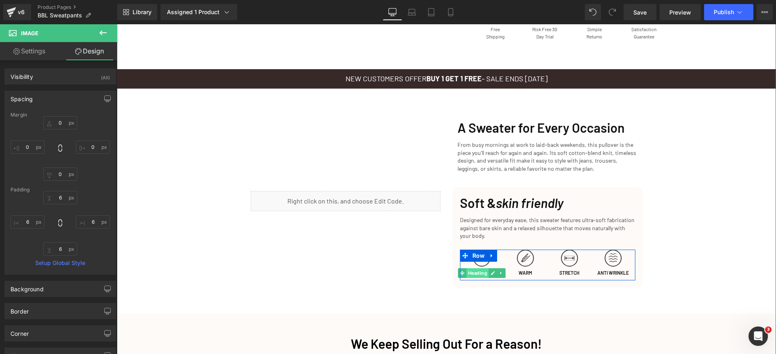
click at [477, 274] on span "Heading" at bounding box center [477, 273] width 22 height 10
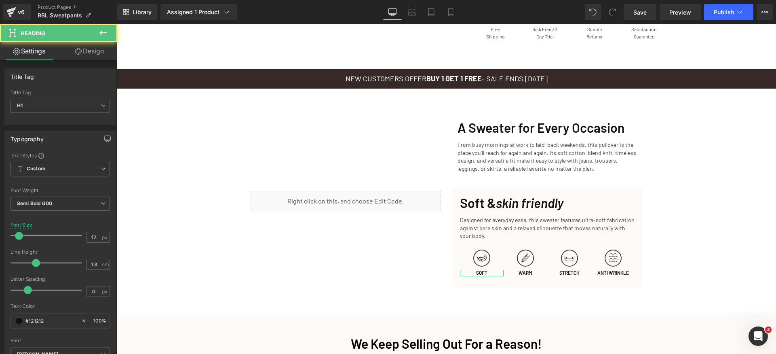
click at [84, 53] on link "Design" at bounding box center [89, 51] width 59 height 18
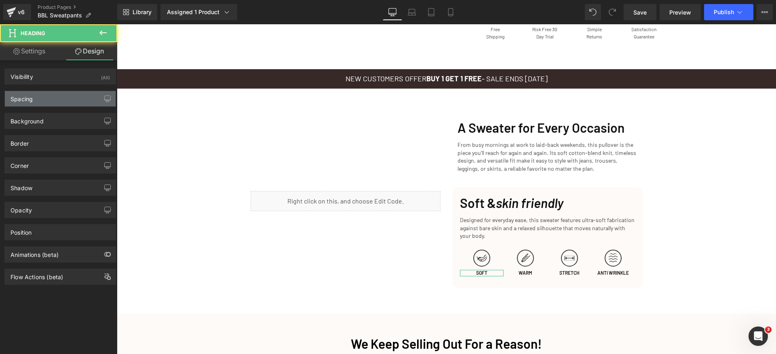
click at [46, 98] on div "Spacing" at bounding box center [60, 98] width 111 height 15
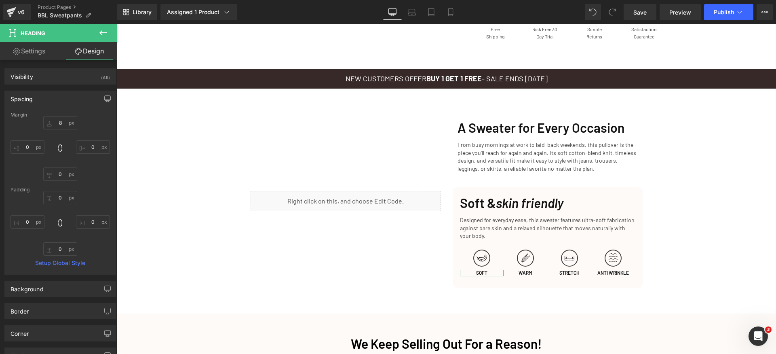
click at [58, 98] on div "Spacing" at bounding box center [60, 98] width 111 height 15
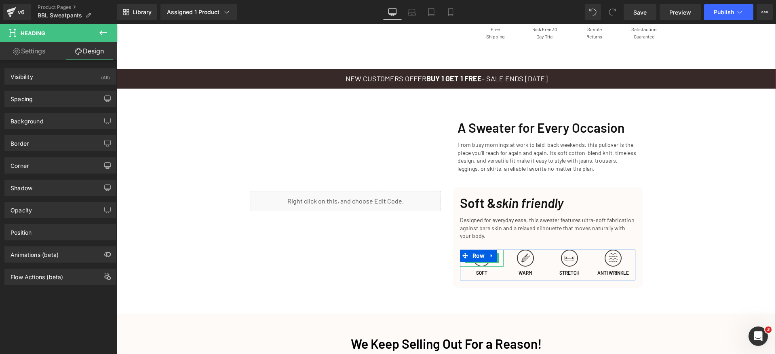
click at [475, 263] on img at bounding box center [481, 257] width 17 height 17
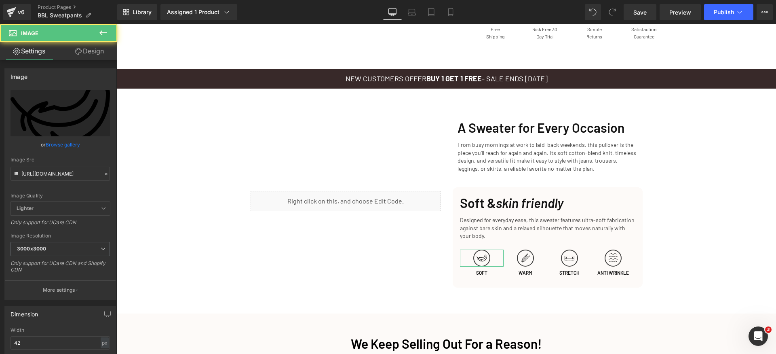
click at [90, 53] on link "Design" at bounding box center [89, 51] width 59 height 18
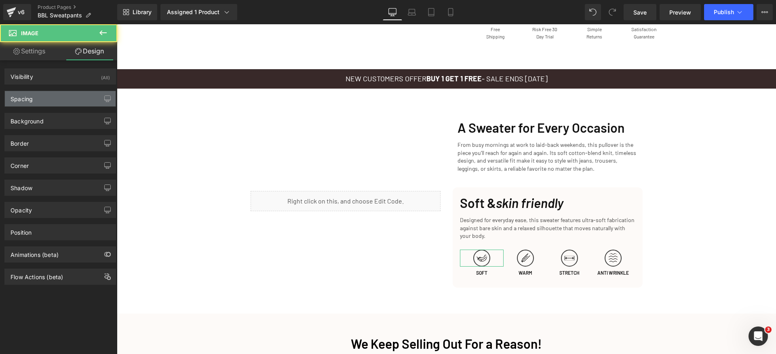
type input "0"
type input "6"
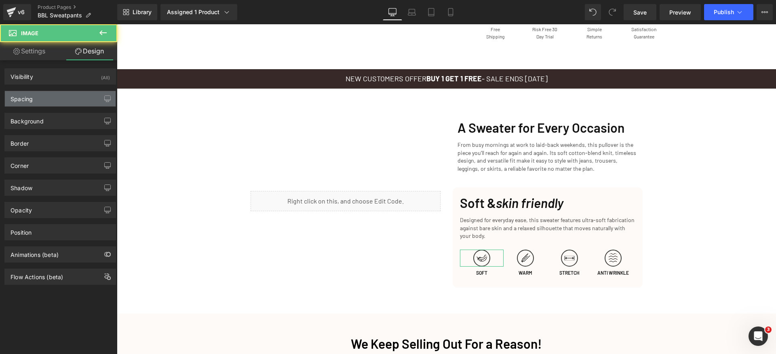
type input "6"
click at [38, 107] on div "Background Color & Image color transparent Color transparent 0 % Image Replace …" at bounding box center [60, 118] width 121 height 22
click at [42, 102] on div "Spacing" at bounding box center [60, 98] width 111 height 15
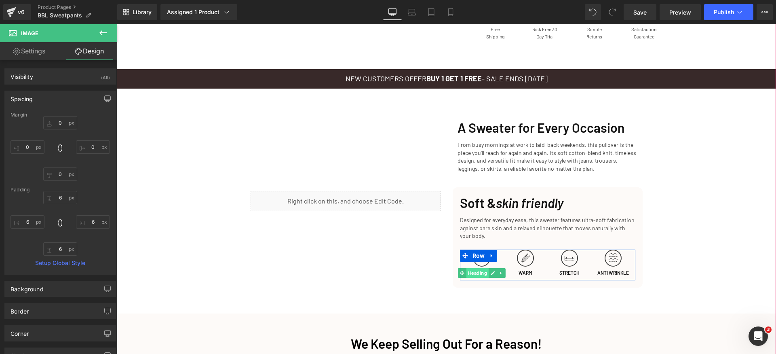
click at [471, 272] on span "Heading" at bounding box center [477, 273] width 22 height 10
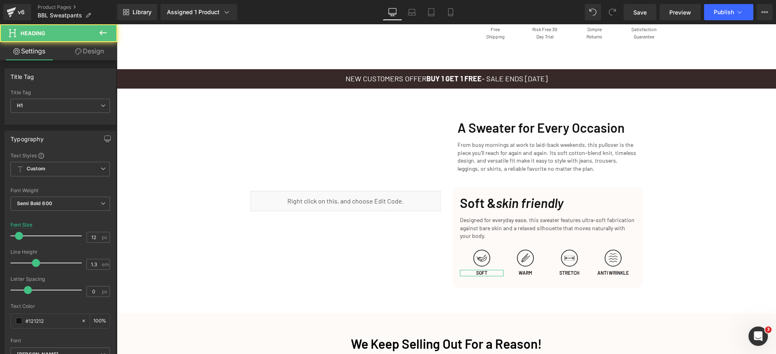
click at [98, 57] on link "Design" at bounding box center [89, 51] width 59 height 18
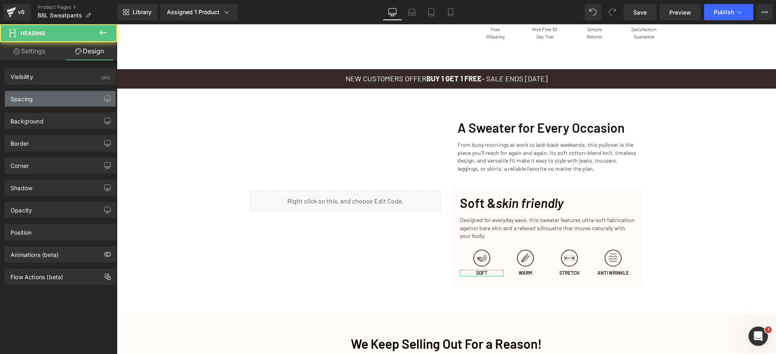
click at [25, 103] on div "Spacing" at bounding box center [60, 98] width 111 height 15
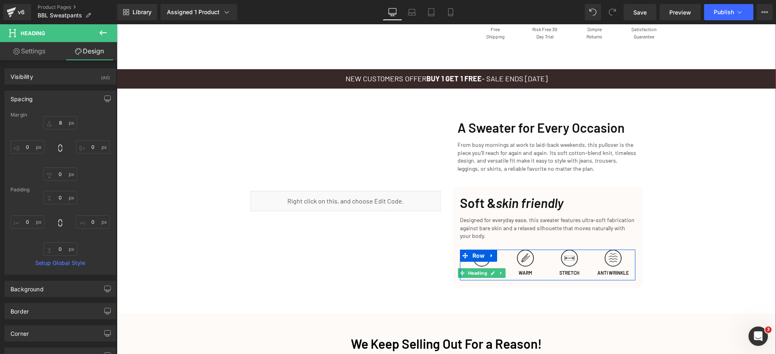
click at [479, 274] on span "Heading" at bounding box center [477, 273] width 22 height 10
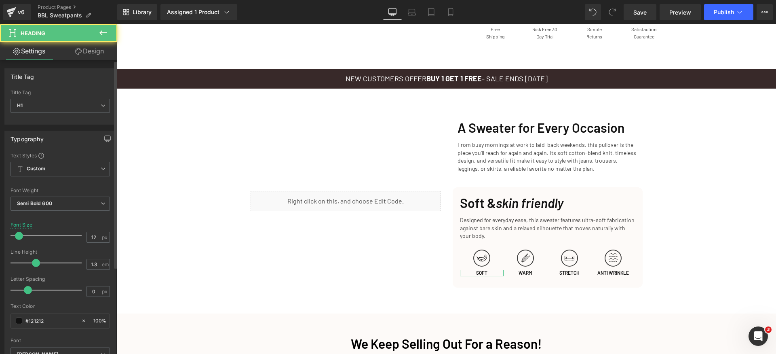
scroll to position [11, 0]
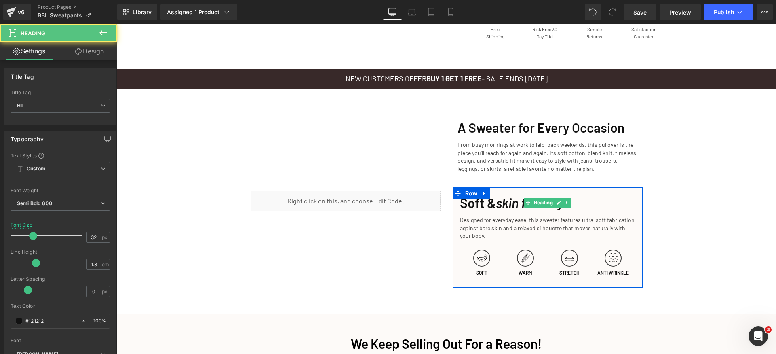
click at [493, 201] on h1 "Soft & skin friendly" at bounding box center [547, 202] width 175 height 17
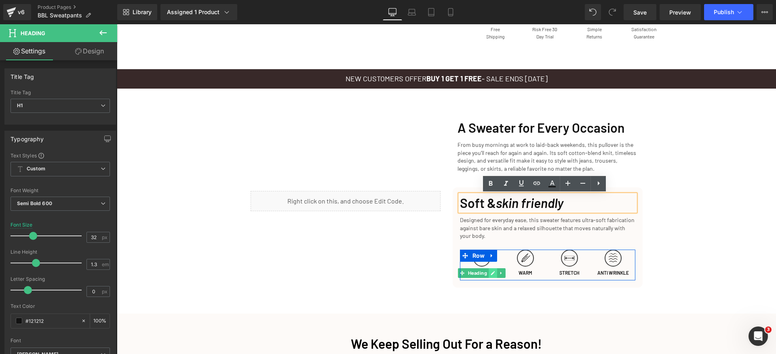
click at [489, 274] on link at bounding box center [493, 273] width 8 height 10
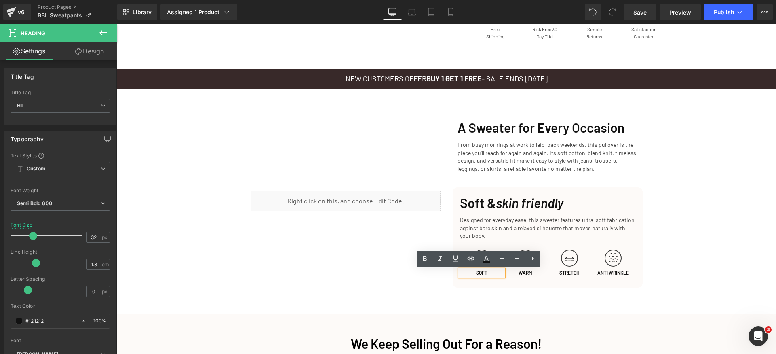
click at [486, 274] on h1 "SOFT" at bounding box center [482, 273] width 44 height 6
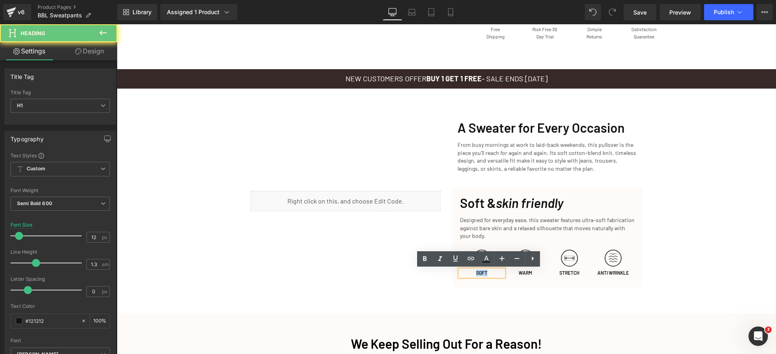
click at [486, 274] on h1 "SOFT" at bounding box center [482, 273] width 44 height 6
copy h1 "SOFT"
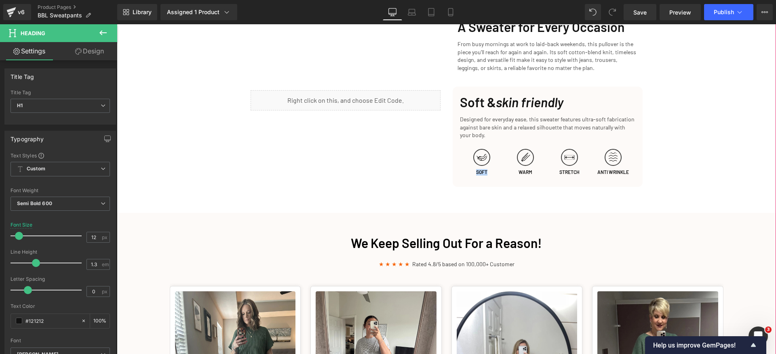
scroll to position [887, 0]
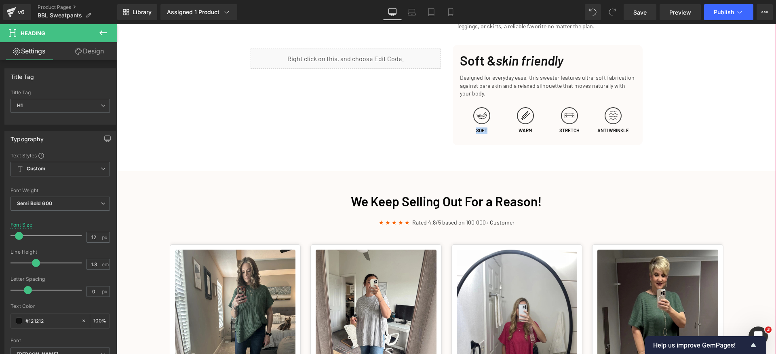
click at [682, 234] on div "We Keep Selling Out For a Reason! Heading ★ ★ ★ ★ ★ Rated 4.8/5 based on 100,00…" at bounding box center [447, 351] width 566 height 316
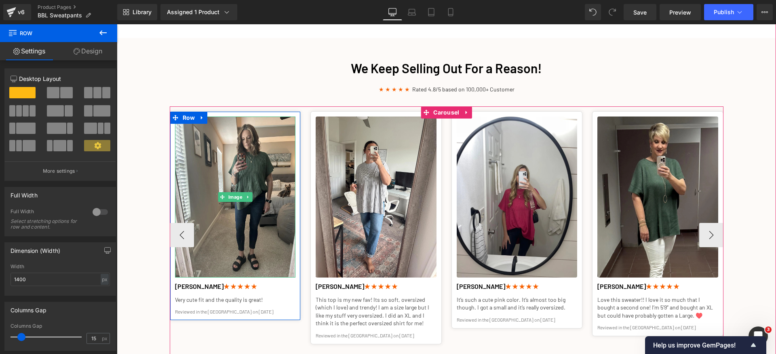
scroll to position [1025, 0]
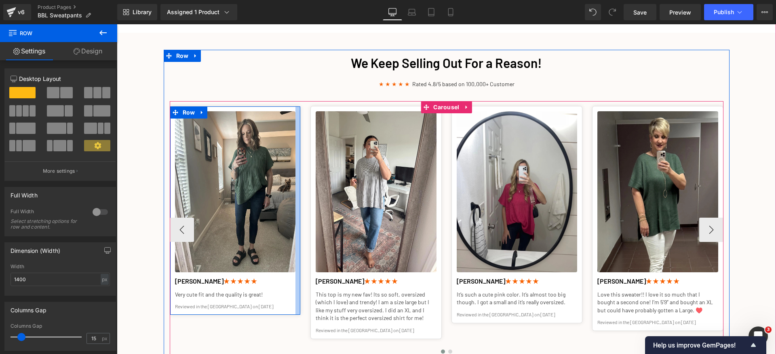
click at [295, 291] on div at bounding box center [297, 210] width 5 height 208
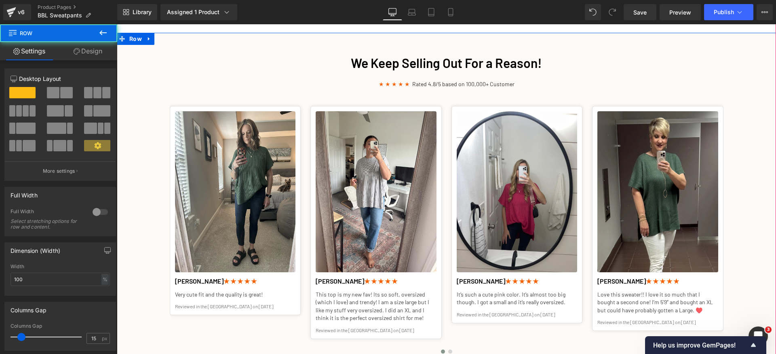
click at [149, 211] on div "We Keep Selling Out For a Reason! Heading ★ ★ ★ ★ ★ Rated 4.8/5 based on 100,00…" at bounding box center [446, 213] width 659 height 326
click at [84, 61] on div "12 12 12 Column Size Customizer 12 Desktop Layout Laptop Layout Tablet Layout M…" at bounding box center [60, 275] width 121 height 431
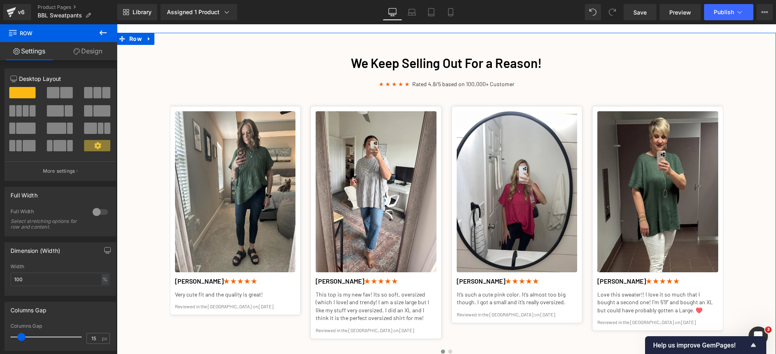
click at [90, 51] on link "Design" at bounding box center [88, 51] width 59 height 18
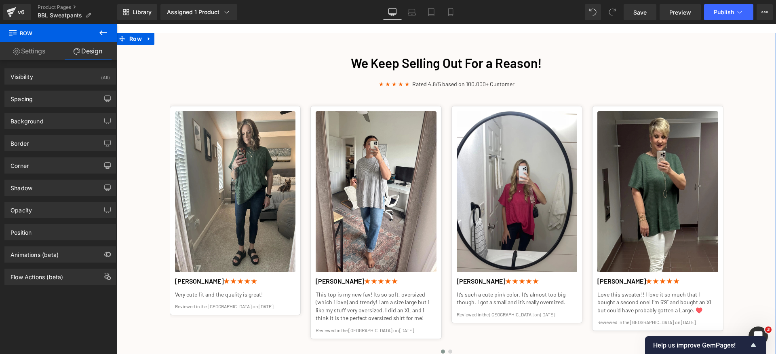
drag, startPoint x: 64, startPoint y: 122, endPoint x: 71, endPoint y: 170, distance: 48.2
click at [65, 123] on div "Background" at bounding box center [60, 120] width 111 height 15
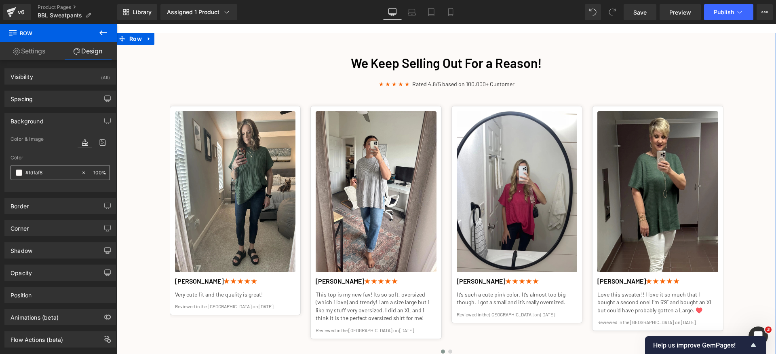
click at [62, 173] on input "#fdfaf8" at bounding box center [51, 172] width 52 height 9
click at [67, 123] on div "Background" at bounding box center [60, 120] width 111 height 15
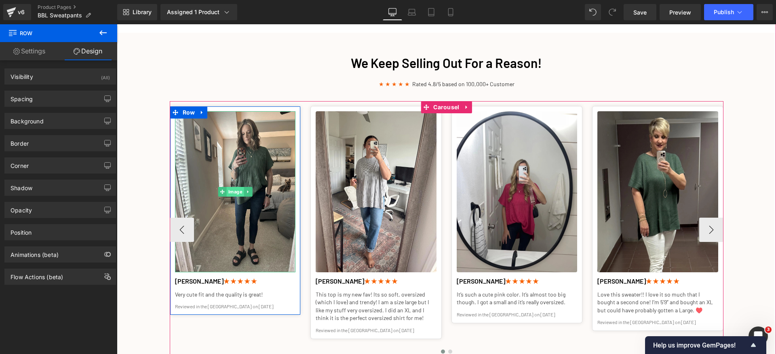
click at [237, 190] on span "Image" at bounding box center [234, 192] width 17 height 10
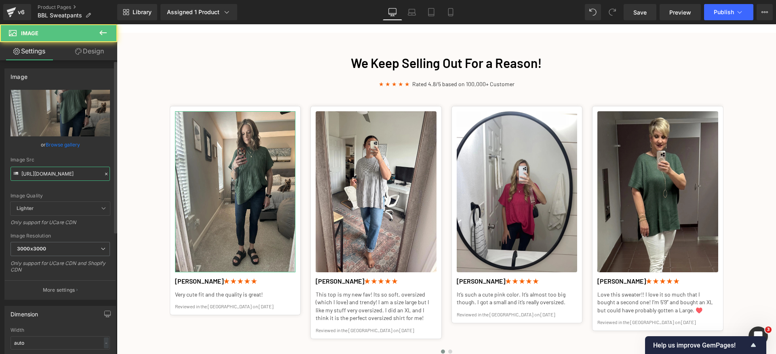
click at [68, 174] on input "https://cdn.shopify.com/s/files/1/0840/6466/5909/files/Pullover_Sweater_Testimo…" at bounding box center [60, 173] width 99 height 14
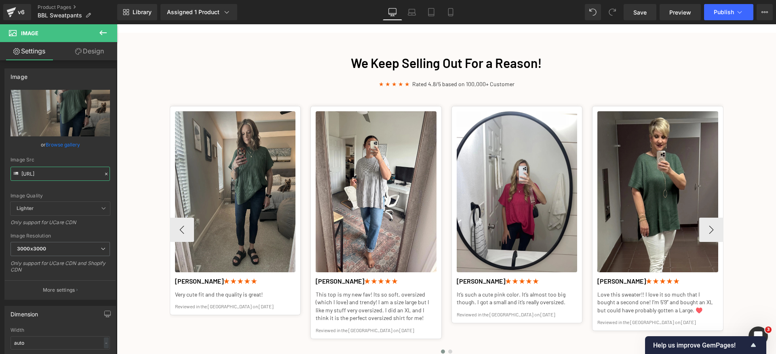
type input "https://cdn.shopify.caom/s/files/1/0840/6466/5909/files/Pullover_Sweater_Testim…"
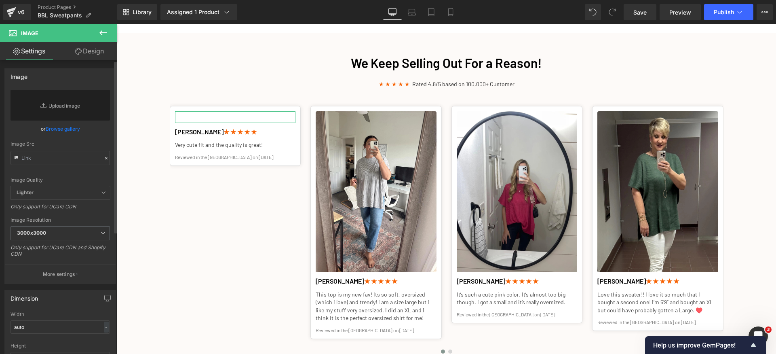
click at [67, 178] on div "Image Quality" at bounding box center [60, 180] width 99 height 6
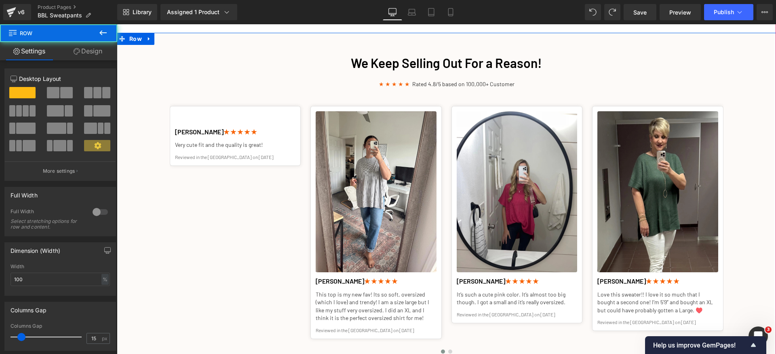
click at [142, 253] on div "We Keep Selling Out For a Reason! Heading ★ ★ ★ ★ ★ Rated 4.8/5 based on 100,00…" at bounding box center [446, 213] width 659 height 326
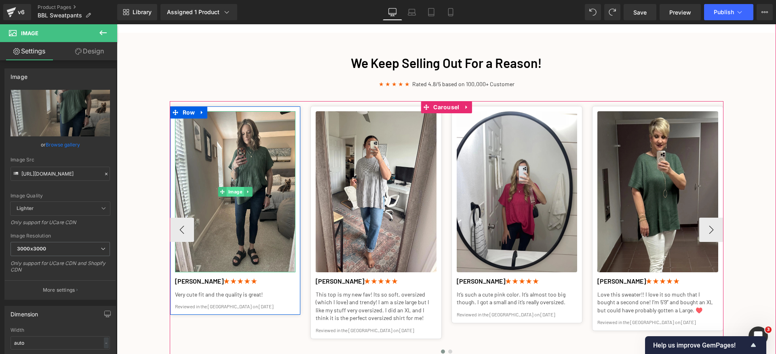
click at [238, 191] on span "Image" at bounding box center [234, 192] width 17 height 10
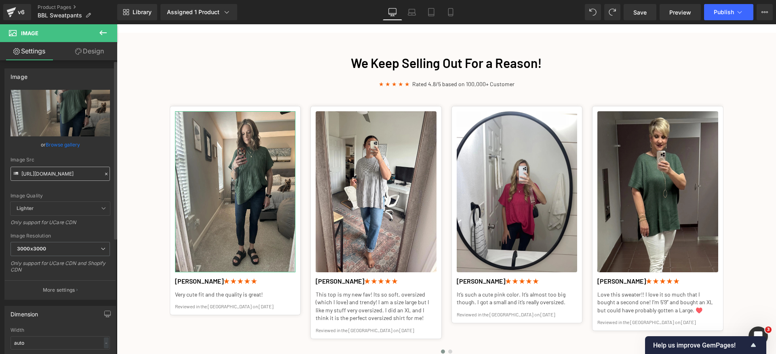
click at [68, 172] on input "https://cdn.shopify.com/s/files/1/0840/6466/5909/files/Pullover_Sweater_Testimo…" at bounding box center [60, 173] width 99 height 14
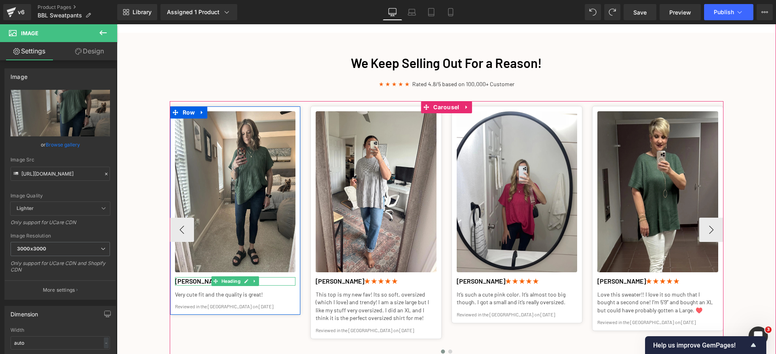
click at [223, 281] on span "★ ★ ★ ★ ★" at bounding box center [239, 281] width 33 height 8
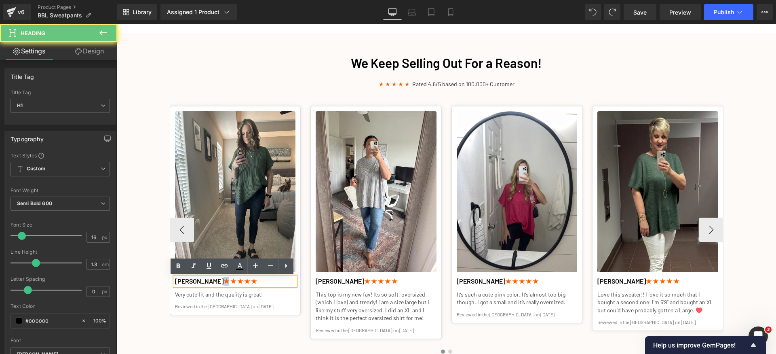
click at [223, 281] on span "★ ★ ★ ★ ★" at bounding box center [239, 281] width 33 height 8
copy h1 "Kenzie L. ★ ★ ★ ★ ★"
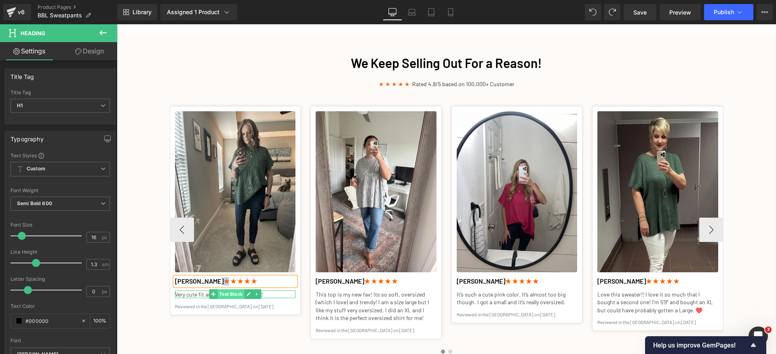
click at [229, 295] on span "Text Block" at bounding box center [230, 294] width 27 height 10
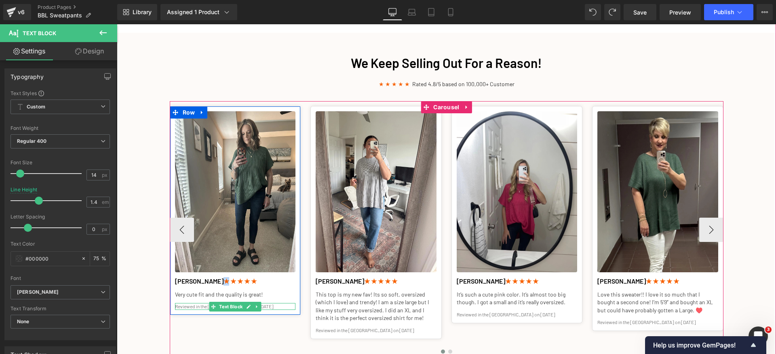
click at [217, 308] on span "Text Block" at bounding box center [230, 306] width 27 height 10
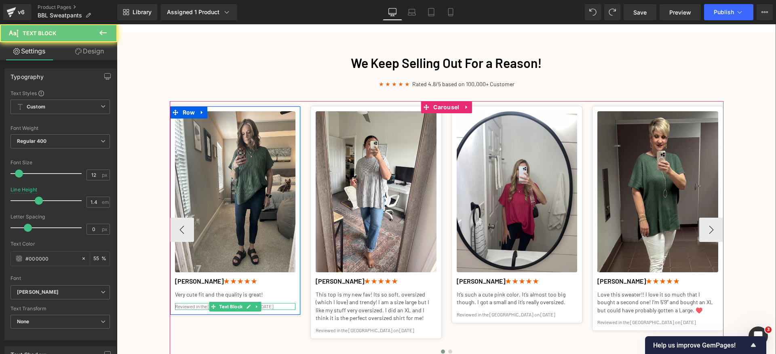
click at [198, 306] on p "Reviewed in the [GEOGRAPHIC_DATA] on [DATE]" at bounding box center [235, 306] width 121 height 7
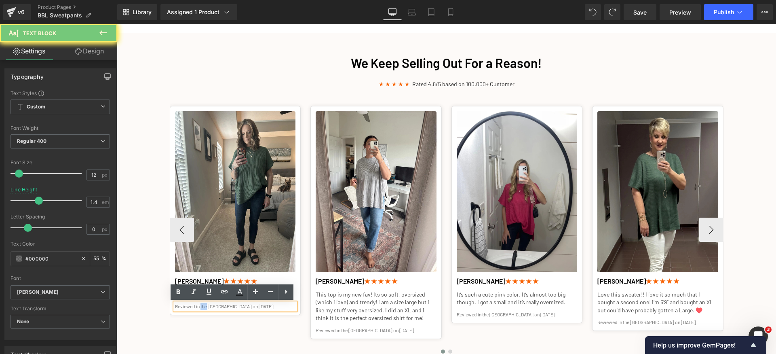
click at [198, 306] on p "Reviewed in the [GEOGRAPHIC_DATA] on [DATE]" at bounding box center [235, 306] width 121 height 7
copy p "Reviewed in the [GEOGRAPHIC_DATA] on [DATE]"
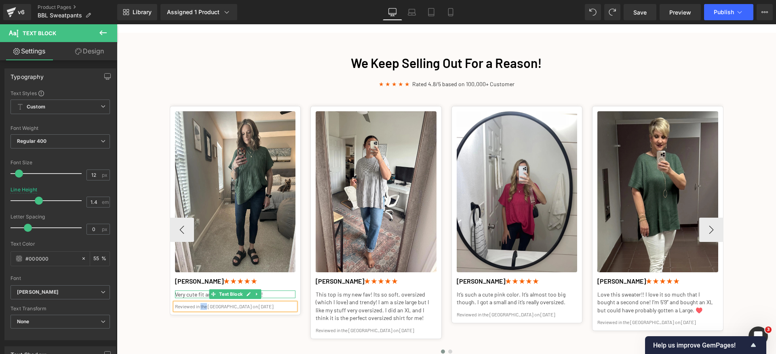
click at [247, 295] on icon at bounding box center [249, 294] width 4 height 4
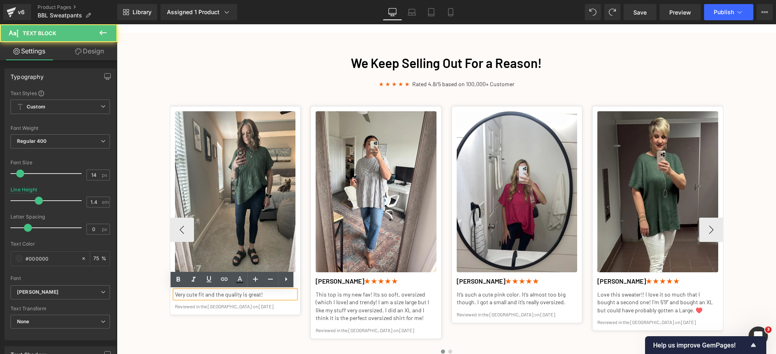
click at [257, 296] on p "Very cute fit and the quality is great!" at bounding box center [235, 294] width 121 height 8
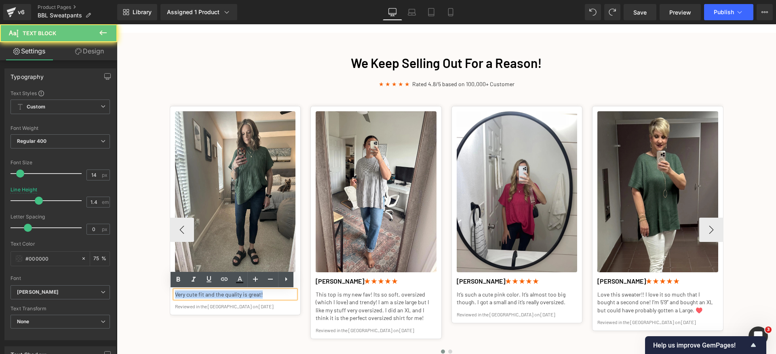
click at [257, 296] on p "Very cute fit and the quality is great!" at bounding box center [235, 294] width 121 height 8
copy p "Very cute fit and the quality is great!"
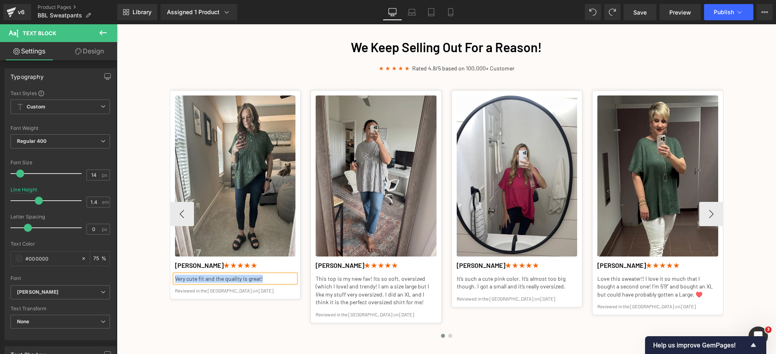
scroll to position [1012, 0]
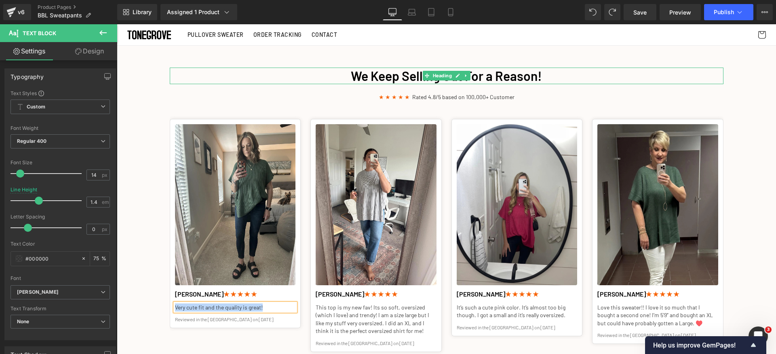
click at [375, 73] on font "We Keep Selling Out For a Reason!" at bounding box center [446, 75] width 191 height 15
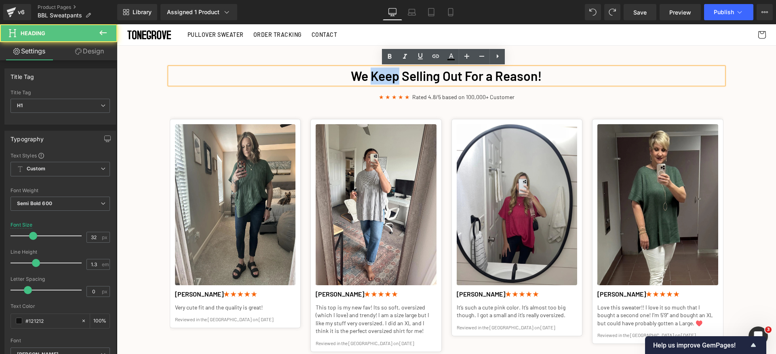
click at [375, 73] on font "We Keep Selling Out For a Reason!" at bounding box center [446, 75] width 191 height 15
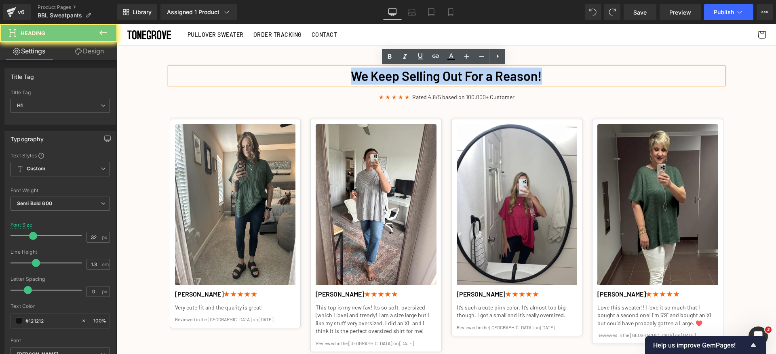
click at [375, 73] on font "We Keep Selling Out For a Reason!" at bounding box center [446, 75] width 191 height 15
copy font "We Keep Selling Out For a Reason!"
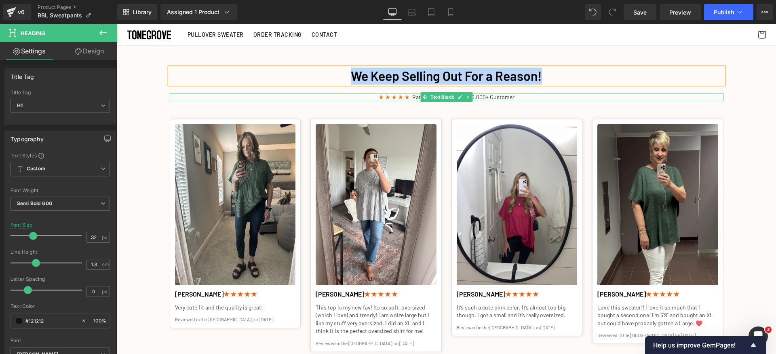
click at [483, 97] on p "★ ★ ★ ★ ★ Rated 4.8/5 based on 100,000+ Customer" at bounding box center [447, 97] width 554 height 8
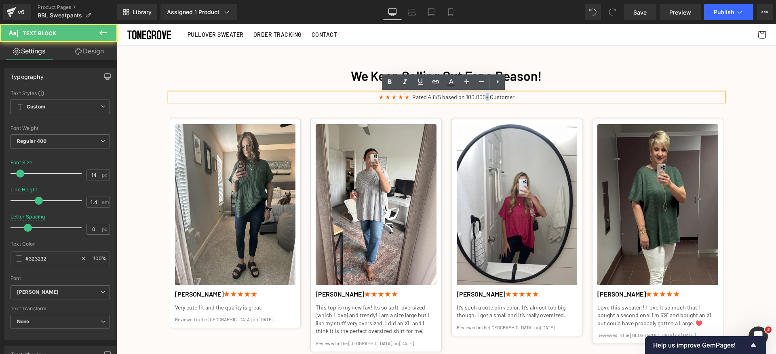
click at [483, 97] on p "★ ★ ★ ★ ★ Rated 4.8/5 based on 100,000+ Customer" at bounding box center [447, 97] width 554 height 8
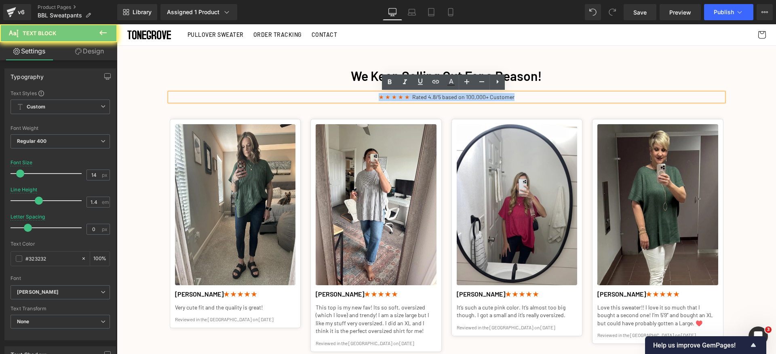
click at [483, 97] on p "★ ★ ★ ★ ★ Rated 4.8/5 based on 100,000+ Customer" at bounding box center [447, 97] width 554 height 8
copy p "★ ★ ★ ★ ★ Rated 4.8/5 based on 100,000+ Customer"
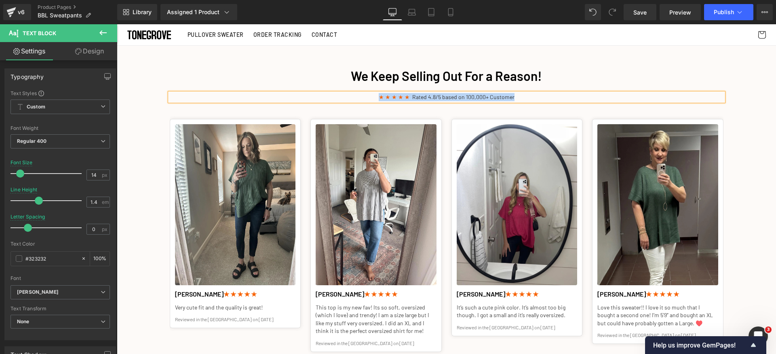
click at [624, 64] on div "We Keep Selling Out For a Reason! Heading ★ ★ ★ ★ ★ Rated 4.8/5 based on 100,00…" at bounding box center [447, 226] width 566 height 326
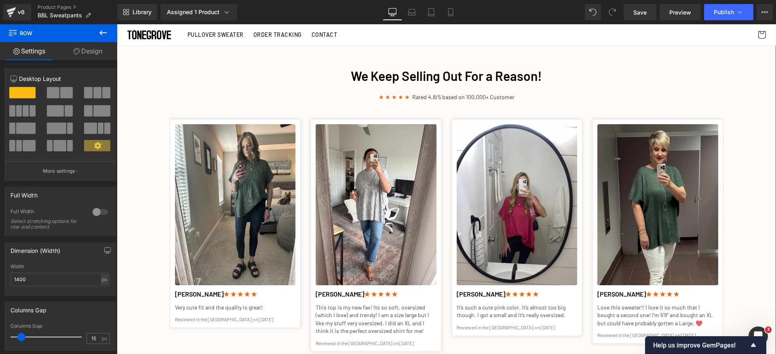
click at [351, 72] on font "We Keep Selling Out For a Reason!" at bounding box center [446, 75] width 191 height 15
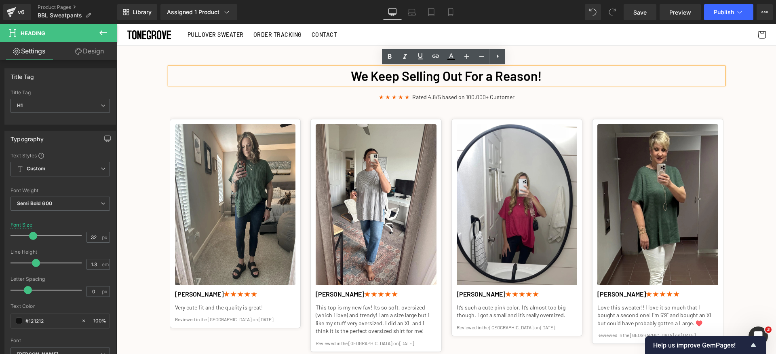
click at [742, 177] on div "We Keep Selling Out For a Reason! Heading ★ ★ ★ ★ ★ Rated 4.8/5 based on 100,00…" at bounding box center [446, 226] width 659 height 326
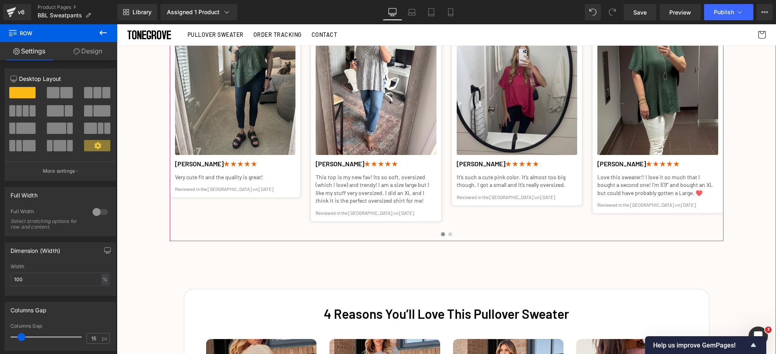
scroll to position [1184, 0]
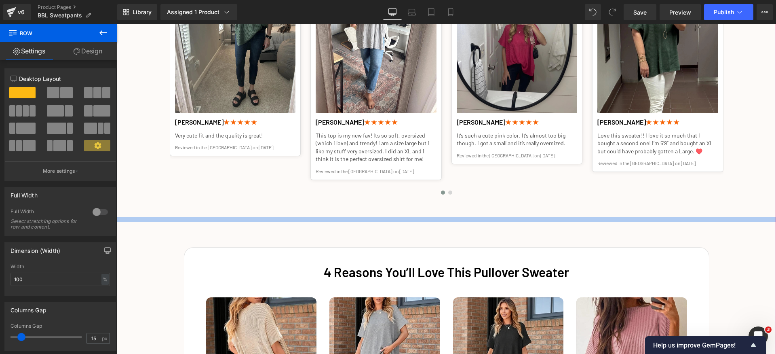
click at [344, 219] on div "We Keep Selling Out For a Reason! Heading ★ ★ ★ ★ ★ Rated 4.8/5 based on 100,00…" at bounding box center [446, 48] width 659 height 348
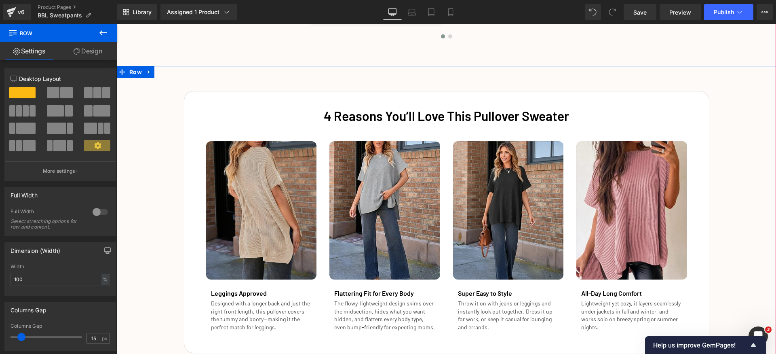
scroll to position [1351, 0]
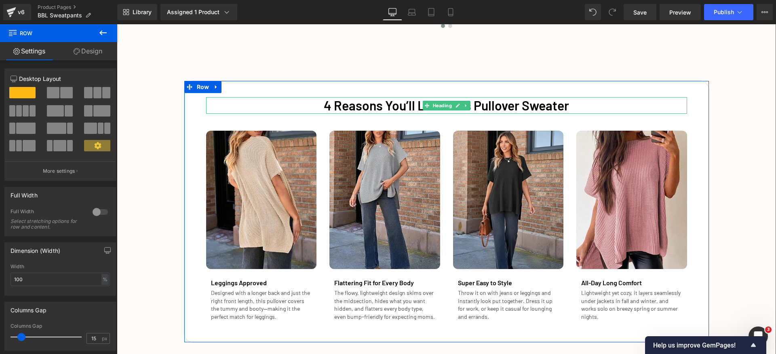
click at [407, 106] on font "4 Reasons You’ll Love This Pullover Sweater" at bounding box center [446, 104] width 245 height 15
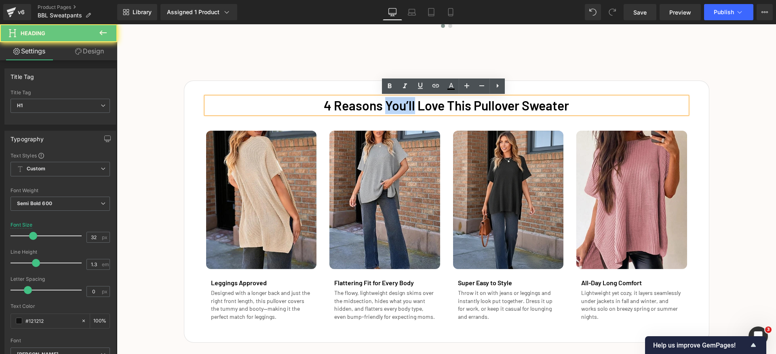
click at [407, 106] on font "4 Reasons You’ll Love This Pullover Sweater" at bounding box center [446, 104] width 245 height 15
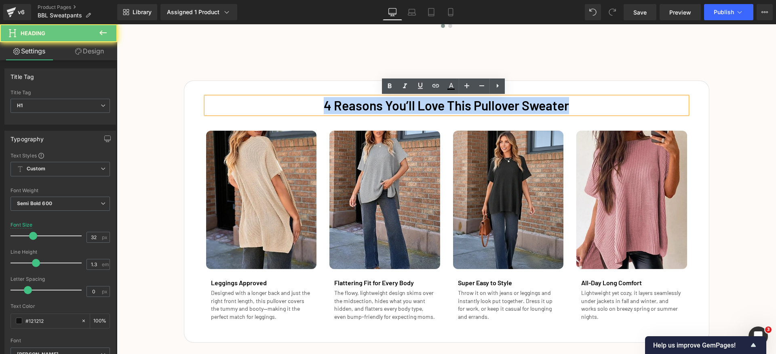
click at [407, 106] on font "4 Reasons You’ll Love This Pullover Sweater" at bounding box center [446, 104] width 245 height 15
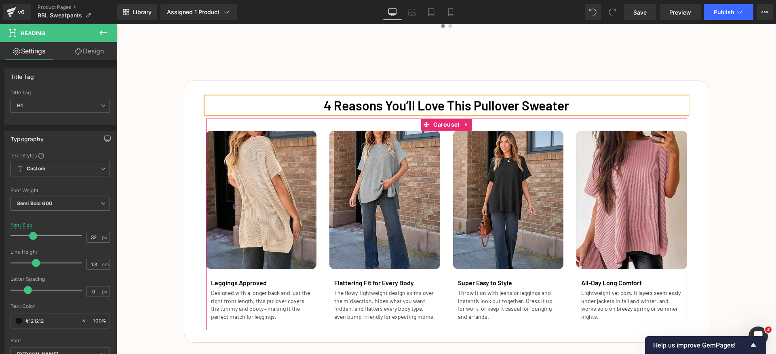
click at [335, 126] on div "Image Leggings Approved Heading Designed with a longer back and just the right …" at bounding box center [446, 223] width 481 height 211
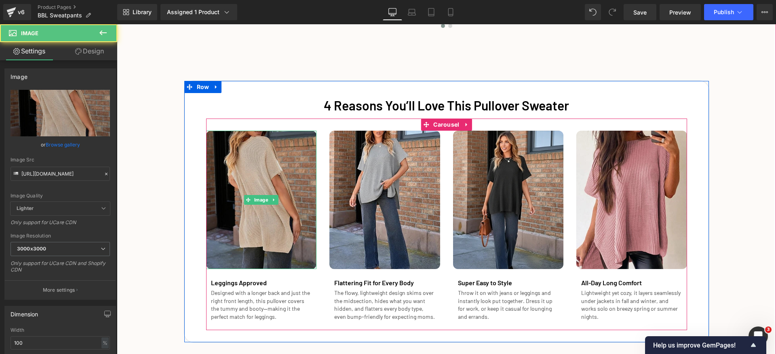
click at [289, 196] on img at bounding box center [261, 200] width 111 height 138
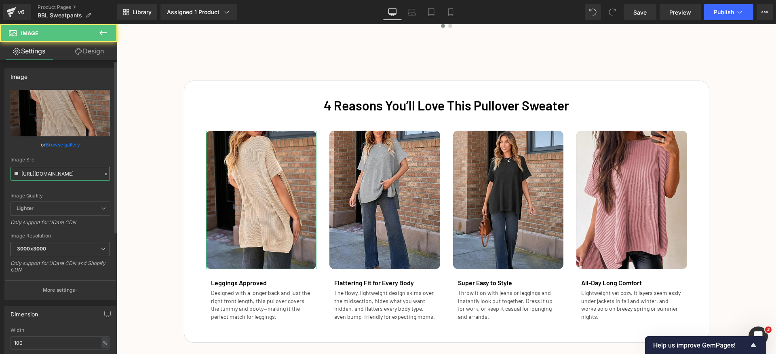
click at [72, 170] on input "https://cdn.shopify.com/s/files/1/0840/6466/5909/files/Pullover_LP_image_05_300…" at bounding box center [60, 173] width 99 height 14
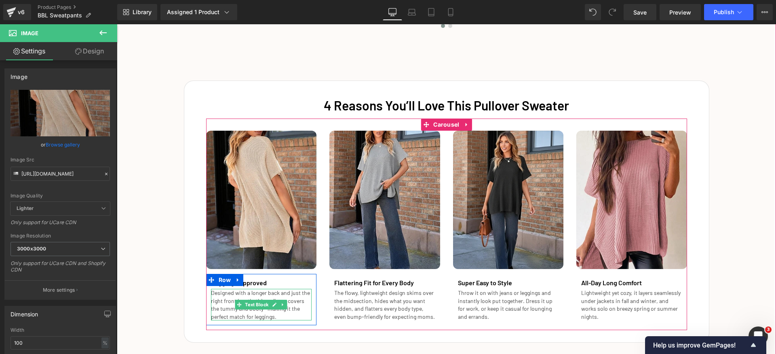
click at [294, 295] on p "Designed with a longer back and just the right front length, this pullover cove…" at bounding box center [261, 305] width 101 height 32
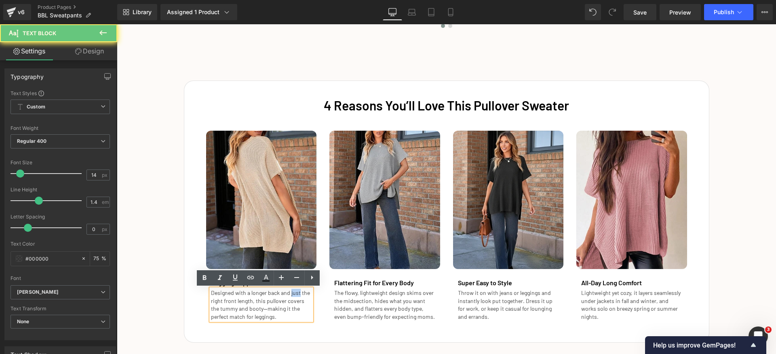
click at [294, 295] on p "Designed with a longer back and just the right front length, this pullover cove…" at bounding box center [261, 305] width 101 height 32
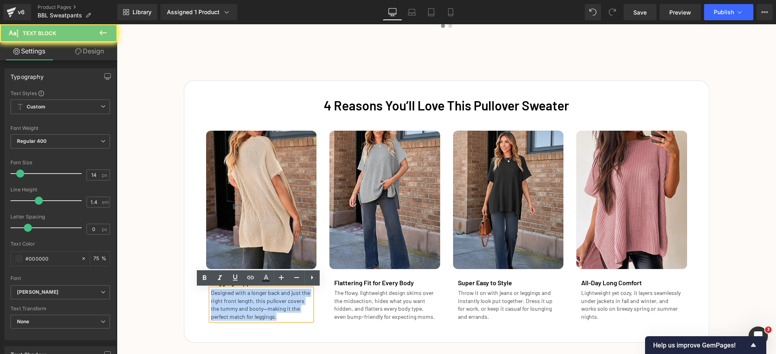
click at [294, 295] on p "Designed with a longer back and just the right front length, this pullover cove…" at bounding box center [261, 305] width 101 height 32
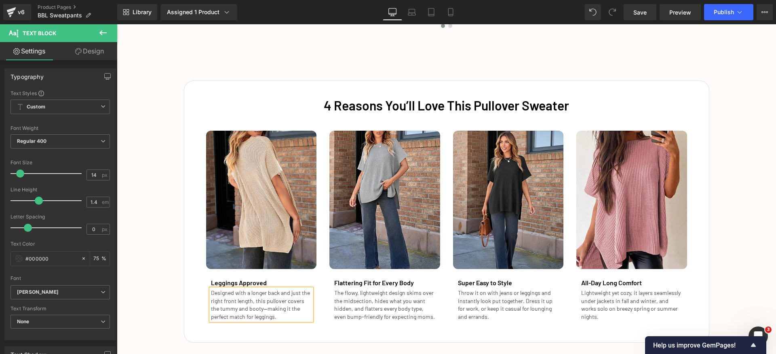
click at [732, 193] on div "4 Reasons You’ll Love This Pullover Sweater Heading Image Leggings Approved Hea…" at bounding box center [446, 207] width 659 height 270
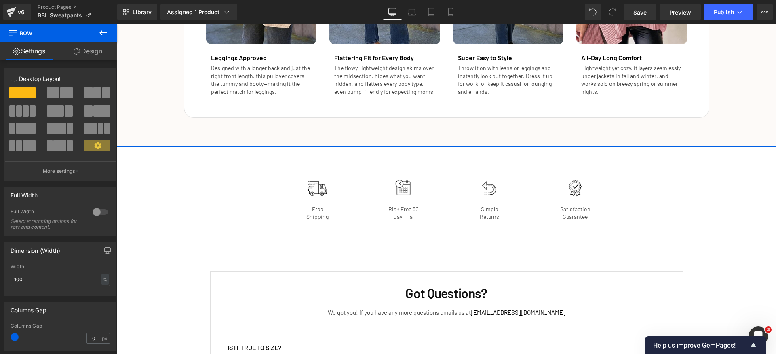
scroll to position [1617, 0]
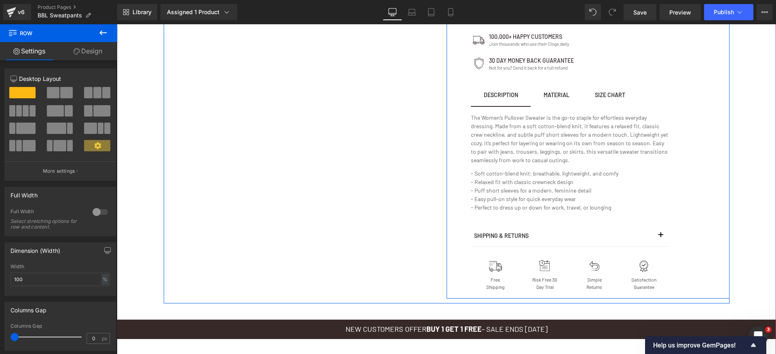
scroll to position [490, 0]
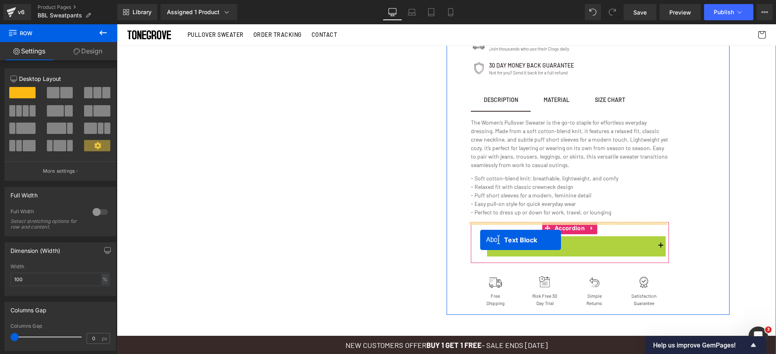
drag, startPoint x: 530, startPoint y: 240, endPoint x: 484, endPoint y: 240, distance: 46.1
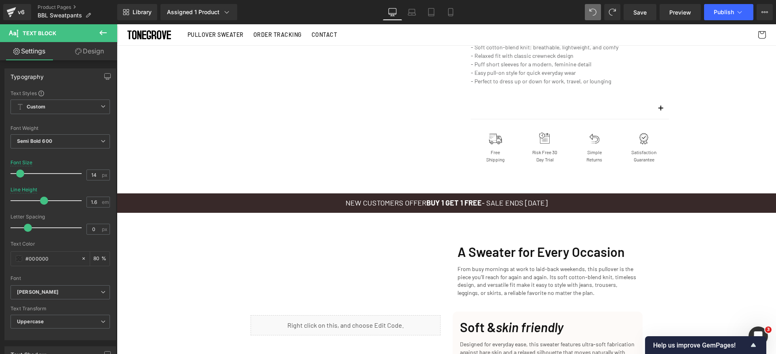
scroll to position [542, 0]
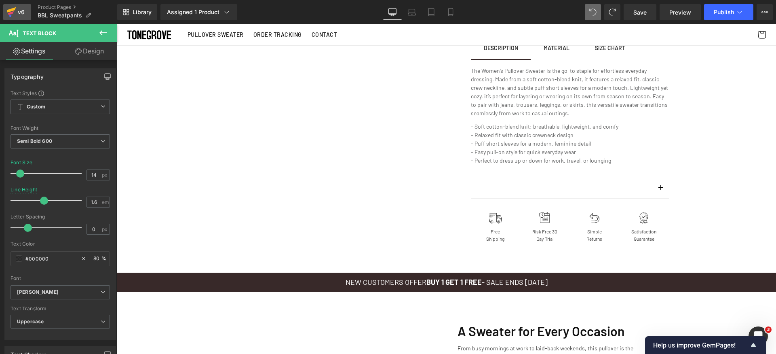
click at [19, 12] on div "v6" at bounding box center [21, 12] width 10 height 11
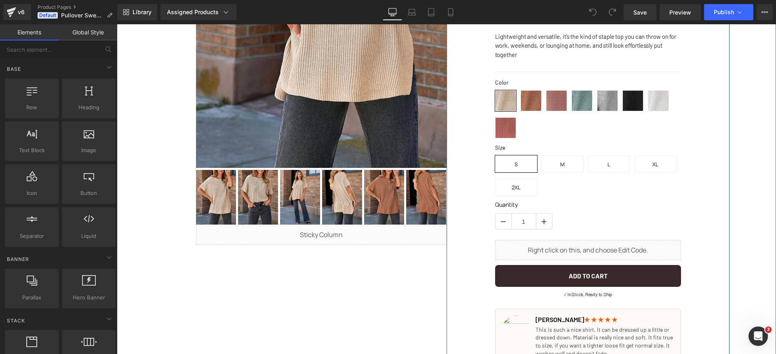
scroll to position [281, 0]
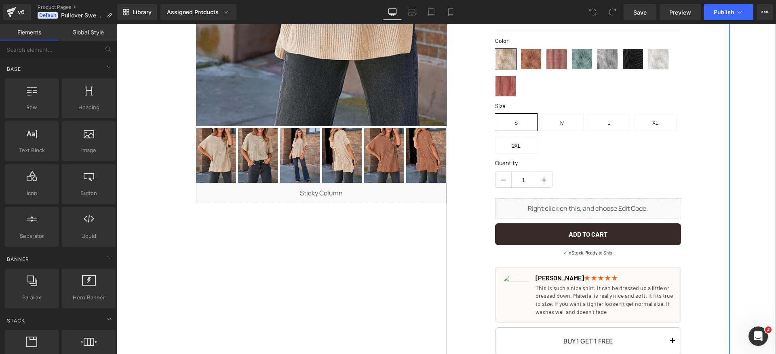
click at [595, 205] on div "Liquid" at bounding box center [588, 208] width 186 height 20
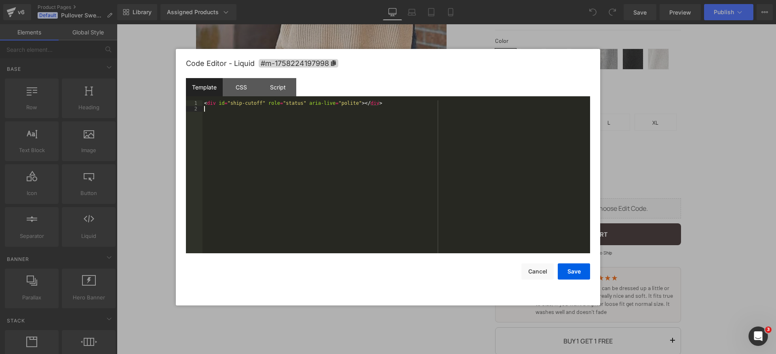
click at [443, 178] on div "< div id = "ship-cutoff" role = "status" aria-live = "polite" > </ div >" at bounding box center [396, 182] width 388 height 164
click at [241, 88] on div "CSS" at bounding box center [241, 87] width 37 height 18
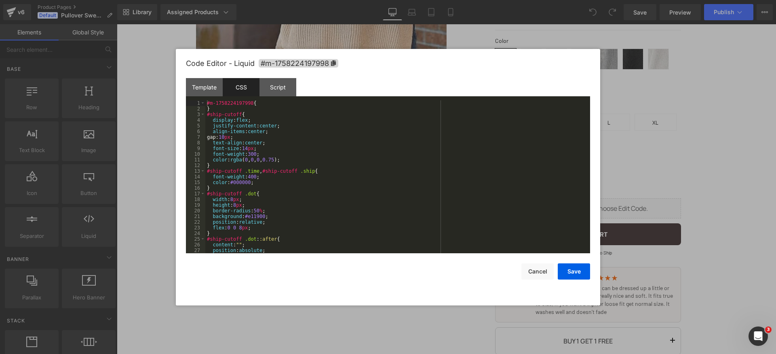
click at [383, 162] on div "#m-1758224197998 { } #ship-cutoff { display : flex ; justify-content : center ;…" at bounding box center [395, 182] width 381 height 164
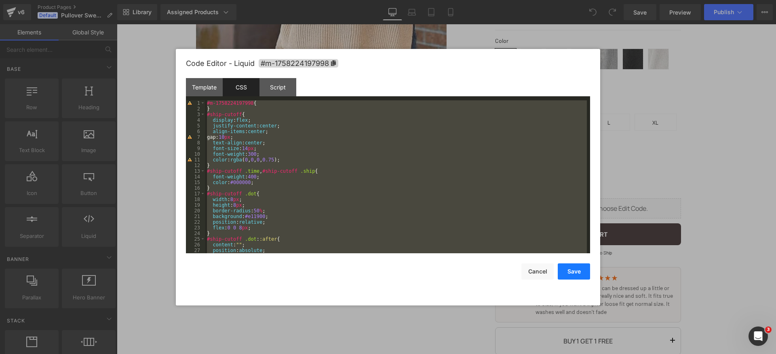
click at [576, 269] on button "Save" at bounding box center [574, 271] width 32 height 16
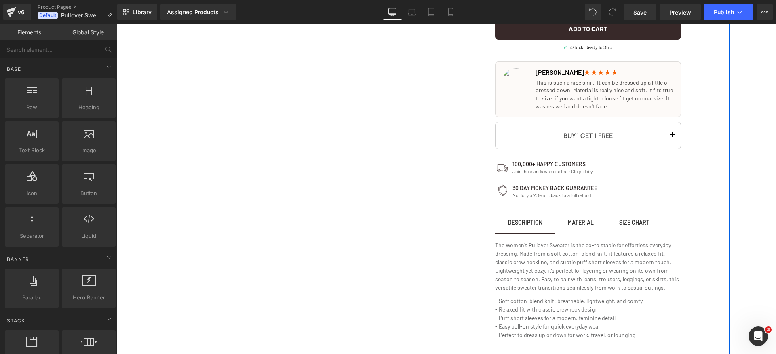
scroll to position [0, 0]
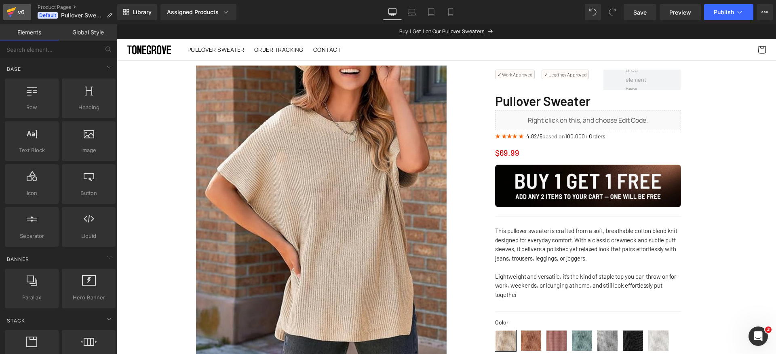
click at [10, 12] on icon at bounding box center [11, 12] width 10 height 20
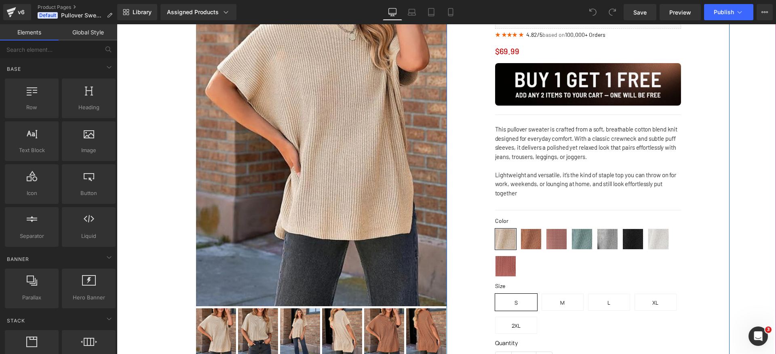
scroll to position [184, 0]
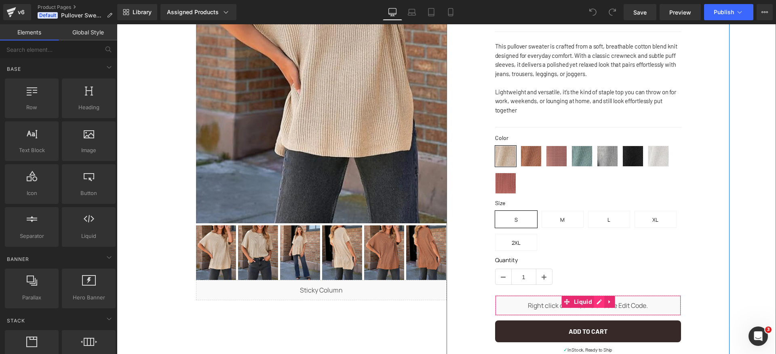
click at [596, 300] on div "Liquid" at bounding box center [588, 305] width 186 height 20
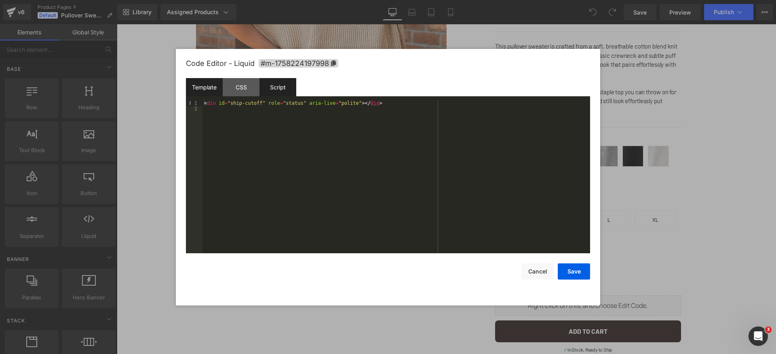
click at [286, 89] on div "Script" at bounding box center [277, 87] width 37 height 18
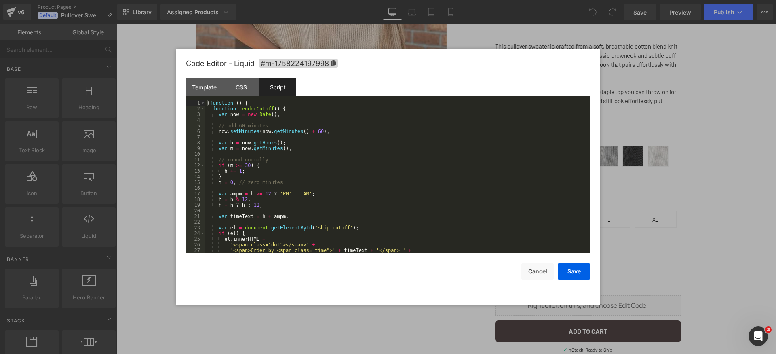
click at [388, 155] on div "( function ( ) { function renderCutoff ( ) { var now = new Date ( ) ; // add 60…" at bounding box center [395, 182] width 381 height 164
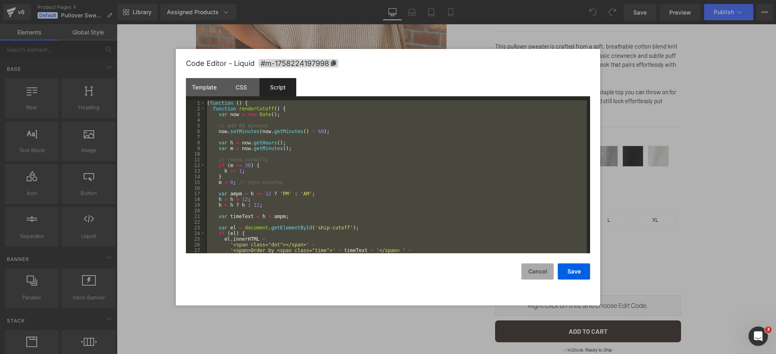
click at [540, 269] on button "Cancel" at bounding box center [537, 271] width 32 height 16
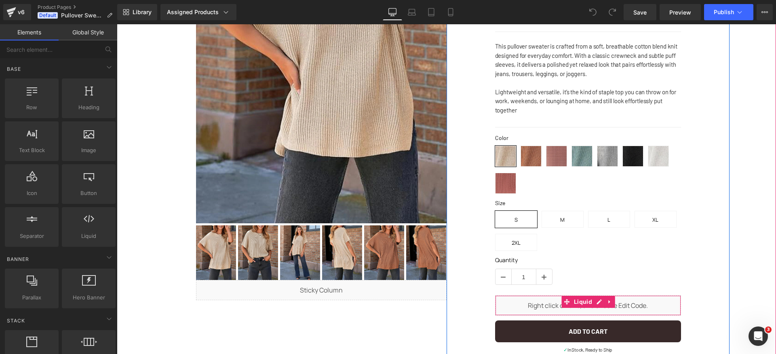
click at [598, 298] on div "Liquid" at bounding box center [588, 305] width 186 height 20
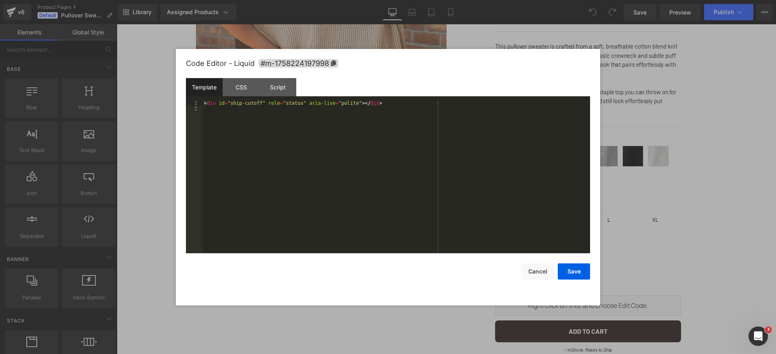
click at [469, 184] on div "< div id = "ship-cutoff" role = "status" aria-live = "polite" > </ div >" at bounding box center [396, 182] width 388 height 164
click at [236, 87] on div "CSS" at bounding box center [241, 87] width 37 height 18
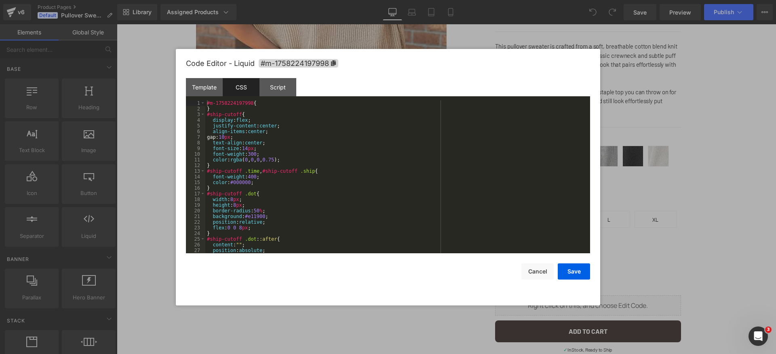
click at [367, 152] on div "#m-1758224197998 { } #ship-cutoff { display : flex ; justify-content : center ;…" at bounding box center [395, 182] width 381 height 164
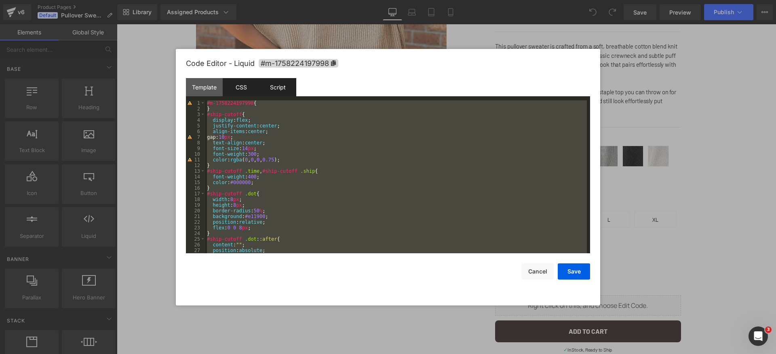
click at [269, 83] on div "Script" at bounding box center [277, 87] width 37 height 18
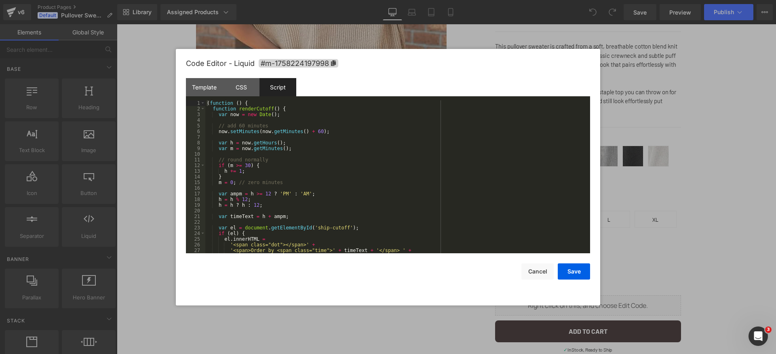
click at [381, 181] on div "( function ( ) { function renderCutoff ( ) { var now = new Date ( ) ; // add 60…" at bounding box center [395, 182] width 381 height 164
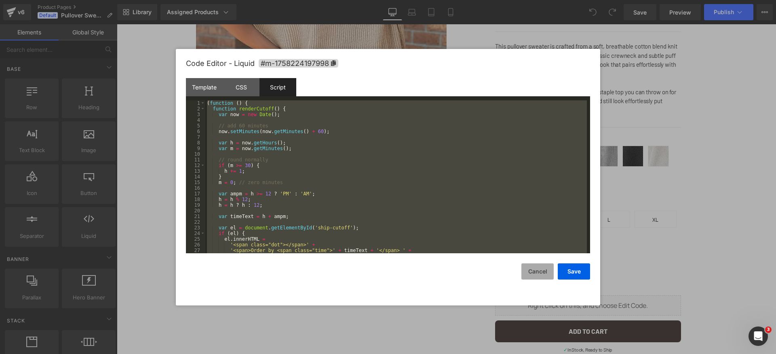
click at [541, 273] on button "Cancel" at bounding box center [537, 271] width 32 height 16
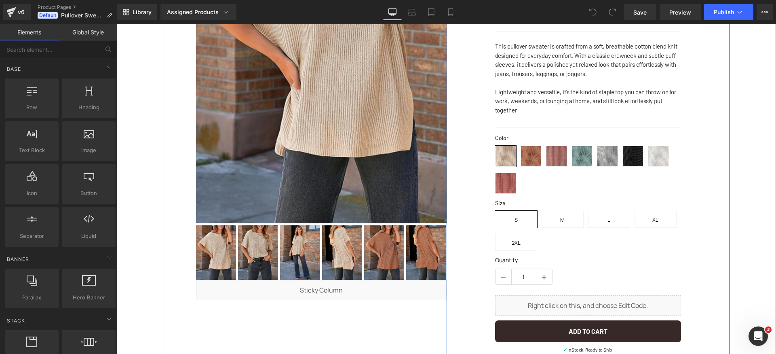
click at [719, 249] on div "✓ Work Approved Text Block ✓ Leggings Approved Text Block Row Pullover Sweater …" at bounding box center [588, 304] width 283 height 847
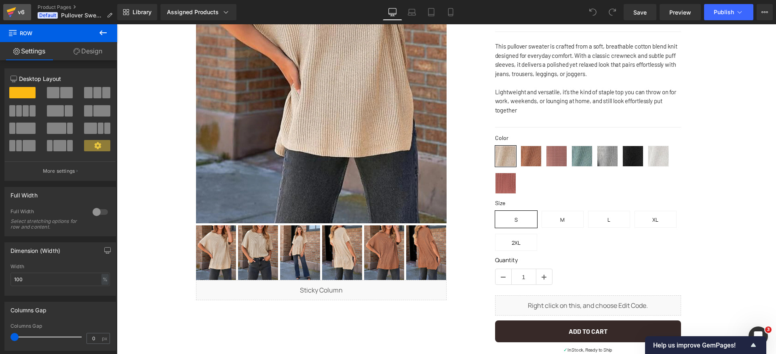
click at [12, 12] on icon at bounding box center [11, 13] width 6 height 4
